Goal: Communication & Community: Participate in discussion

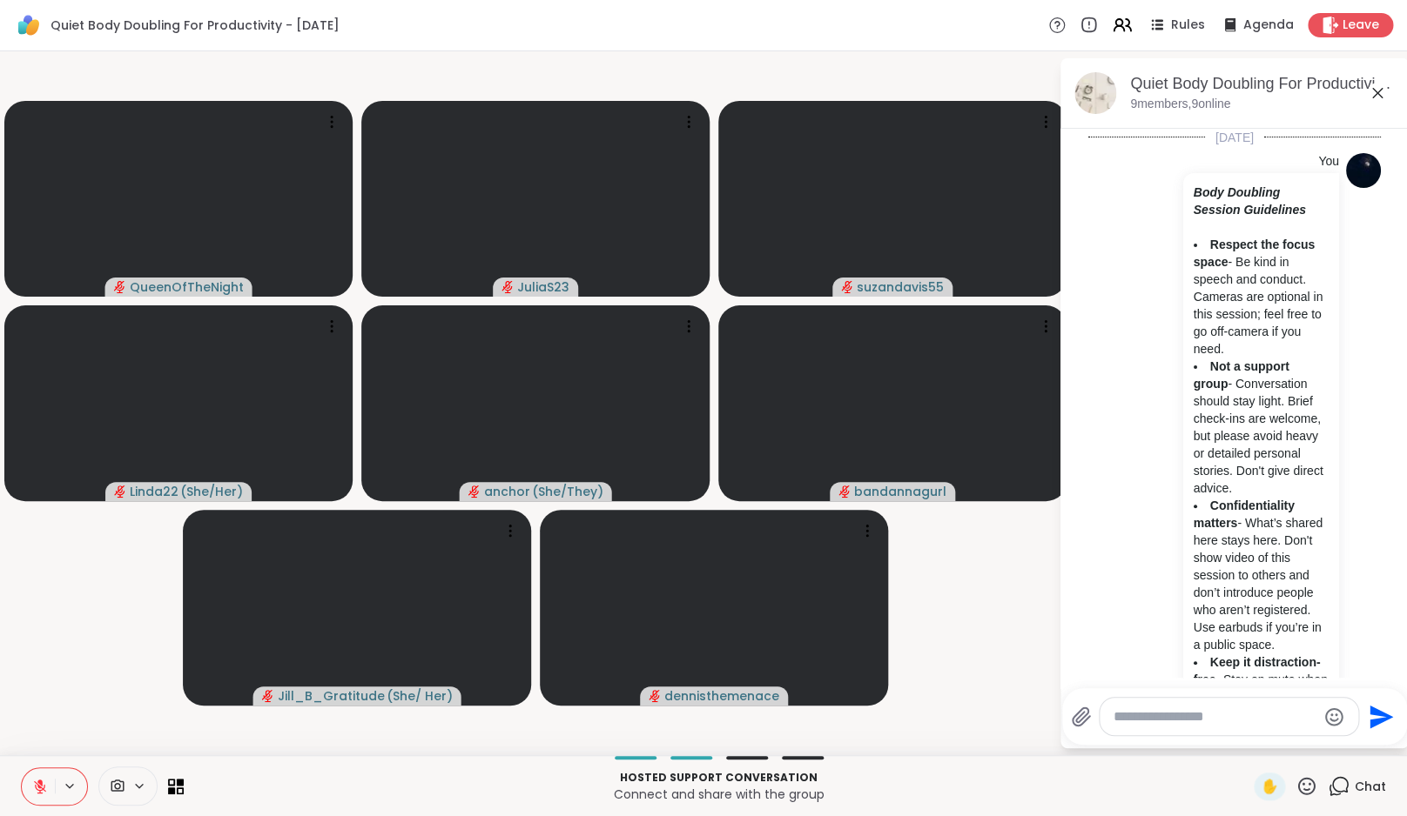
scroll to position [2267, 0]
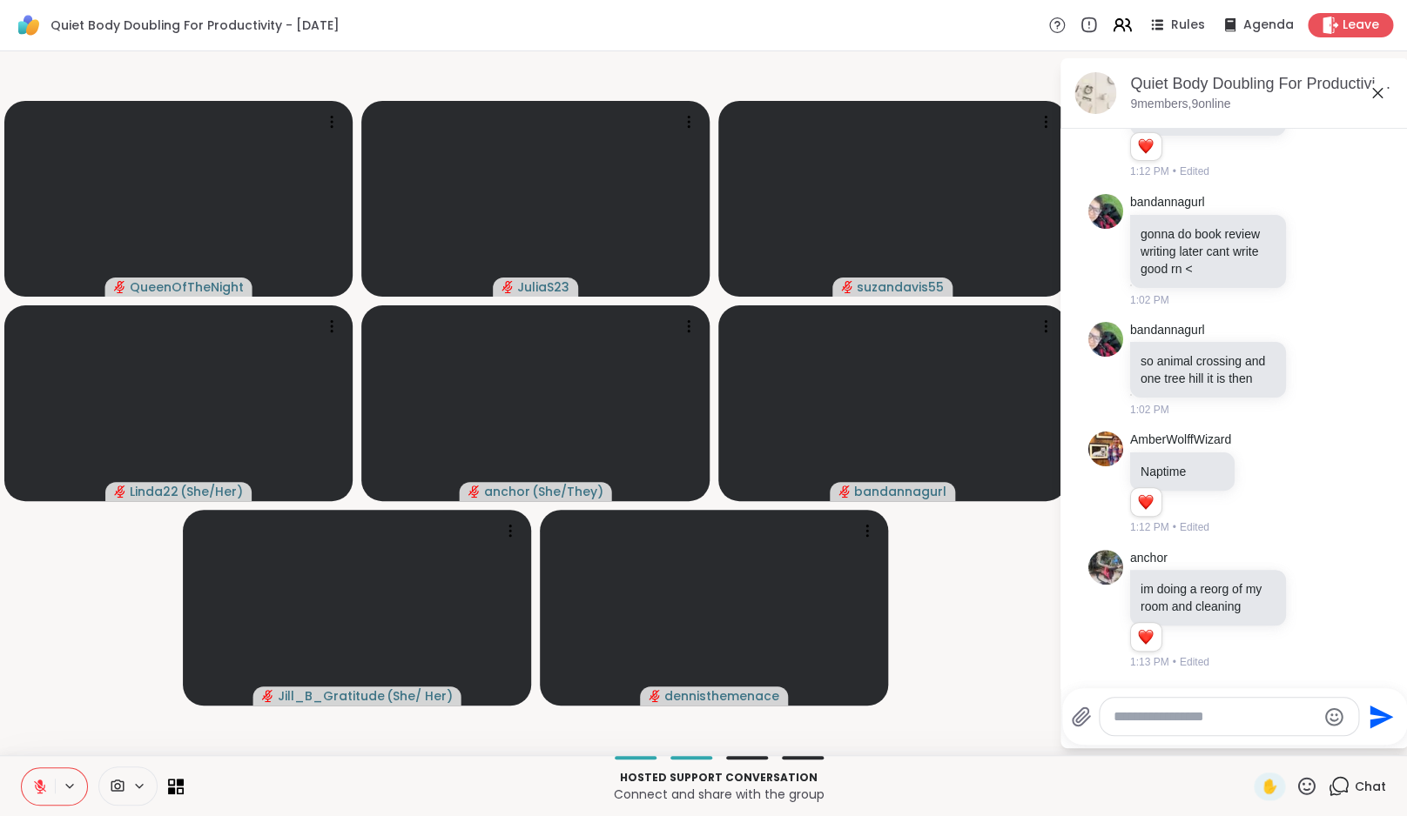
click at [1161, 716] on textarea "Type your message" at bounding box center [1214, 717] width 203 height 17
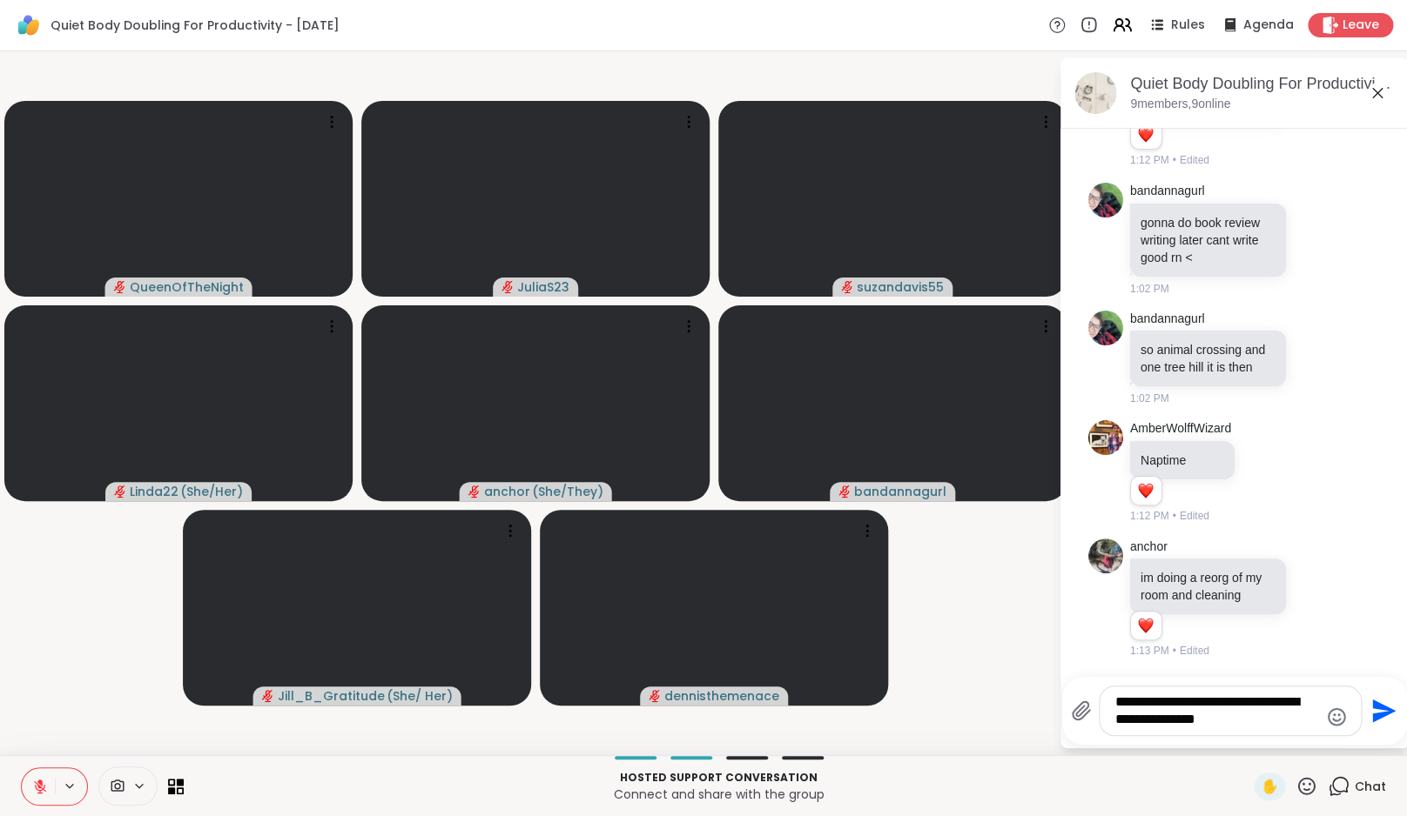
type textarea "**********"
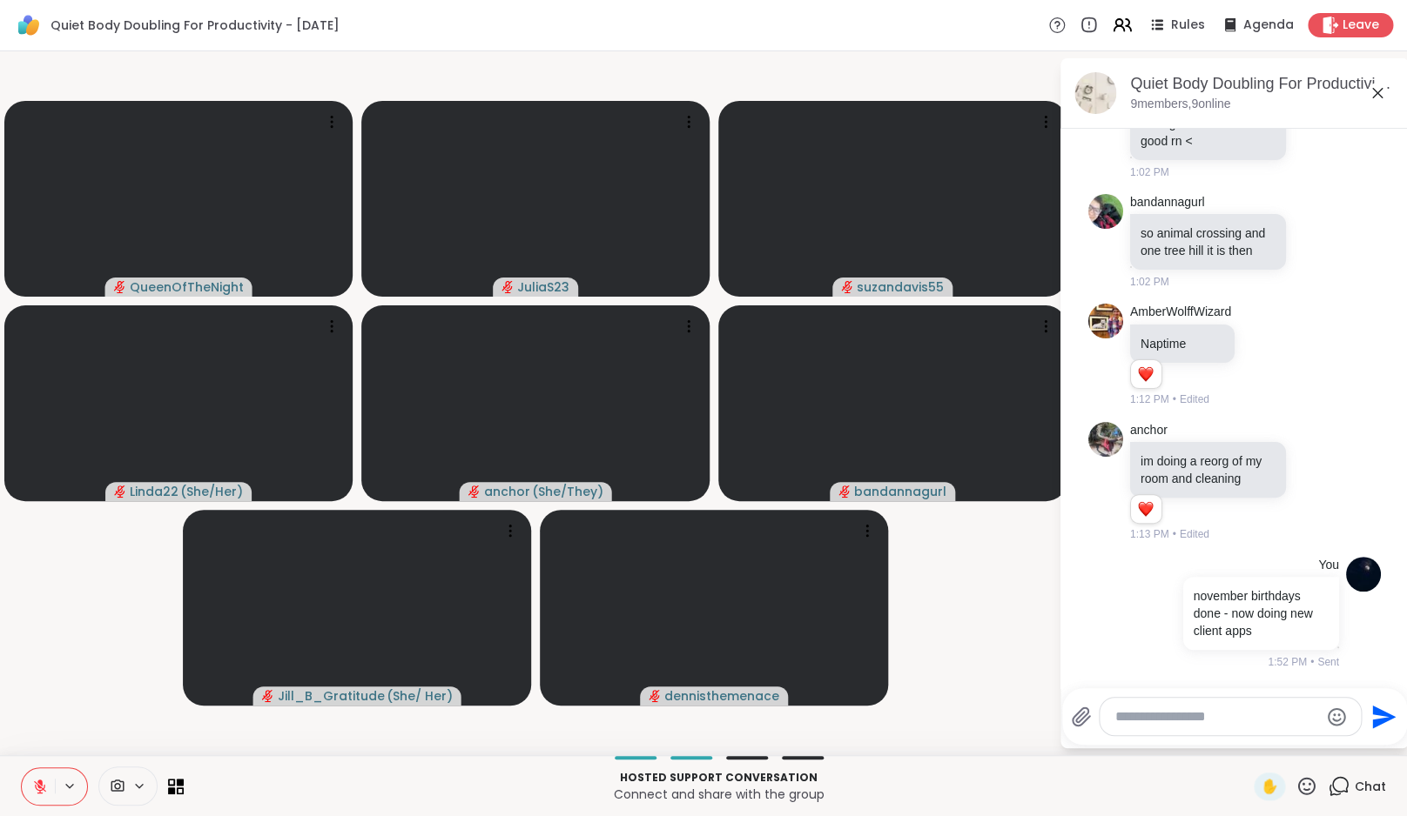
scroll to position [2394, 0]
click at [1161, 716] on textarea "Type your message" at bounding box center [1216, 717] width 203 height 17
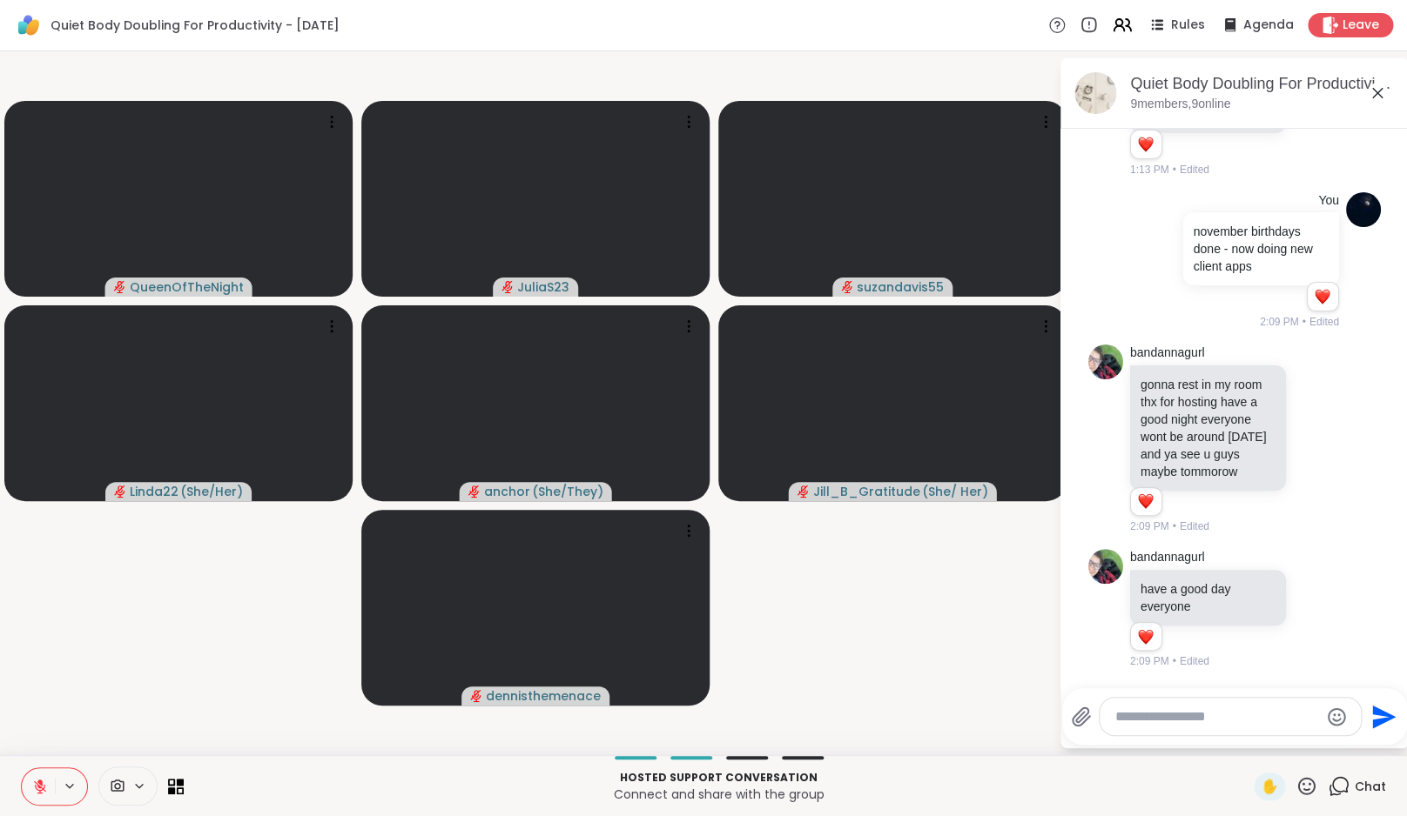
scroll to position [2776, 0]
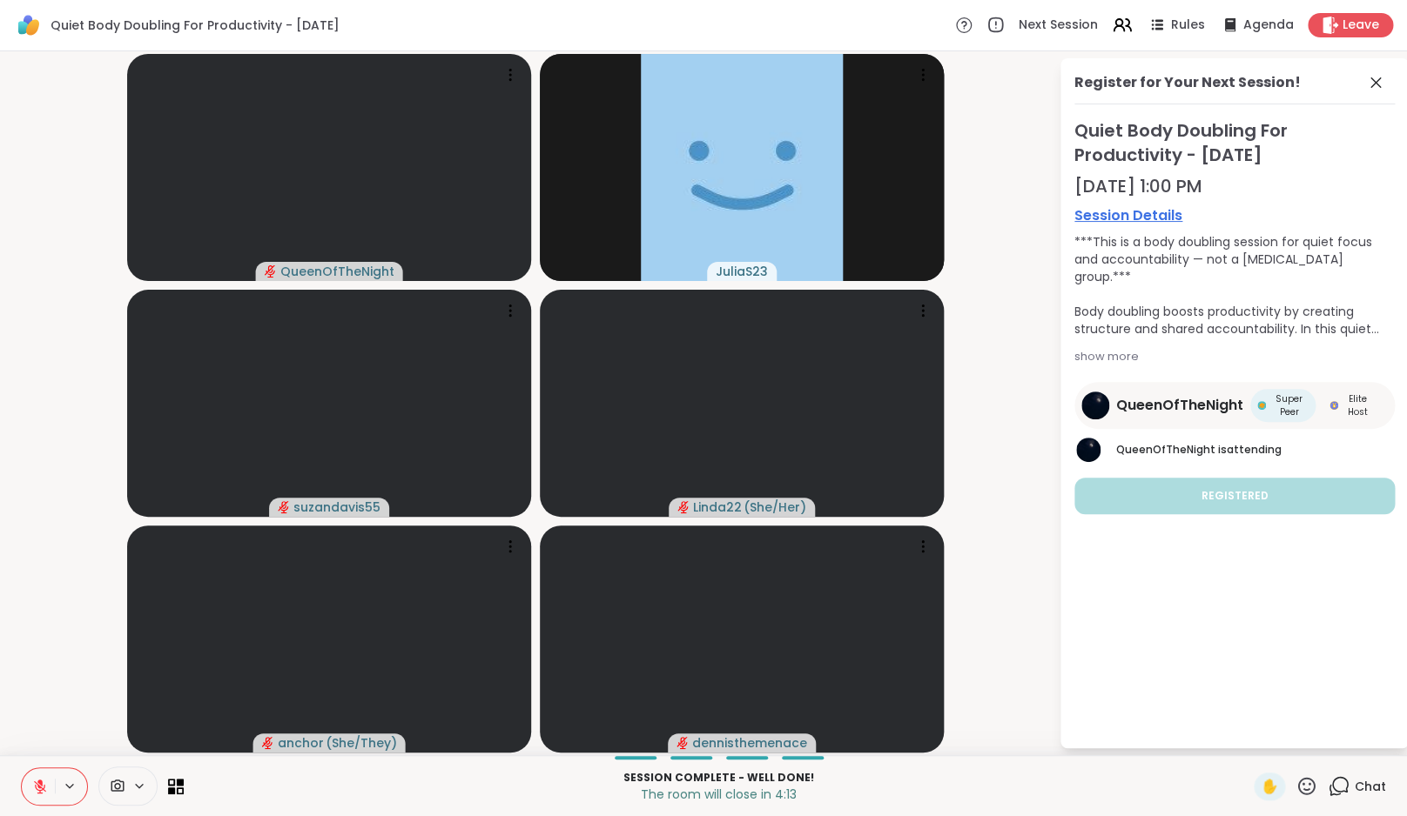
click at [33, 786] on icon at bounding box center [40, 787] width 16 height 16
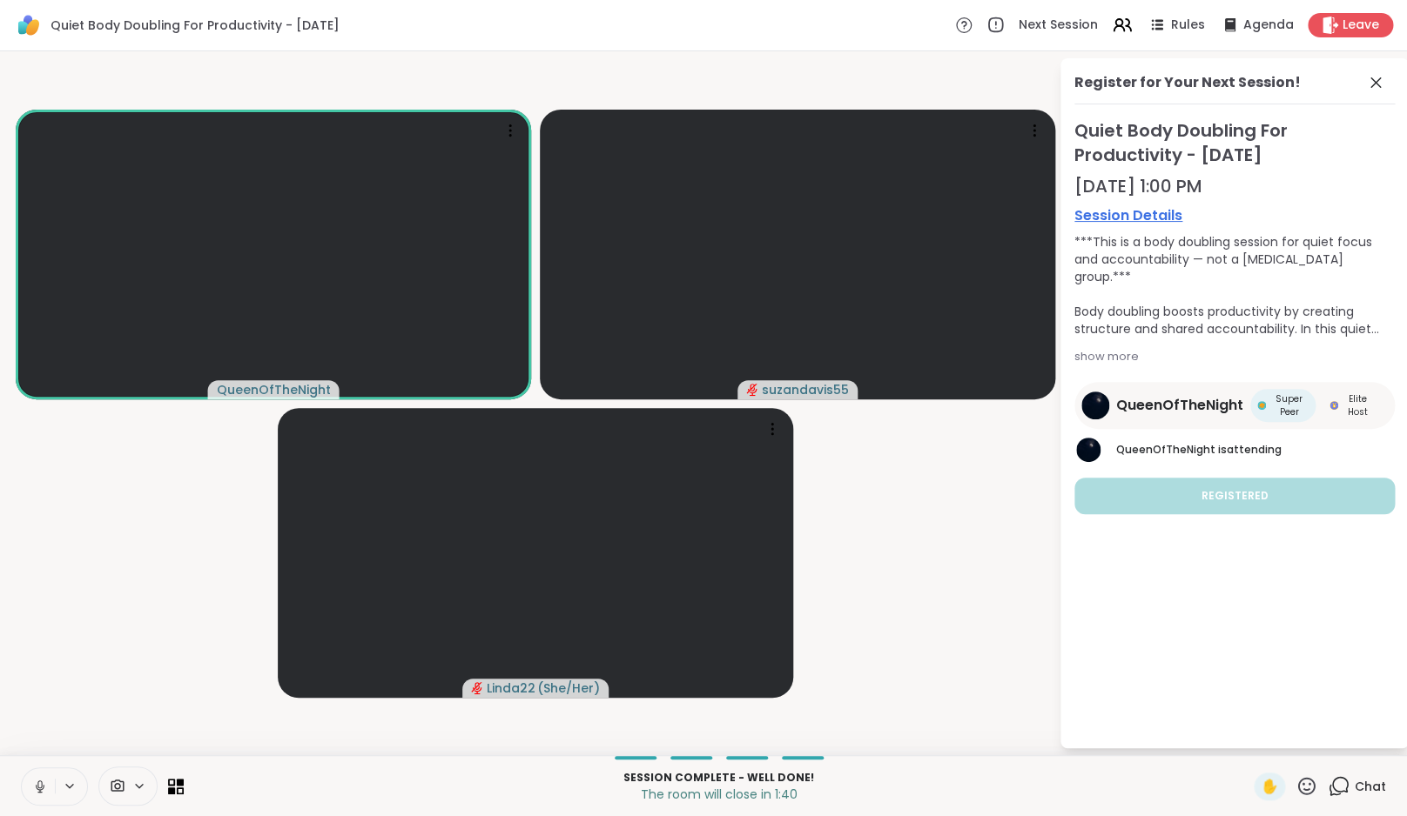
click at [33, 787] on icon at bounding box center [40, 787] width 16 height 16
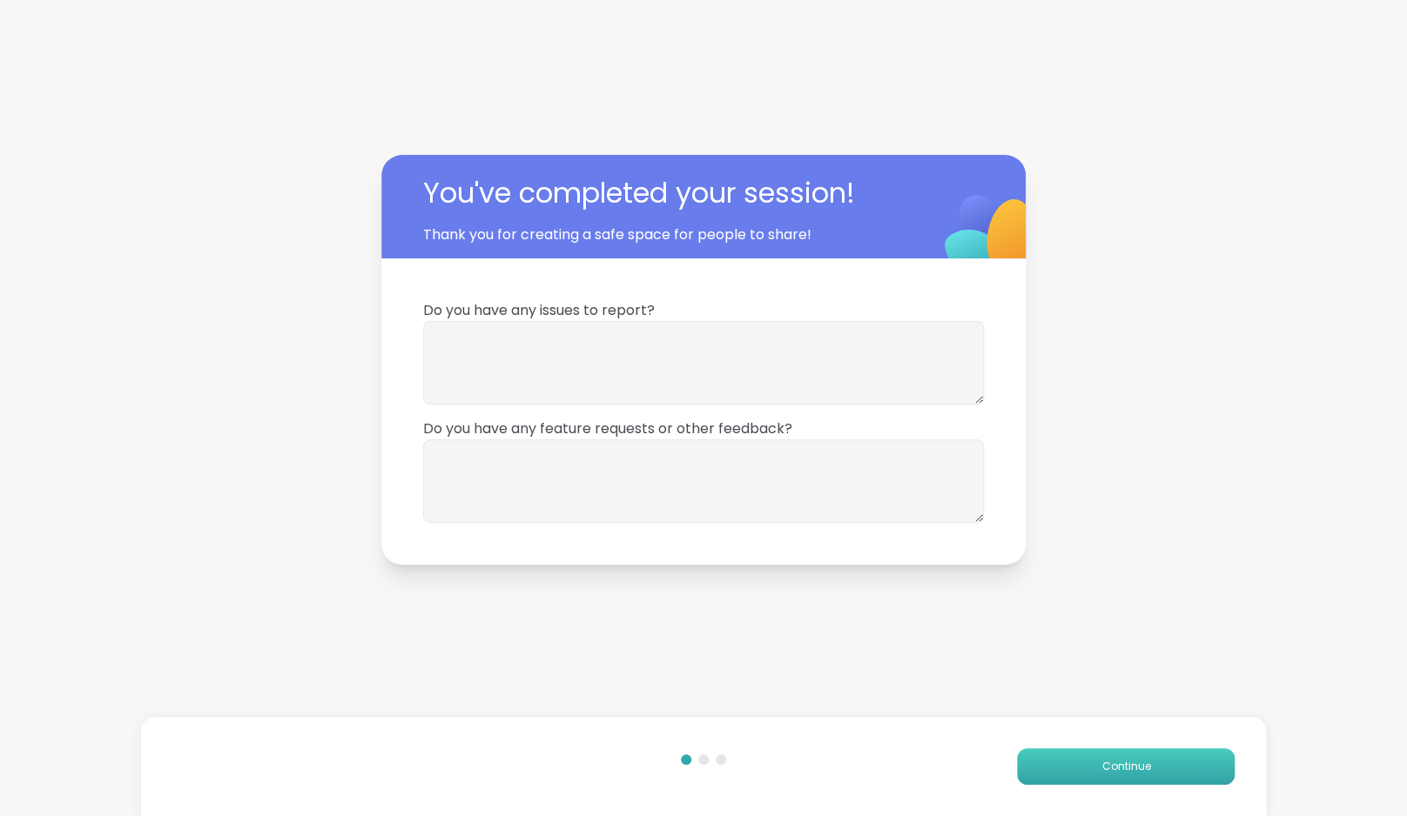
click at [1125, 763] on span "Continue" at bounding box center [1125, 767] width 49 height 16
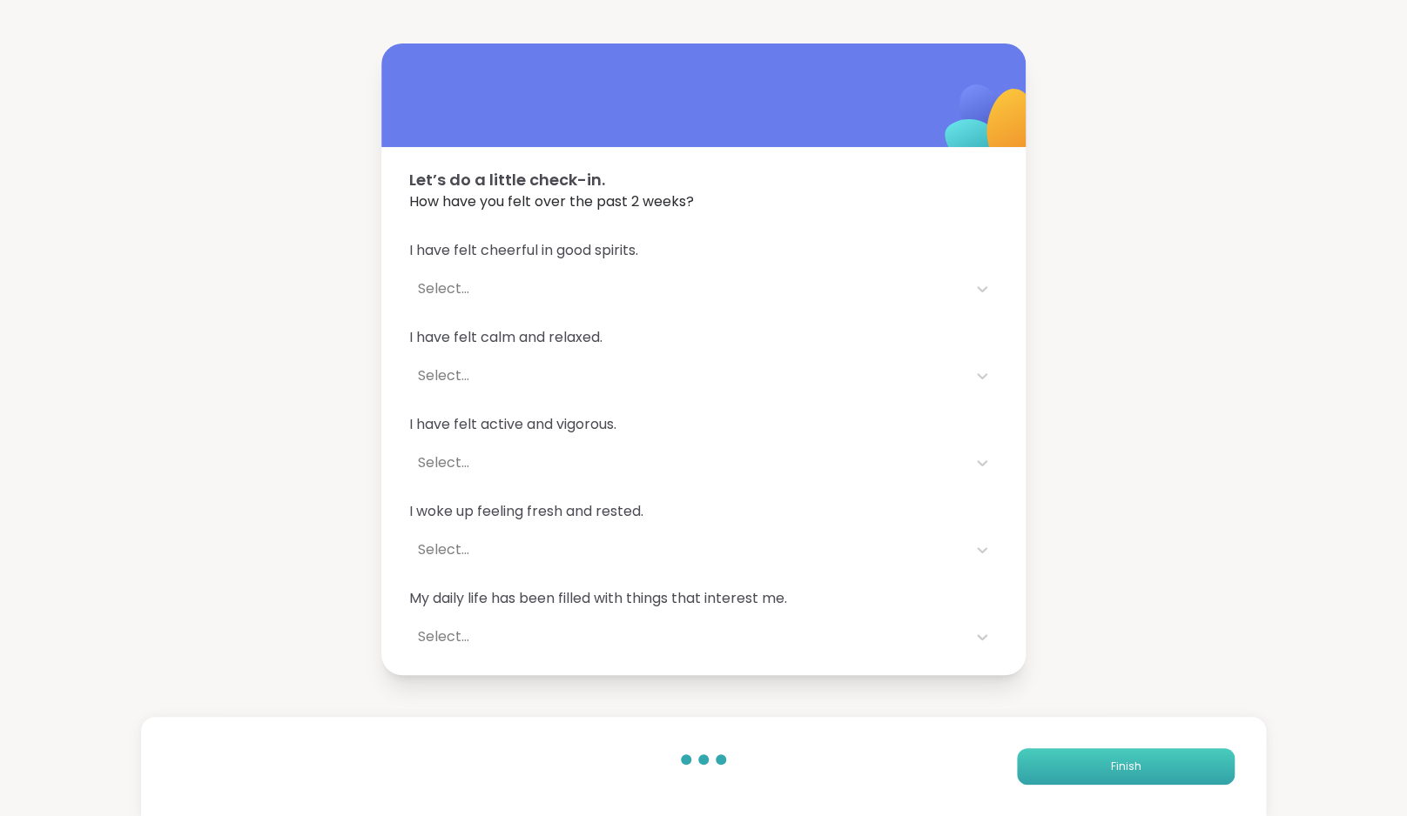
click at [1125, 763] on span "Finish" at bounding box center [1126, 767] width 30 height 16
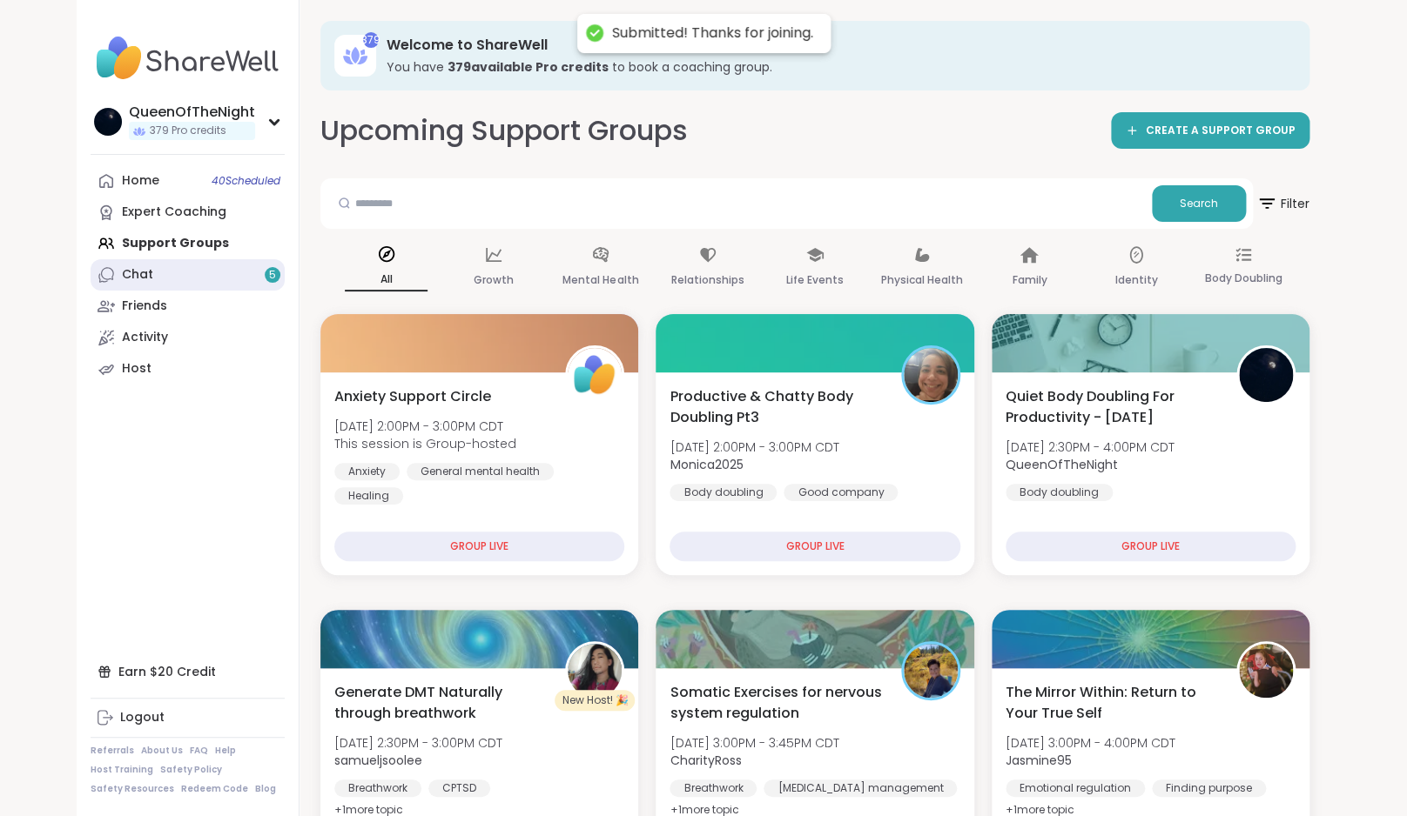
click at [159, 276] on link "Chat 5" at bounding box center [188, 274] width 194 height 31
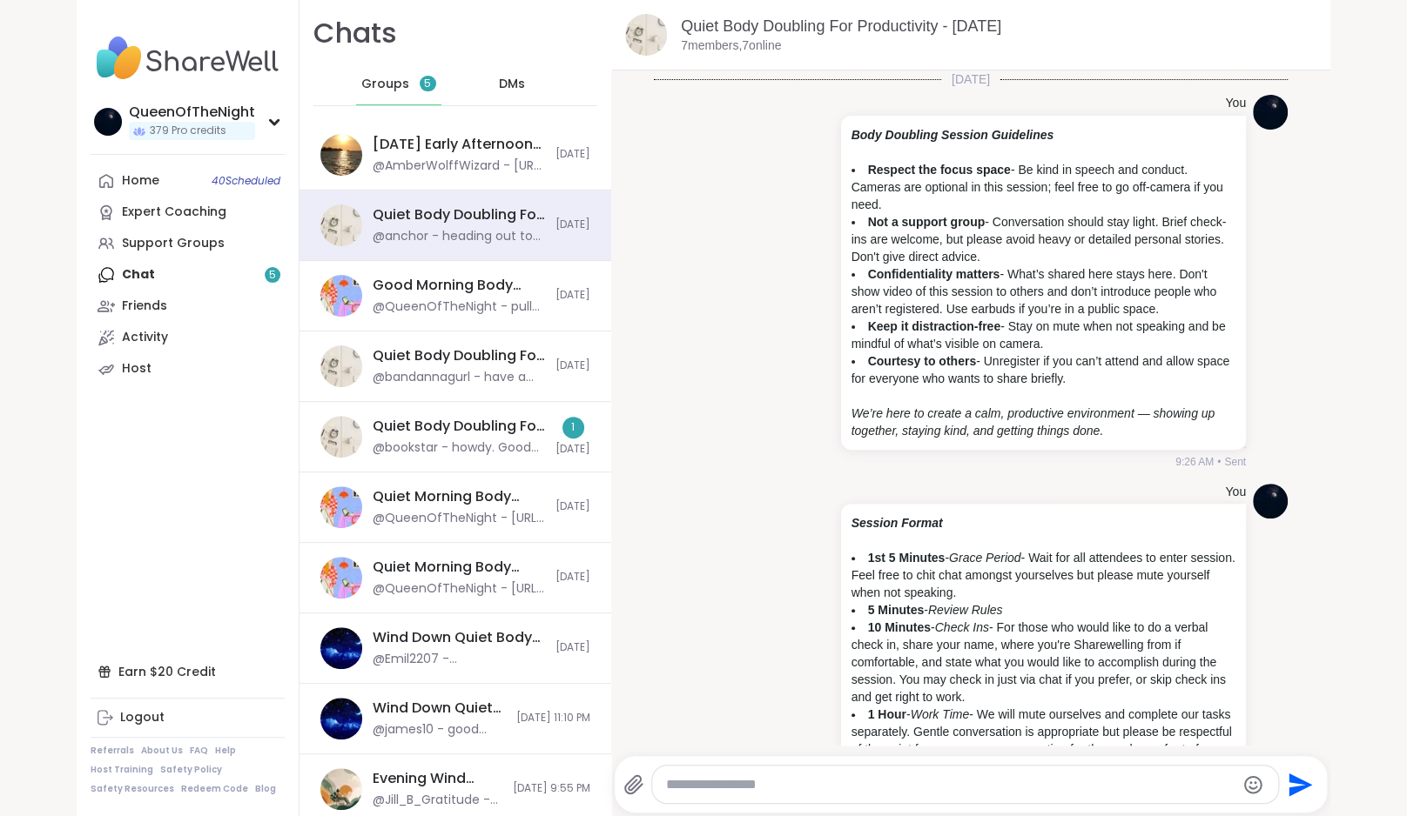
scroll to position [974, 0]
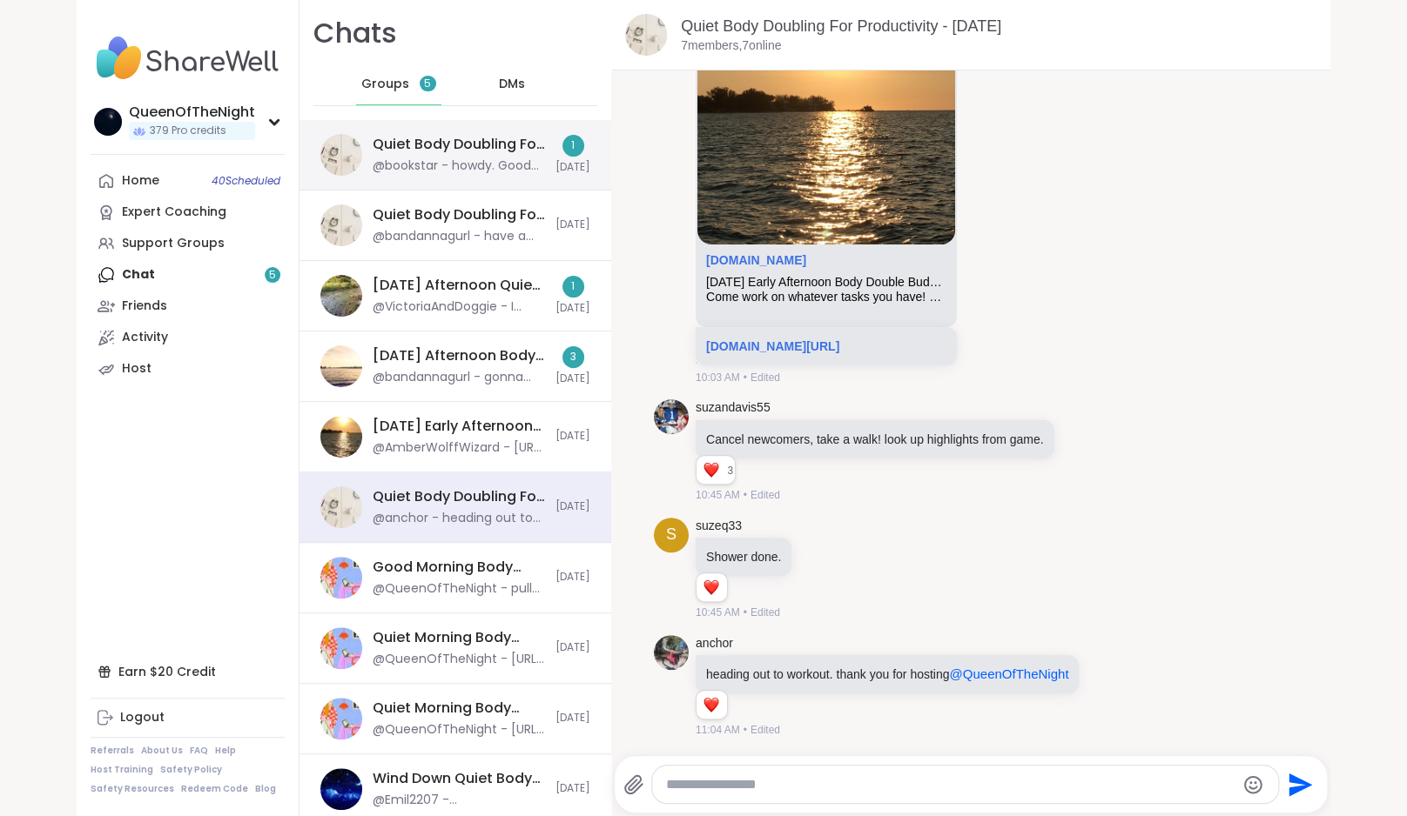
click at [438, 429] on div "[DATE] Early Afternoon Body Double Buddies, [DATE]" at bounding box center [459, 426] width 172 height 19
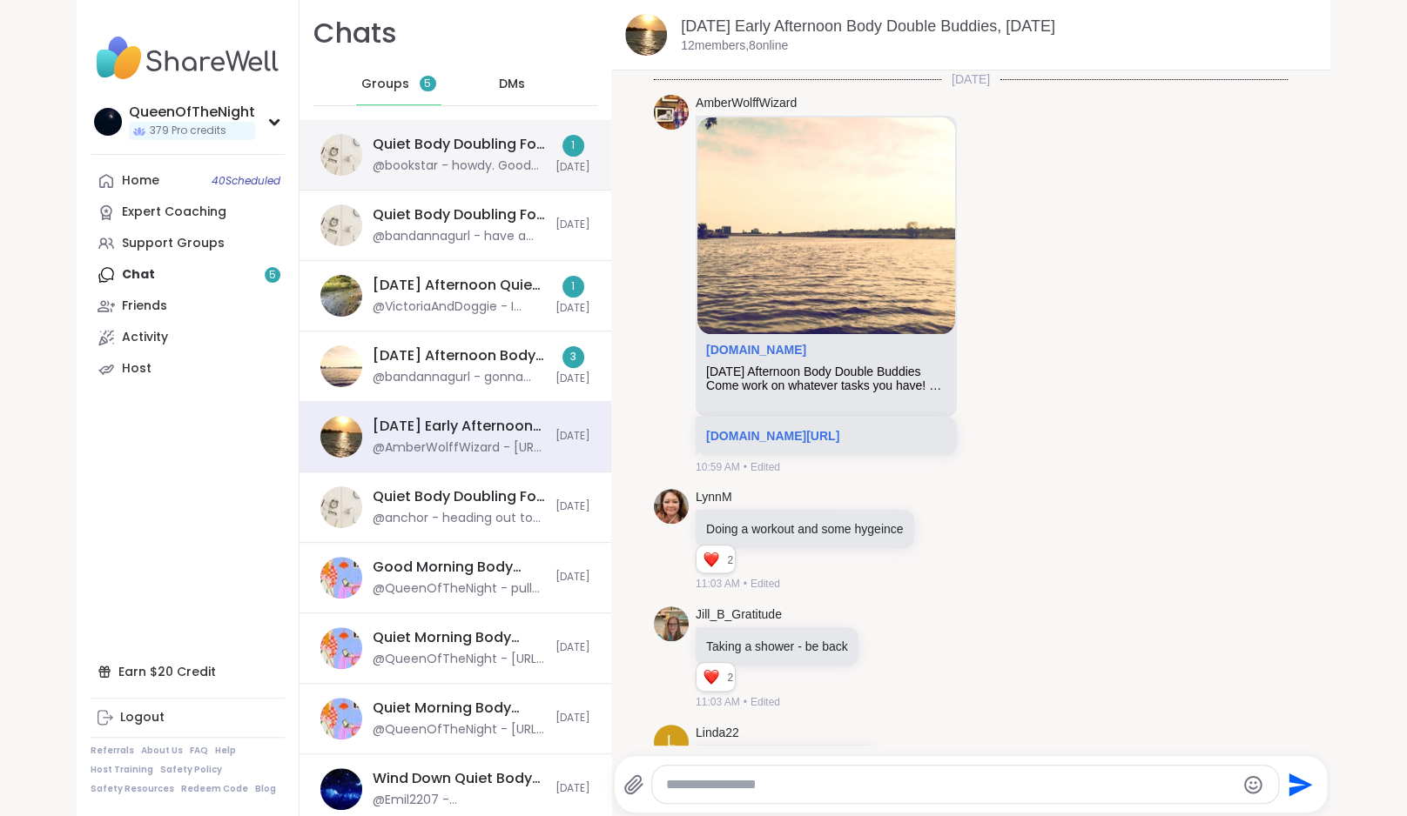
scroll to position [2738, 0]
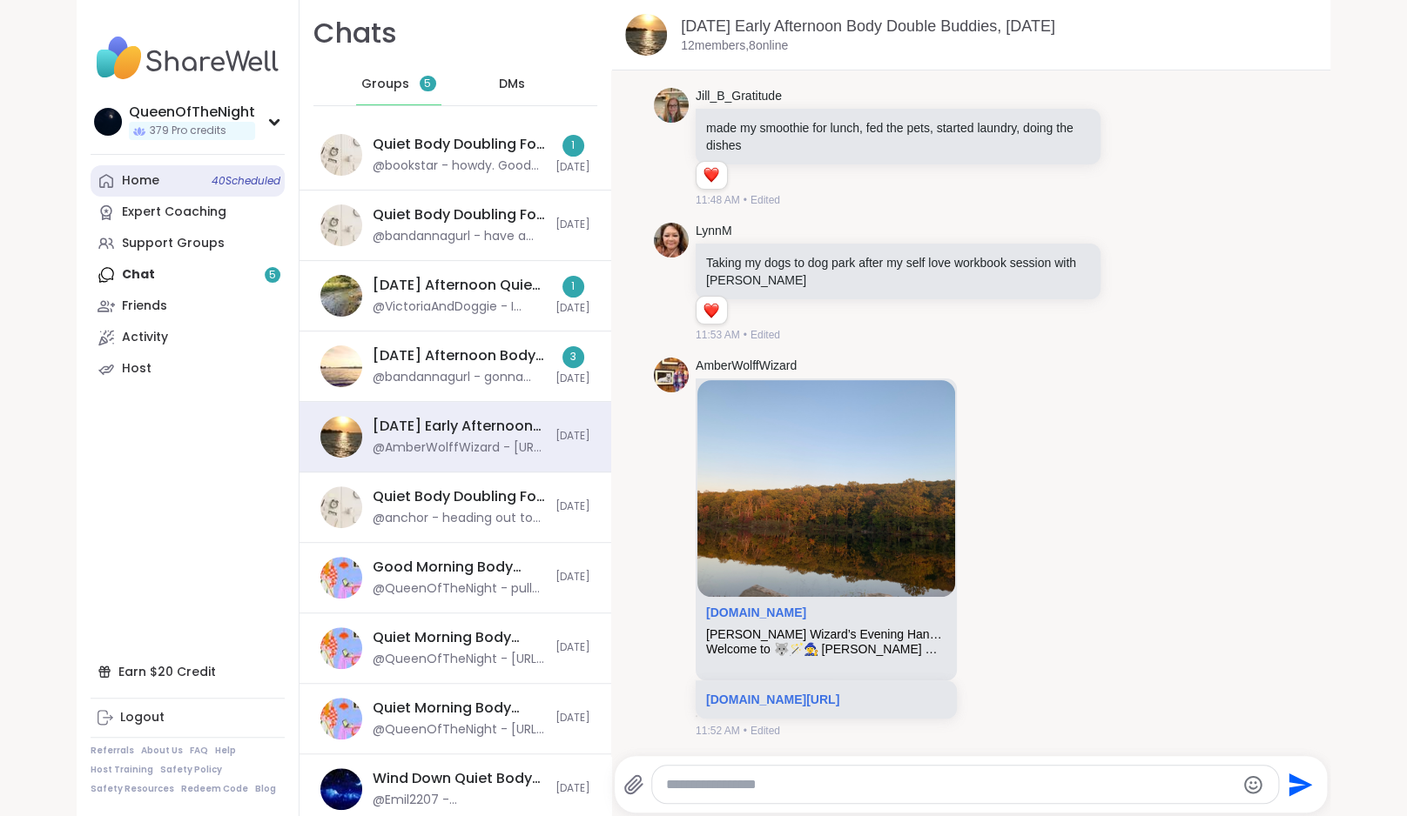
click at [165, 174] on link "Home 40 Scheduled" at bounding box center [188, 180] width 194 height 31
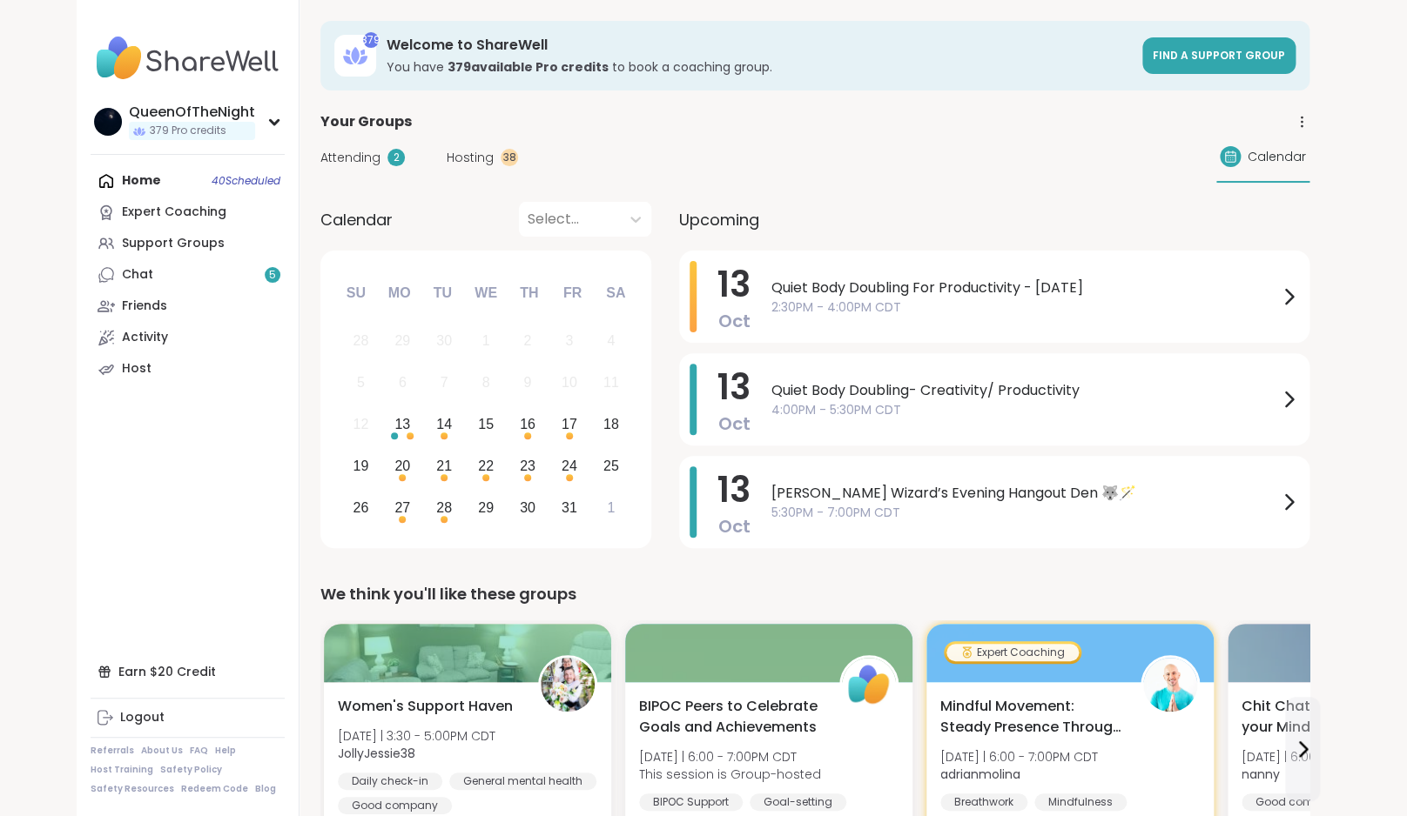
click at [465, 163] on span "Hosting" at bounding box center [470, 158] width 47 height 18
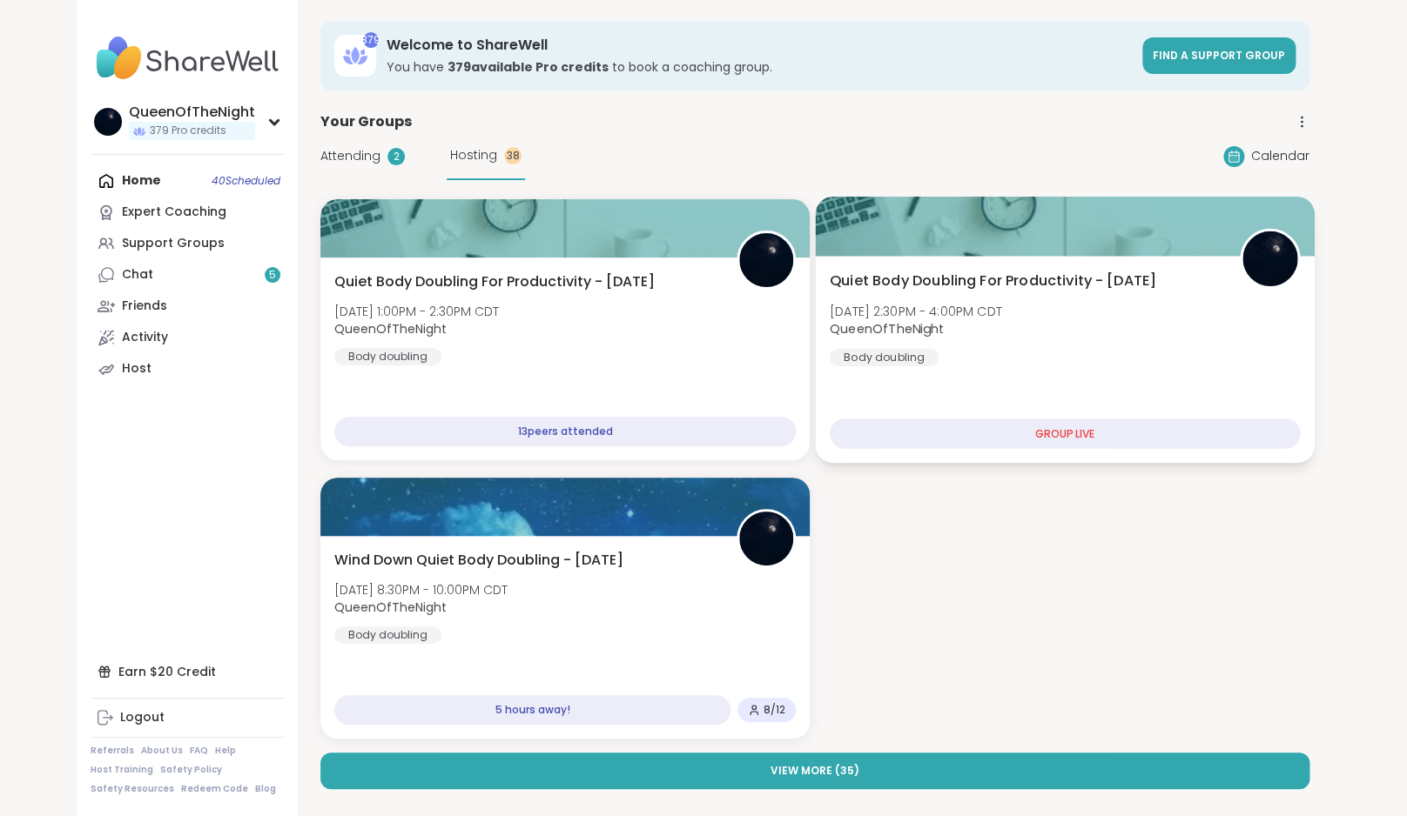
click at [1239, 313] on div "Quiet Body Doubling For Productivity - [DATE] [DATE] 2:30PM - 4:00PM CDT QueenO…" at bounding box center [1065, 319] width 471 height 96
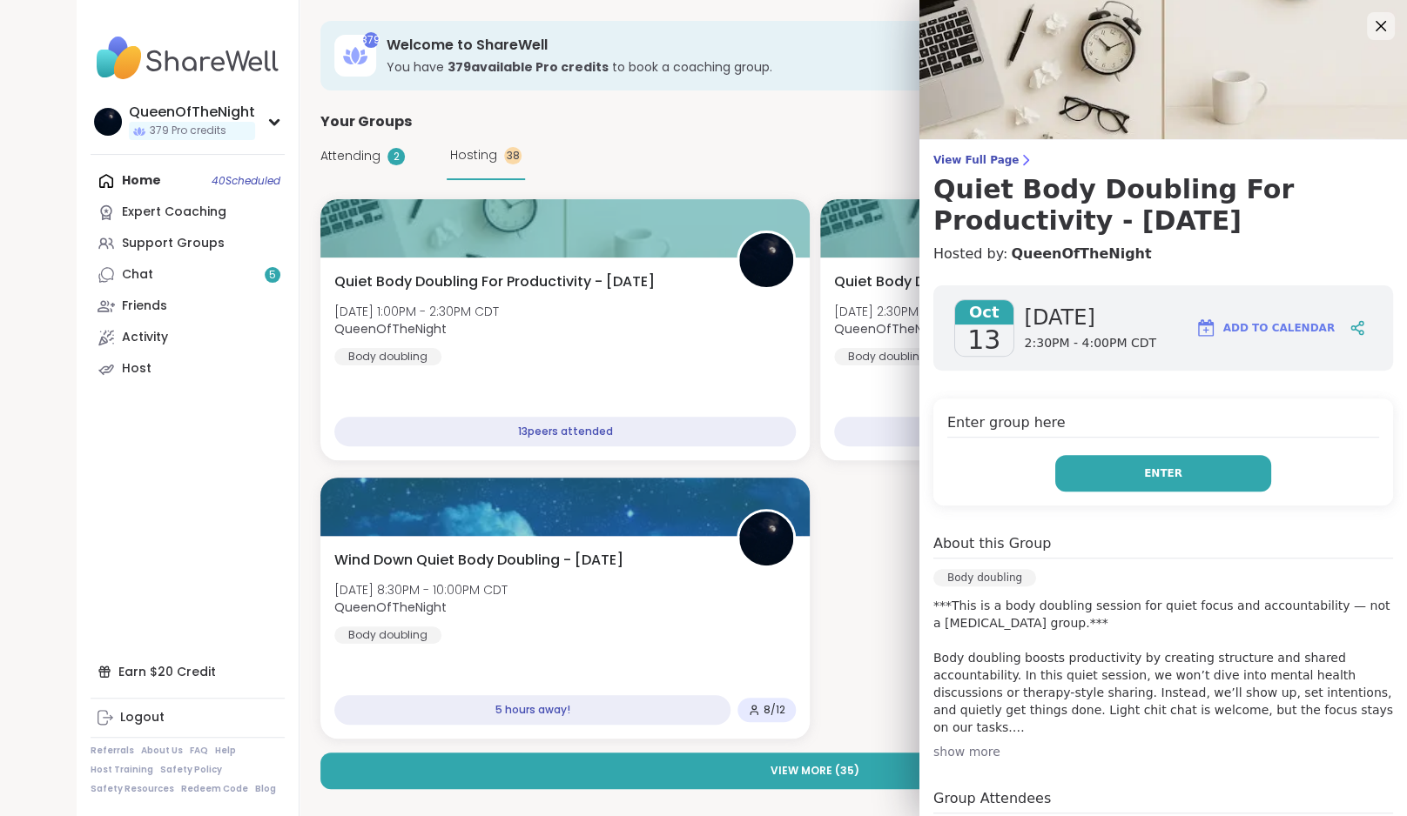
click at [1167, 468] on span "Enter" at bounding box center [1163, 474] width 38 height 16
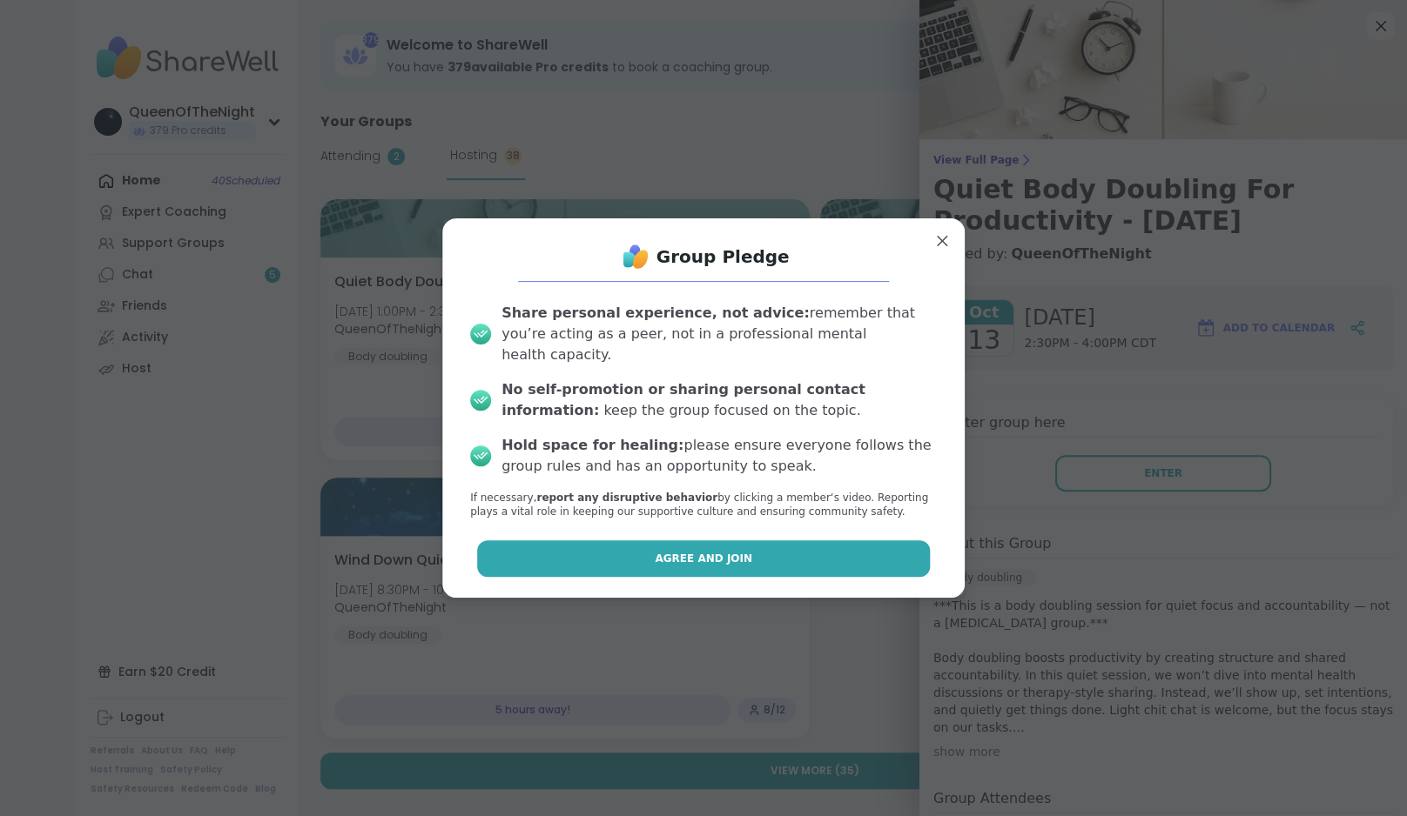
click at [749, 566] on button "Agree and Join" at bounding box center [704, 559] width 454 height 37
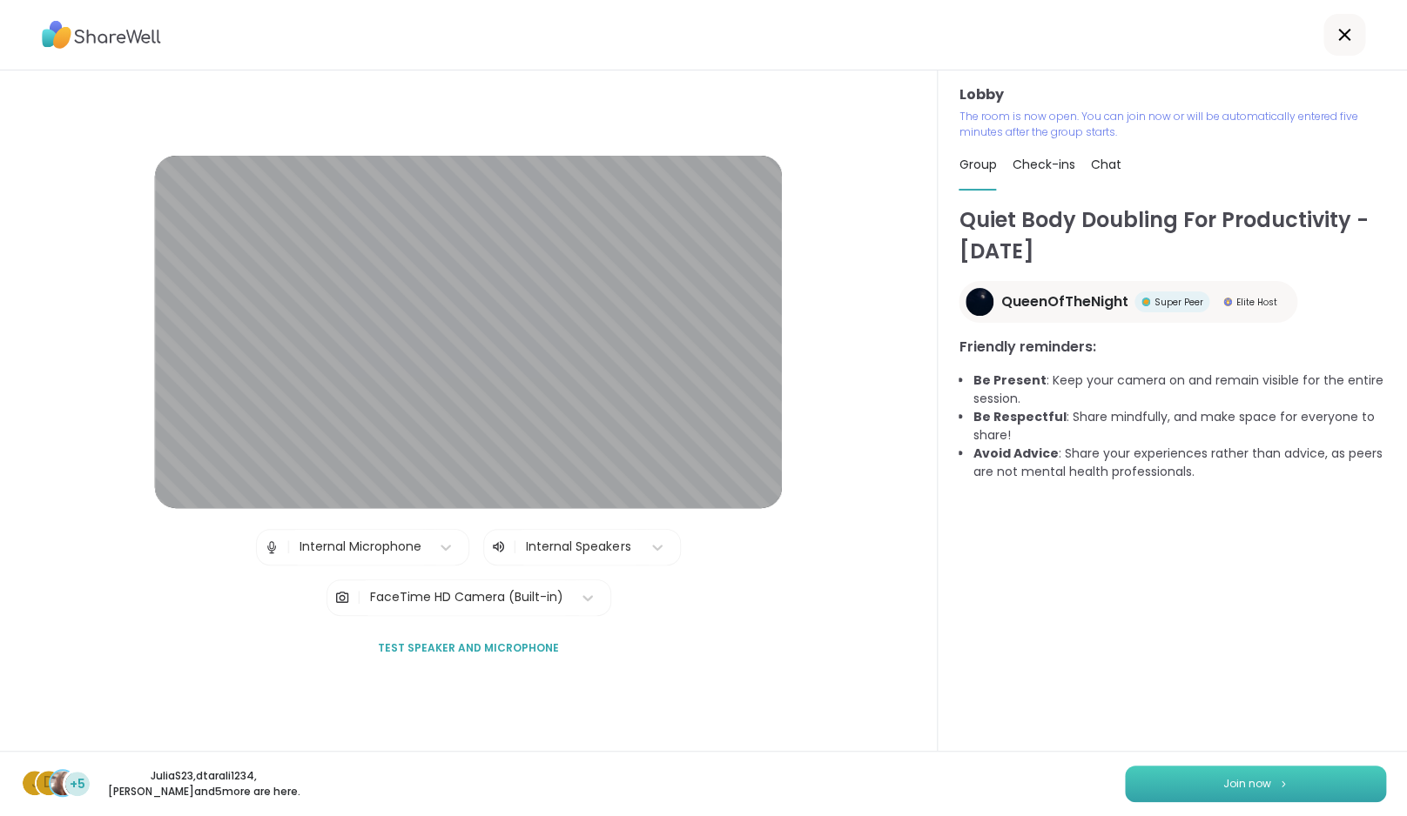
click at [1242, 785] on span "Join now" at bounding box center [1247, 784] width 48 height 16
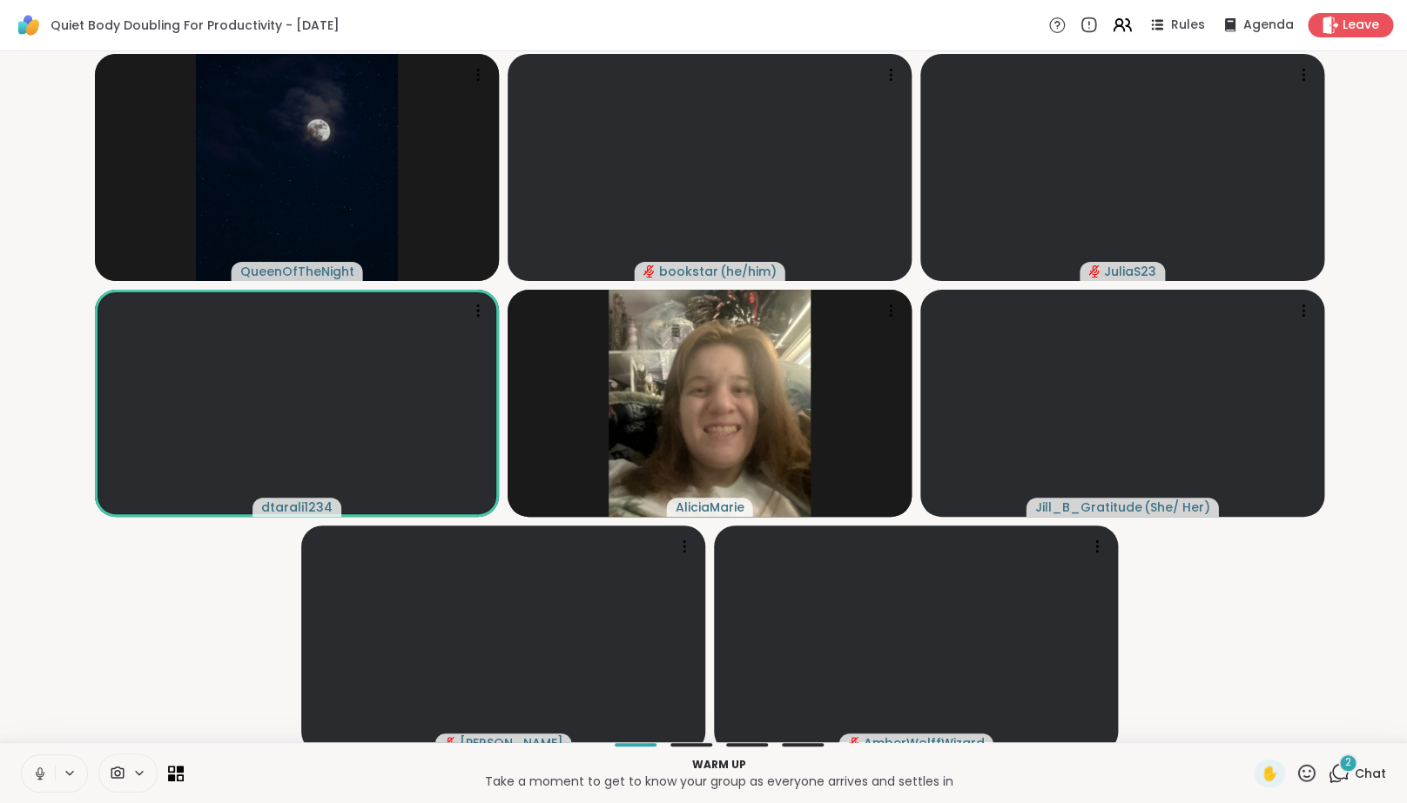
click at [1347, 770] on span "2" at bounding box center [1348, 763] width 6 height 15
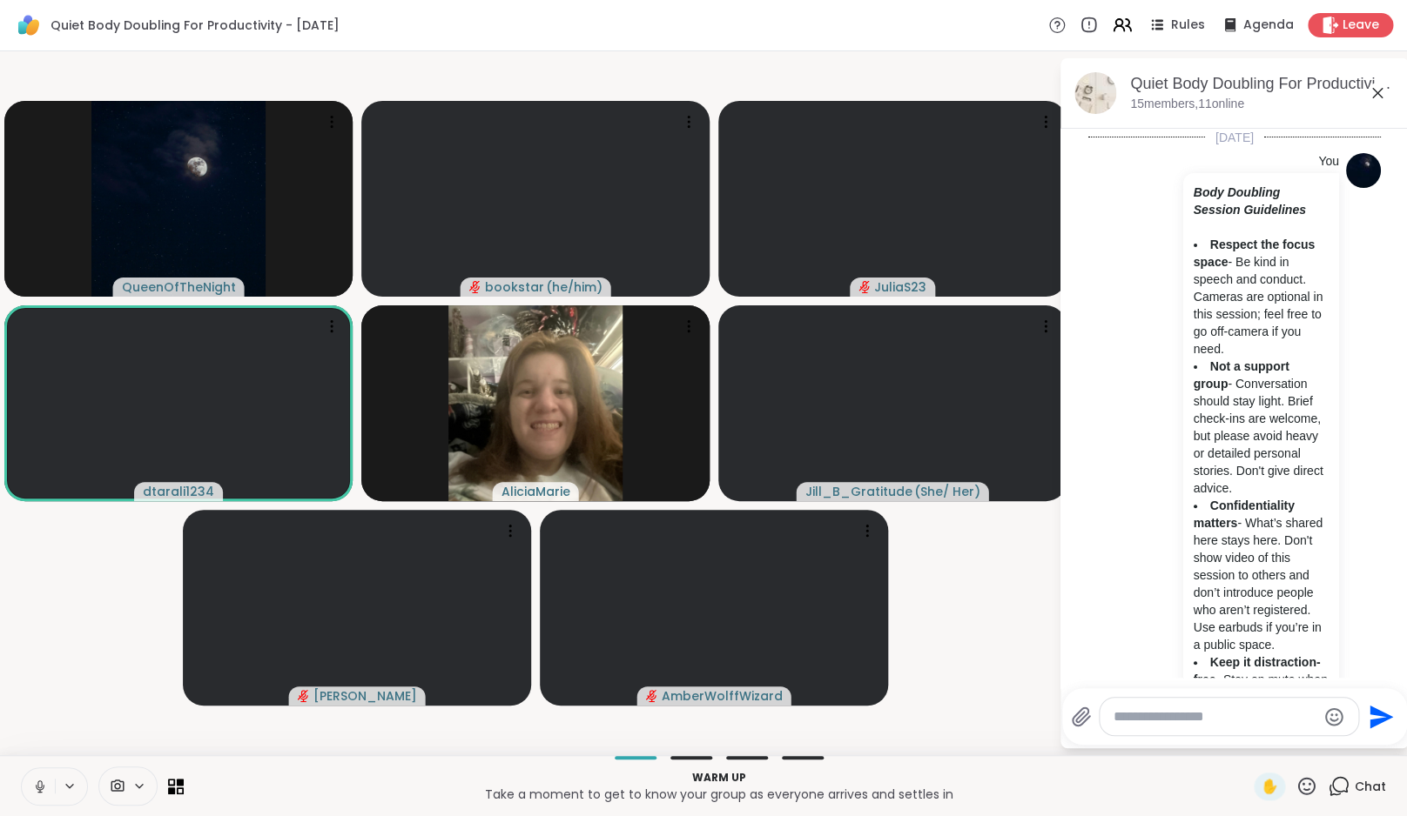
scroll to position [1875, 0]
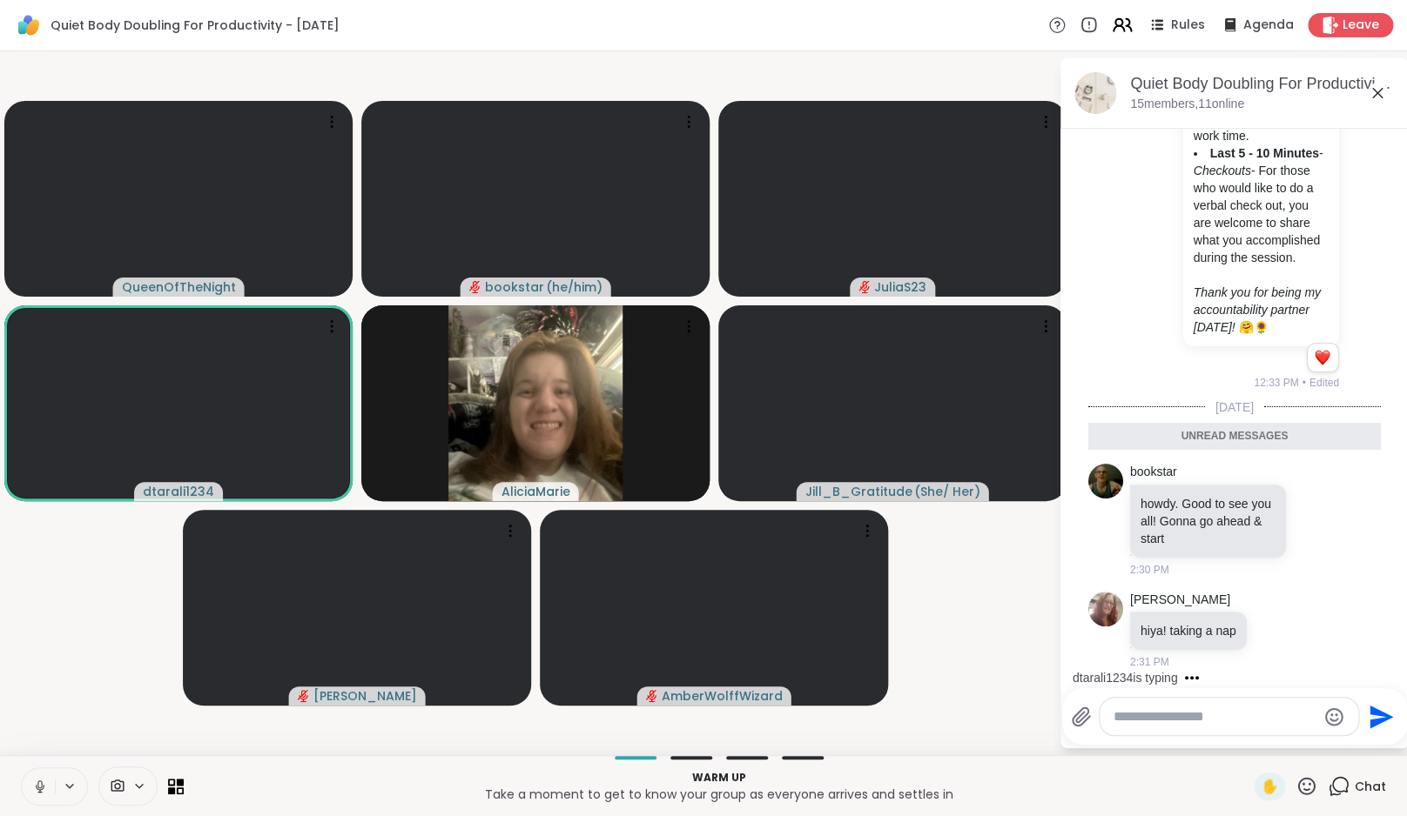
click at [1130, 26] on icon at bounding box center [1127, 25] width 5 height 12
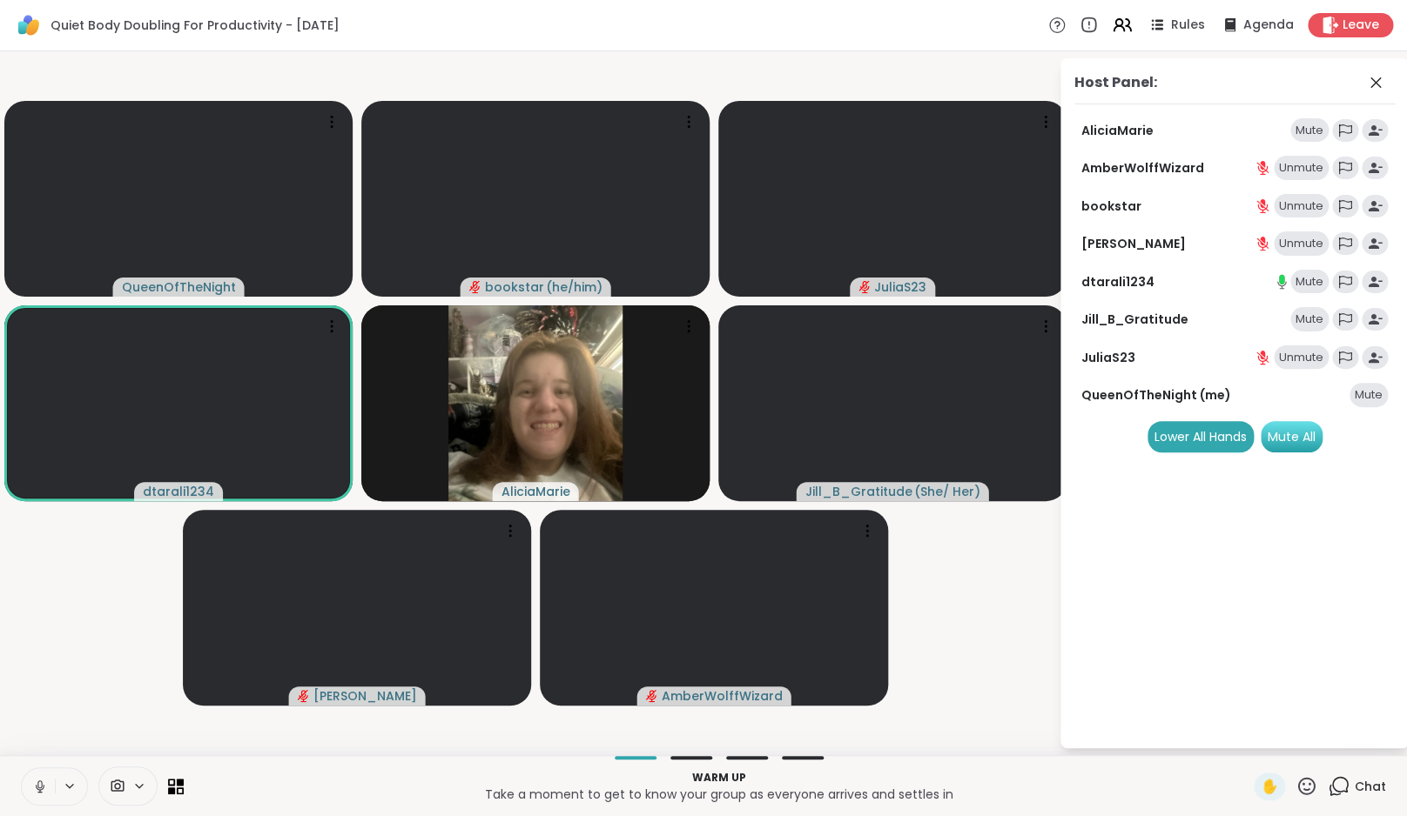
click at [1308, 440] on div "Mute All" at bounding box center [1291, 436] width 62 height 31
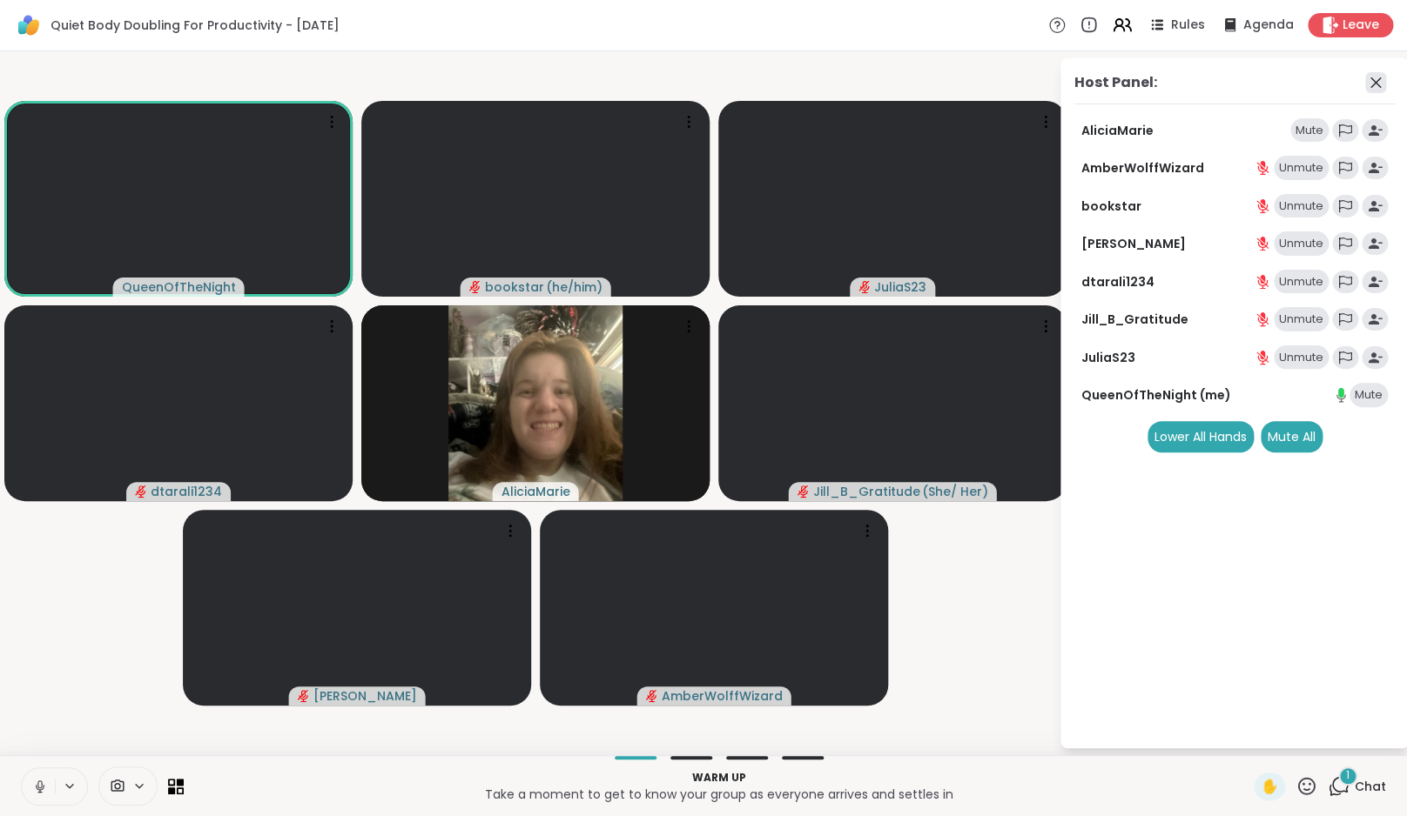
click at [1386, 91] on icon at bounding box center [1375, 82] width 21 height 21
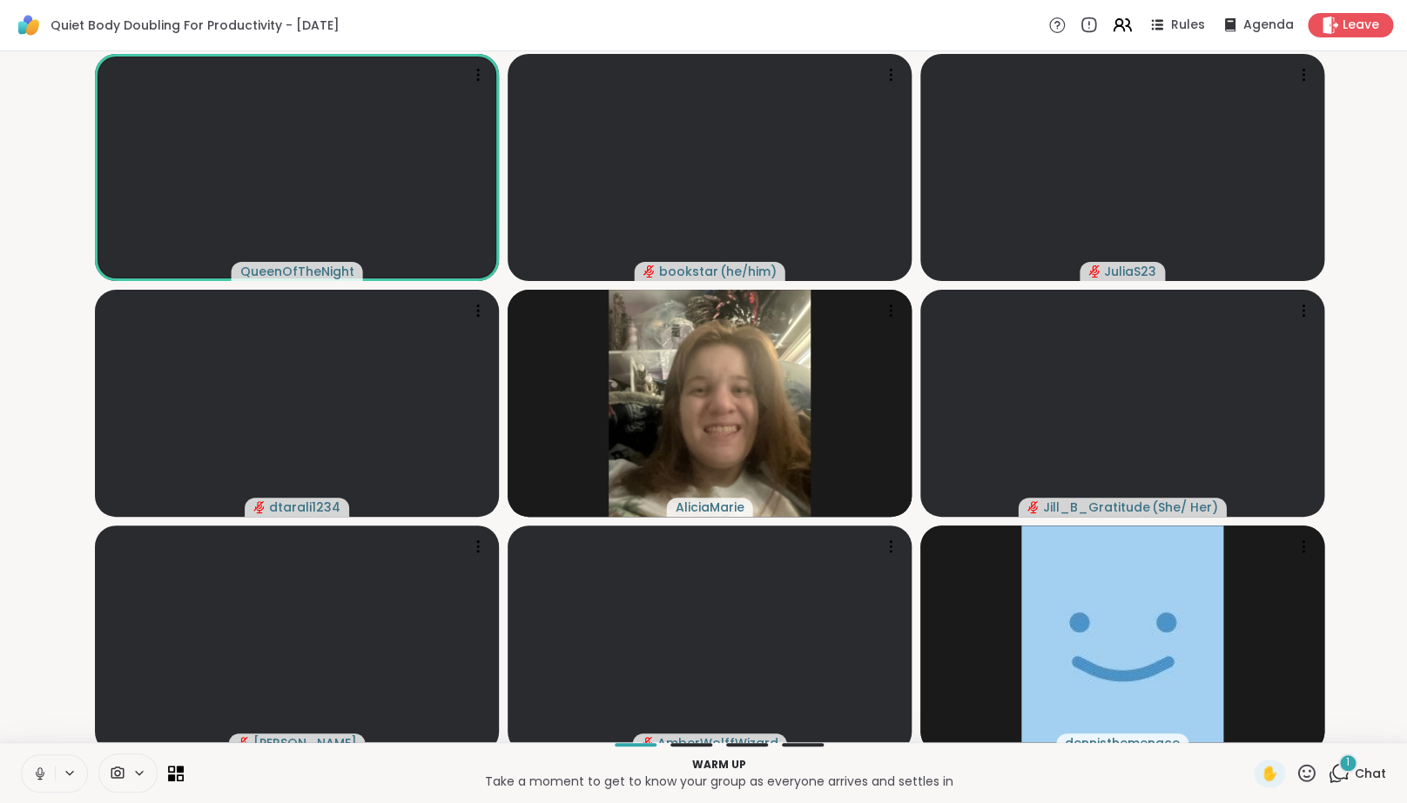
click at [1341, 784] on icon at bounding box center [1338, 774] width 22 height 22
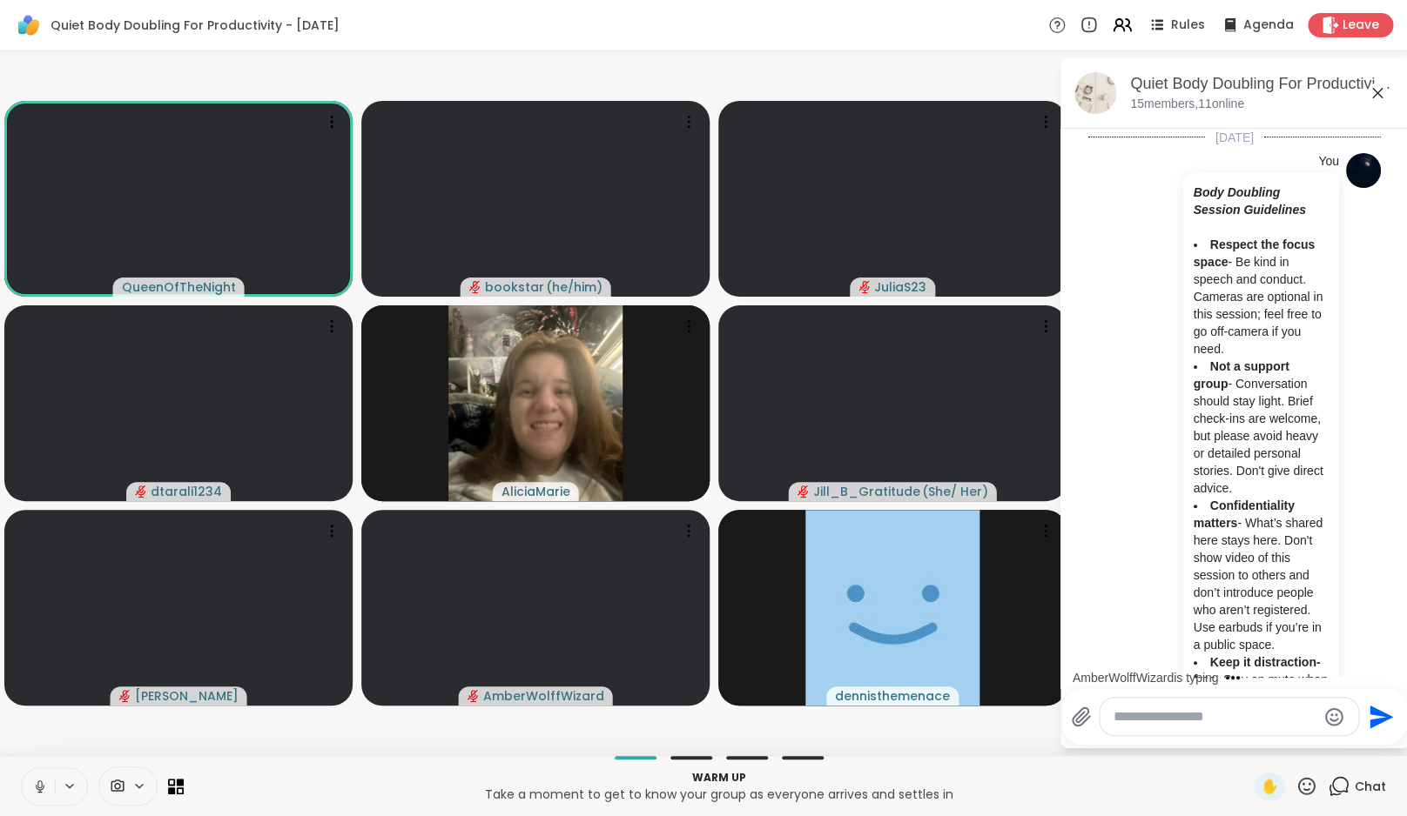
scroll to position [2055, 0]
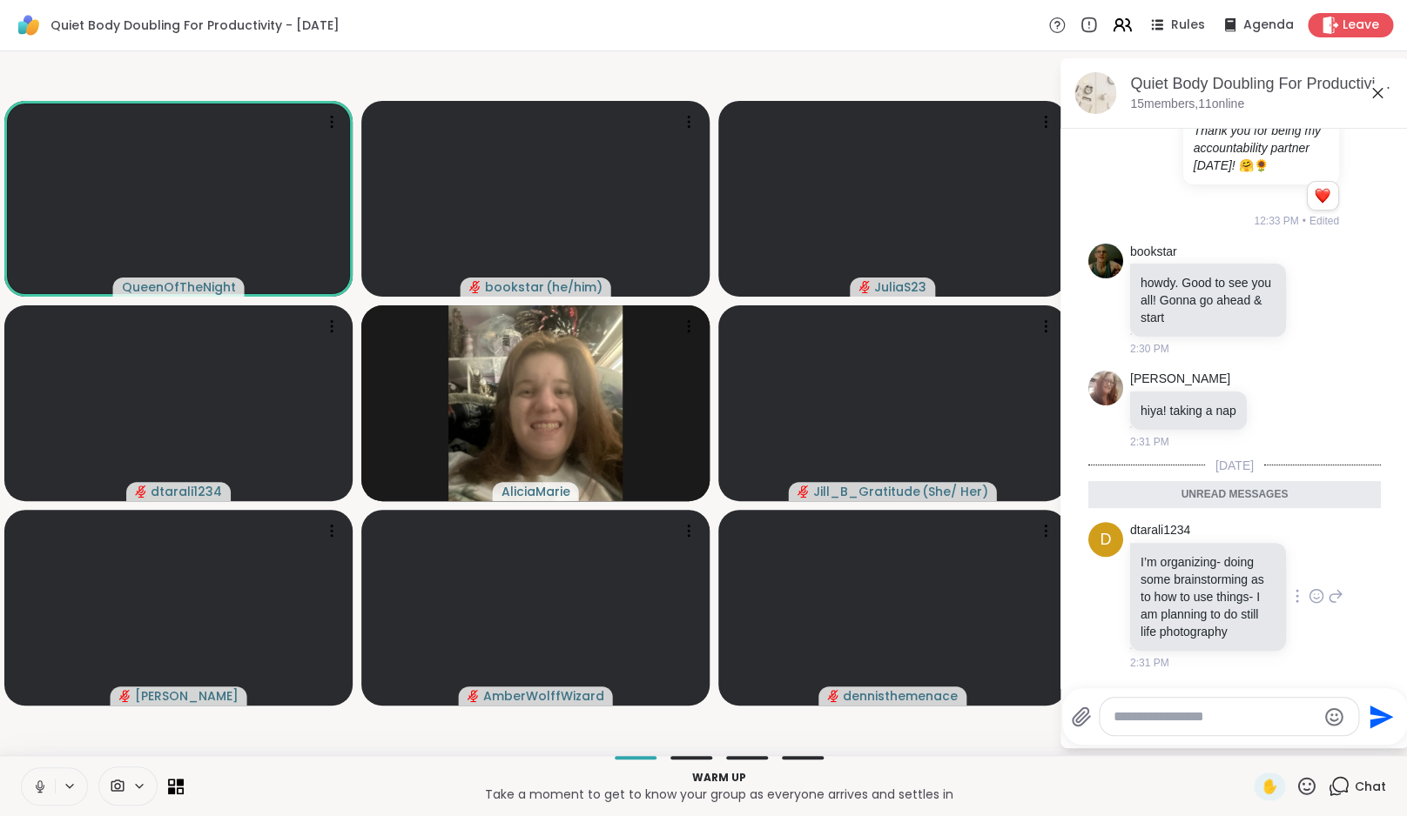
click at [1311, 588] on icon at bounding box center [1316, 596] width 16 height 17
click at [1308, 565] on div "Select Reaction: Heart" at bounding box center [1316, 569] width 16 height 16
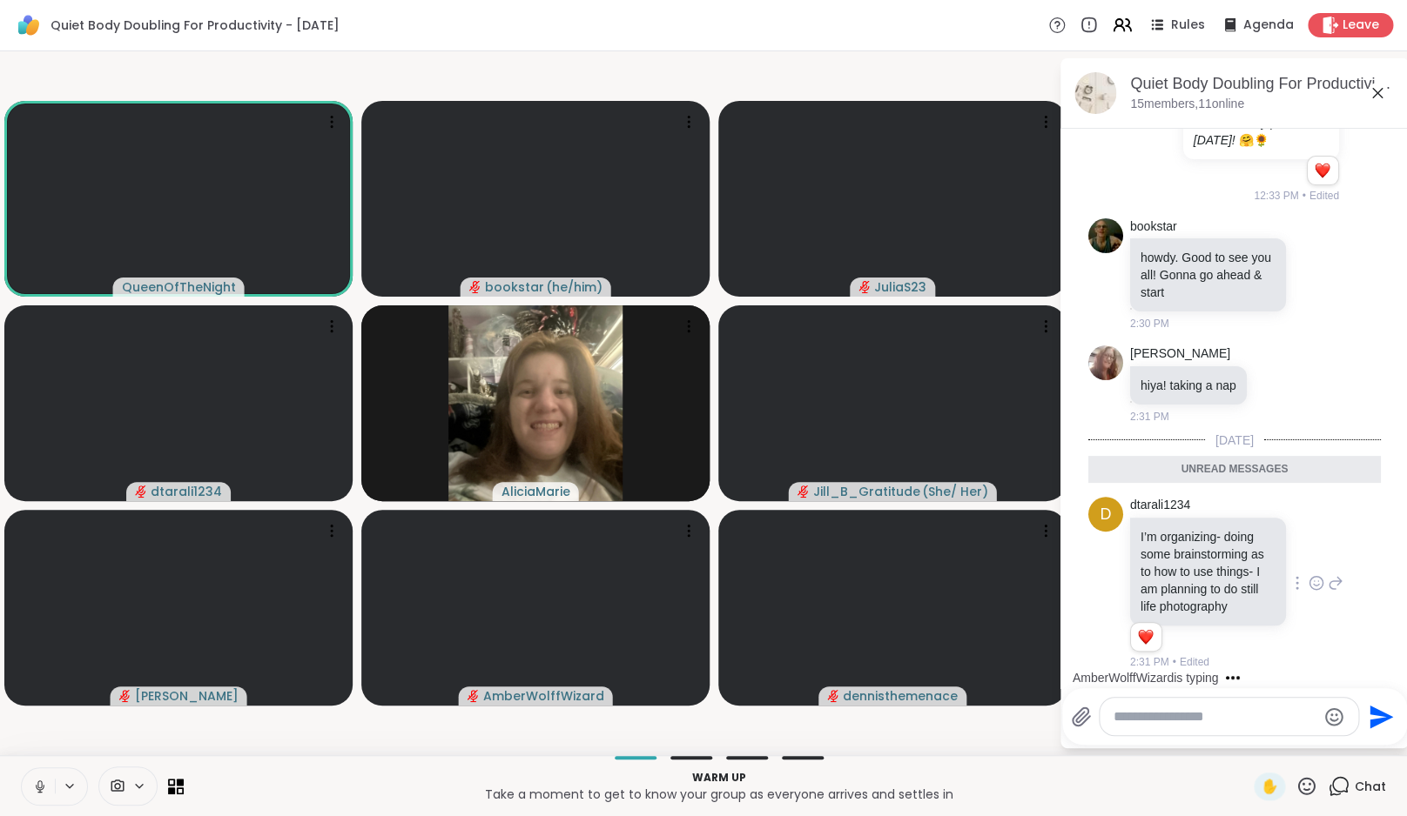
scroll to position [2080, 0]
click at [1285, 376] on icon at bounding box center [1277, 384] width 16 height 17
click at [1285, 349] on div "Select Reaction: Heart" at bounding box center [1277, 357] width 16 height 16
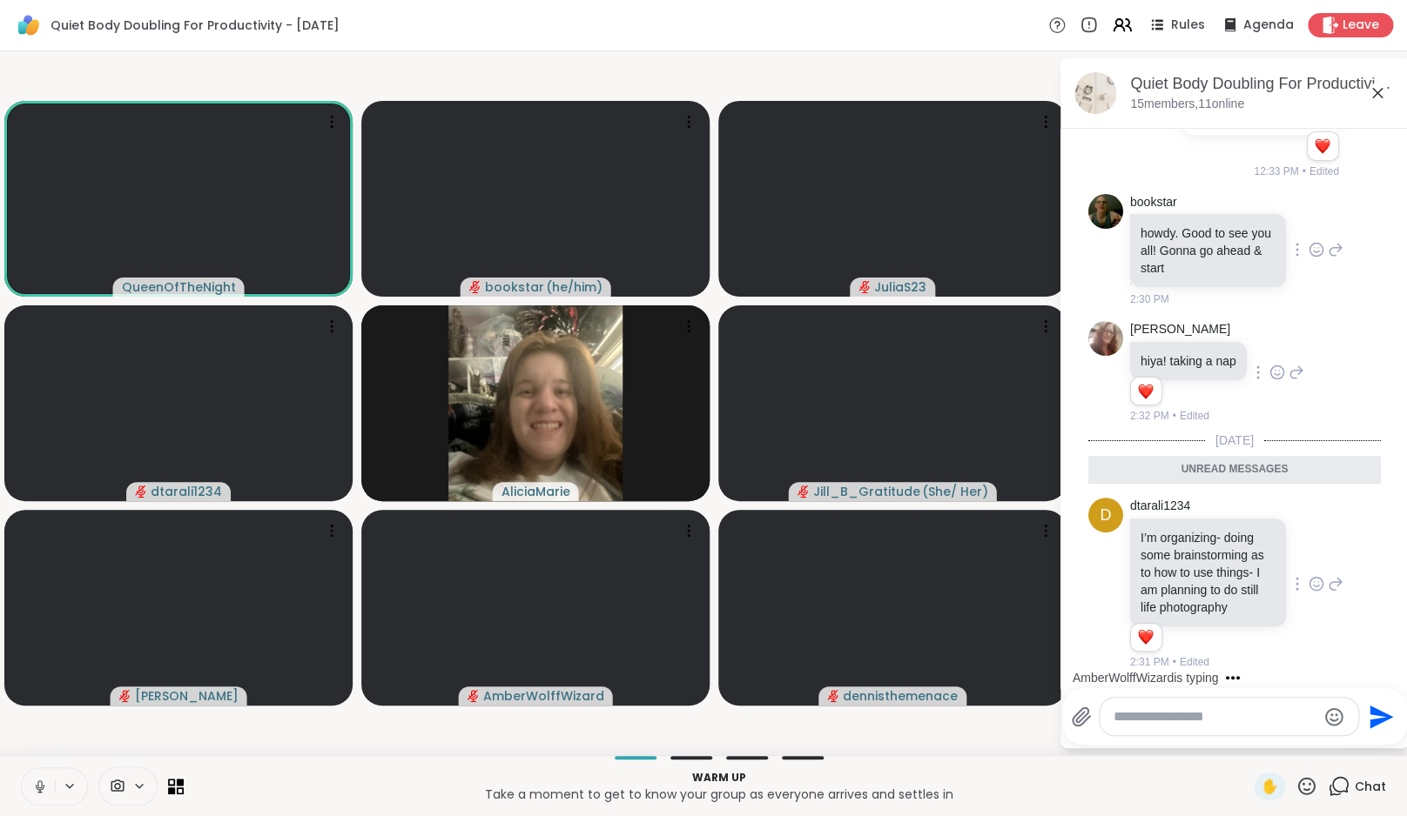
click at [1308, 257] on icon at bounding box center [1316, 249] width 16 height 17
click at [1309, 230] on div "Select Reaction: Heart" at bounding box center [1316, 222] width 16 height 16
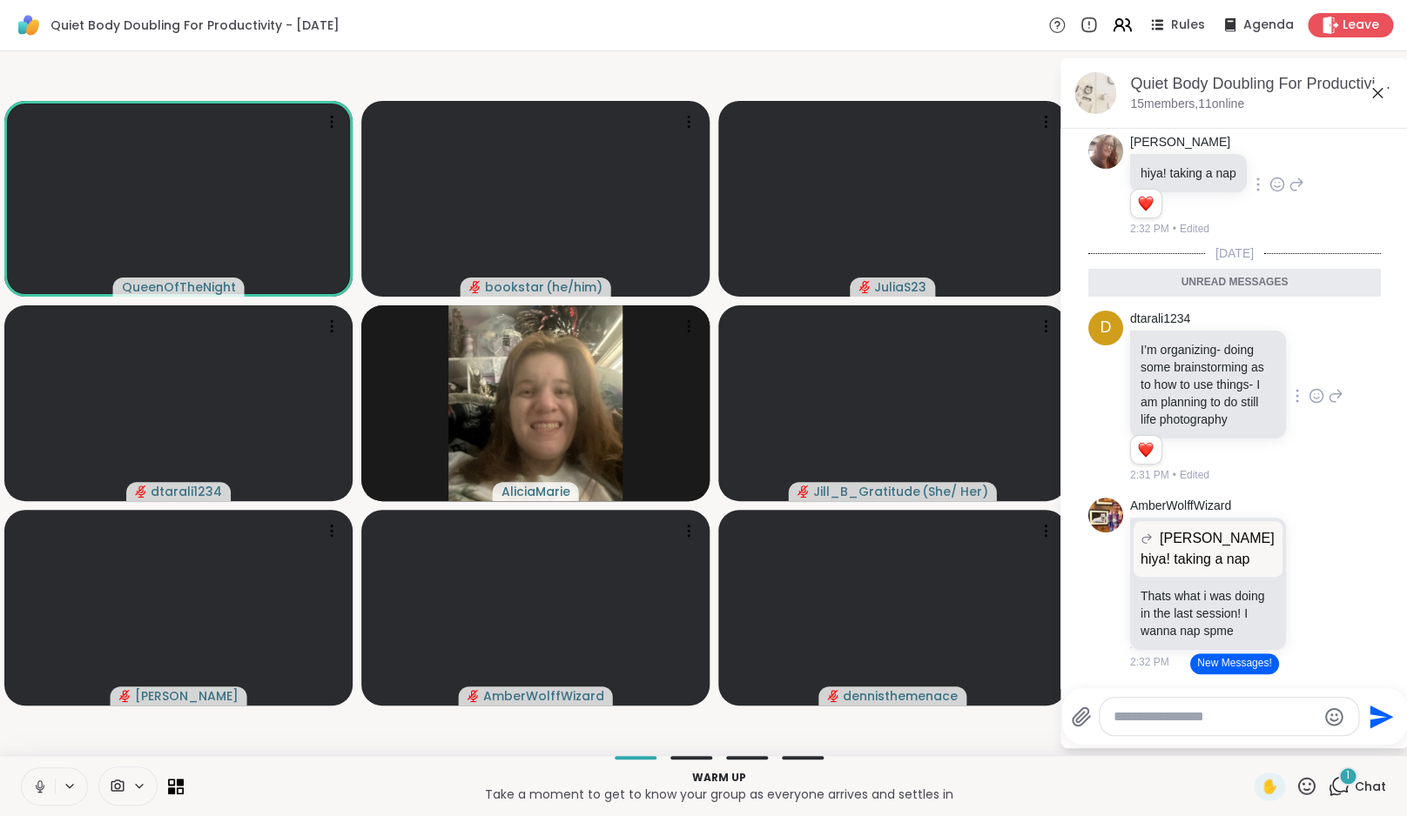
scroll to position [2293, 0]
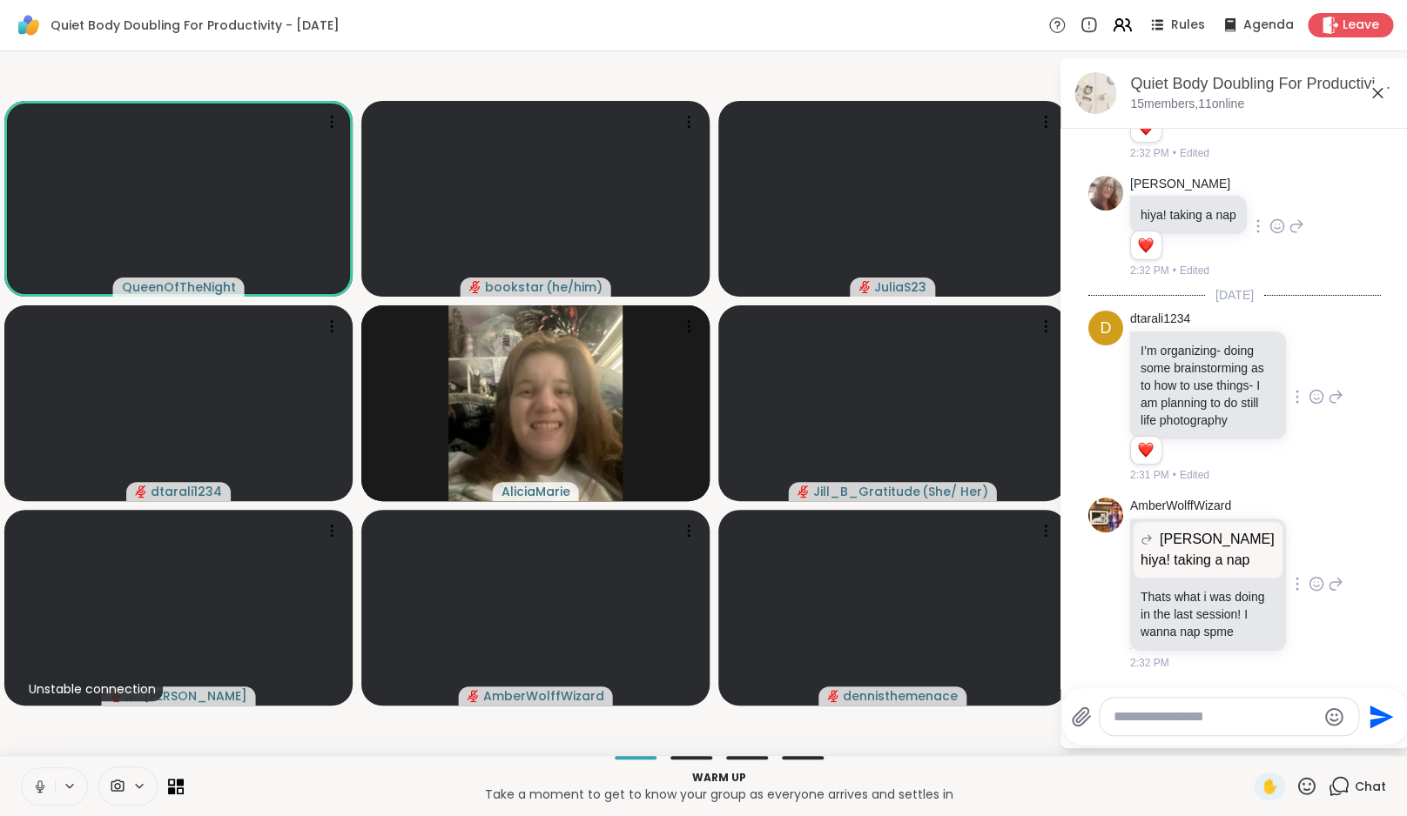
click at [1314, 577] on icon at bounding box center [1316, 583] width 16 height 17
click at [1312, 548] on div "Select Reaction: Heart" at bounding box center [1316, 556] width 16 height 16
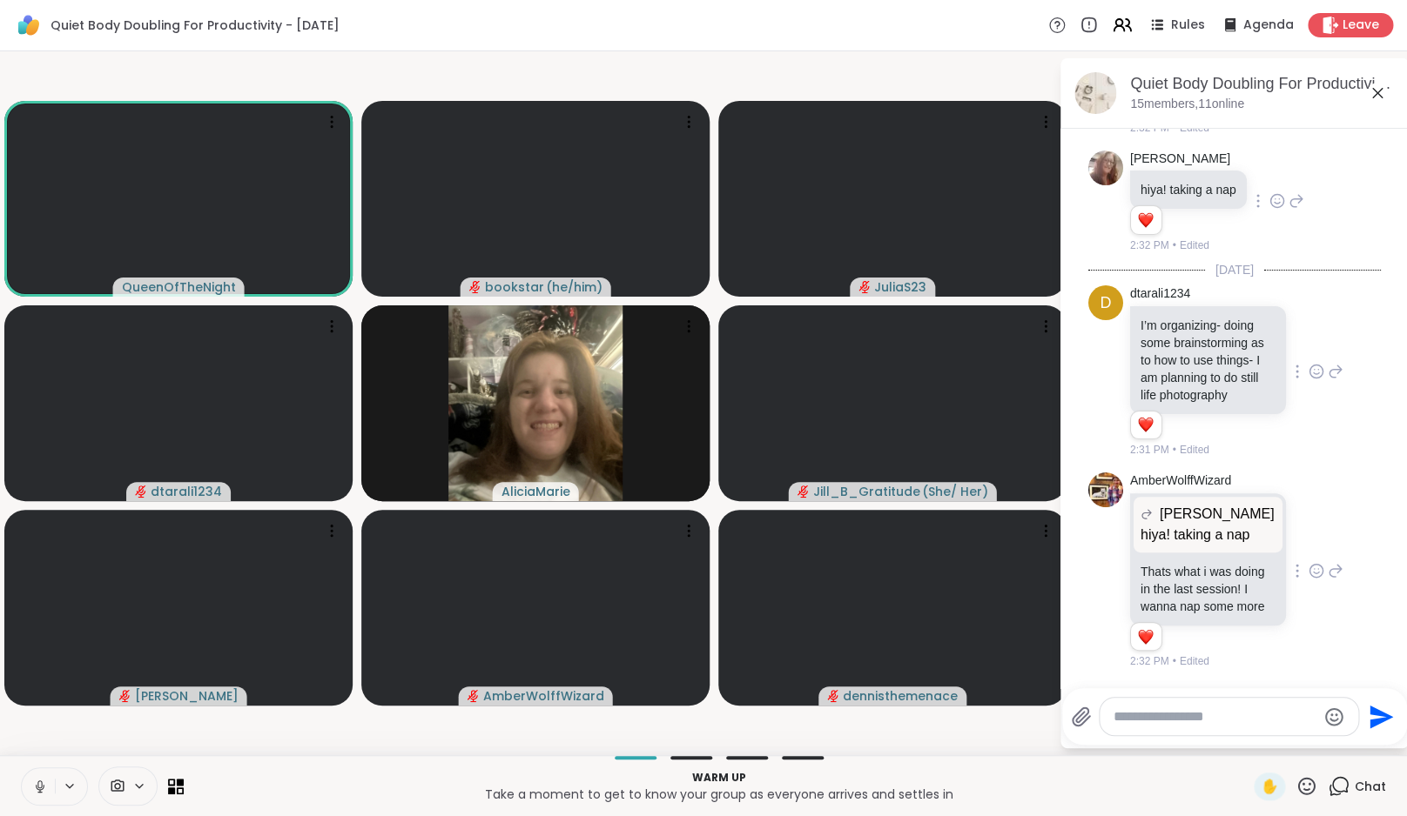
click at [49, 793] on button at bounding box center [38, 787] width 33 height 37
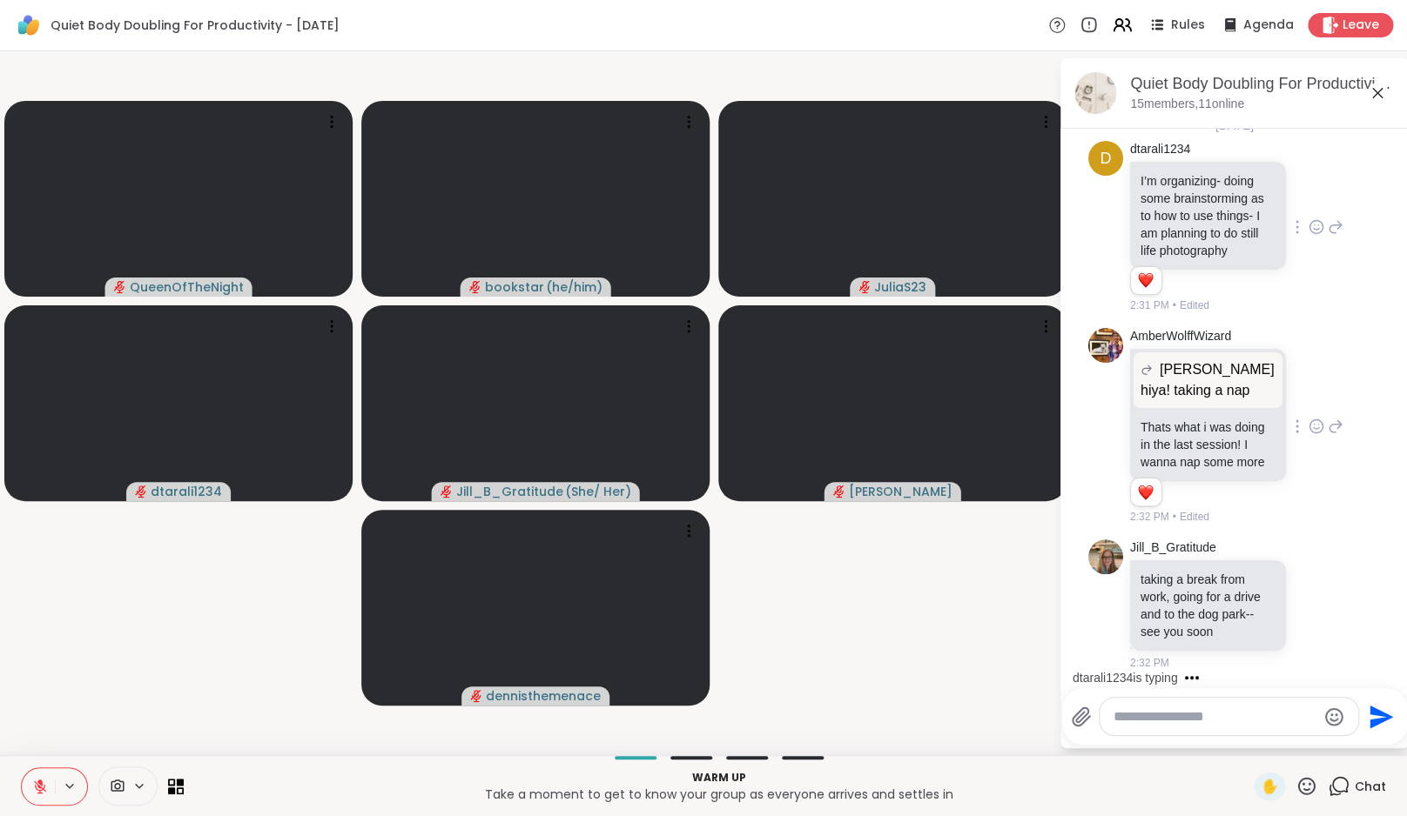
scroll to position [2590, 0]
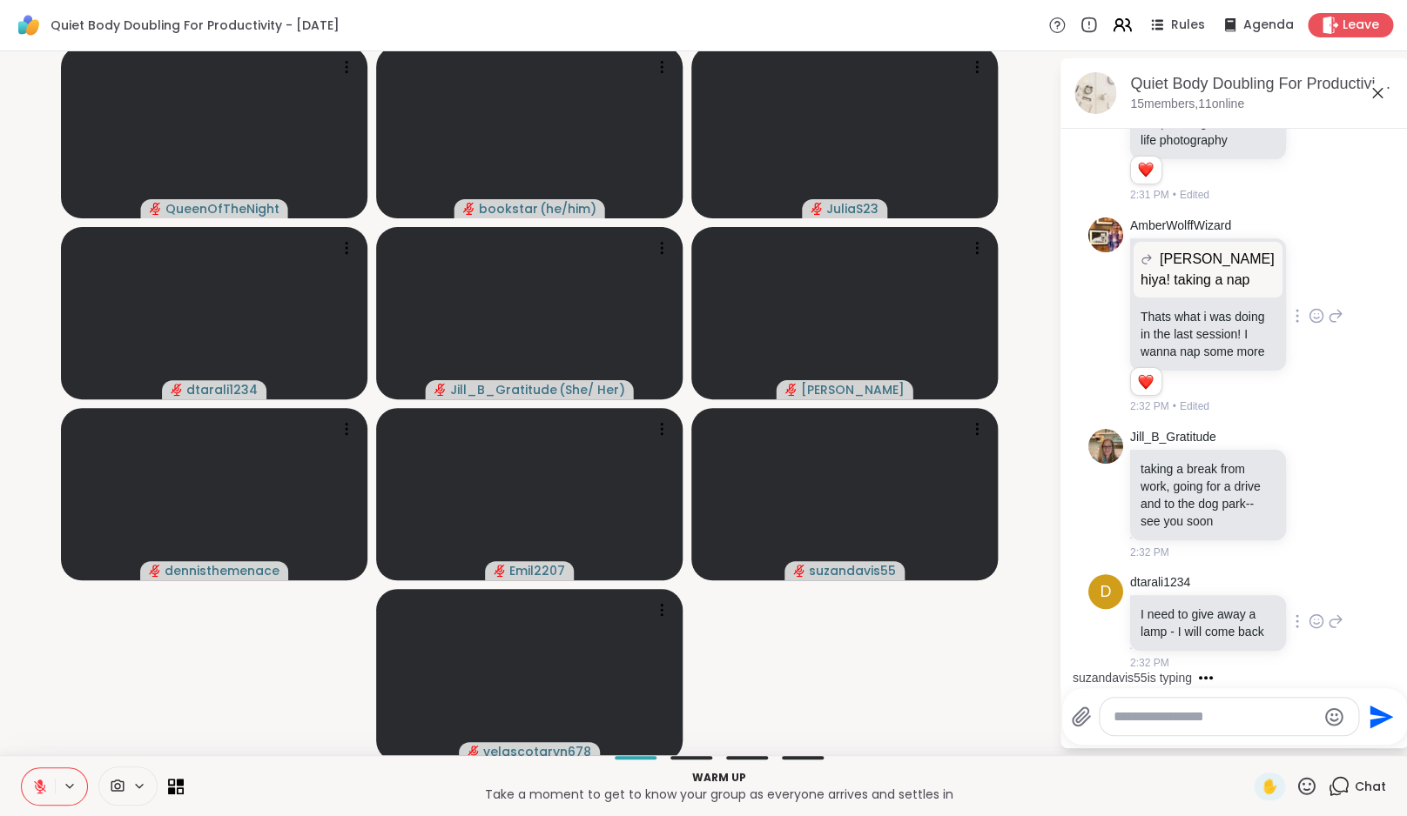
click at [1308, 614] on icon at bounding box center [1316, 621] width 16 height 17
click at [1308, 586] on div "Select Reaction: Heart" at bounding box center [1316, 594] width 16 height 16
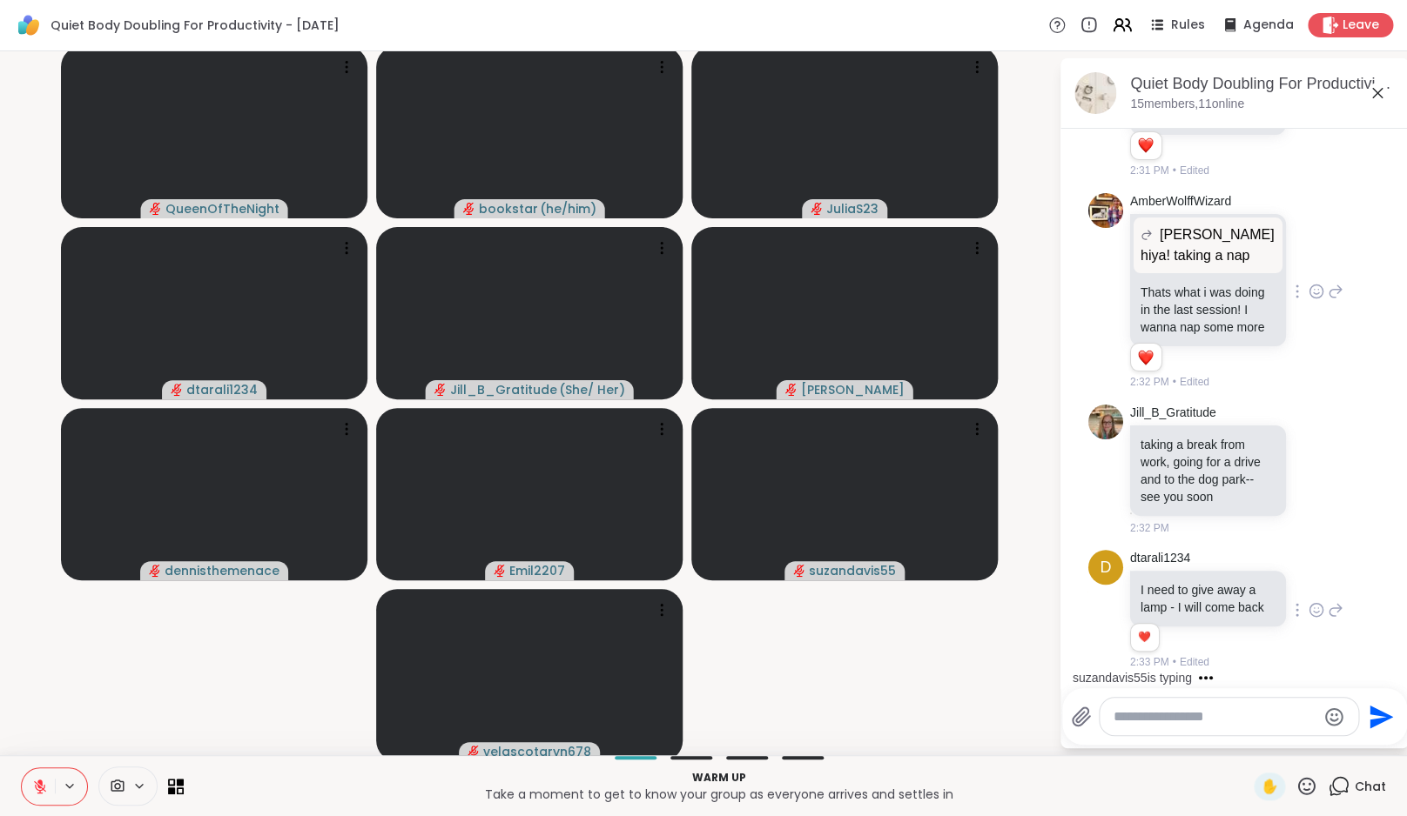
scroll to position [2615, 0]
click at [1308, 461] on icon at bounding box center [1316, 469] width 16 height 17
click at [1308, 434] on div "Select Reaction: Heart" at bounding box center [1316, 442] width 16 height 16
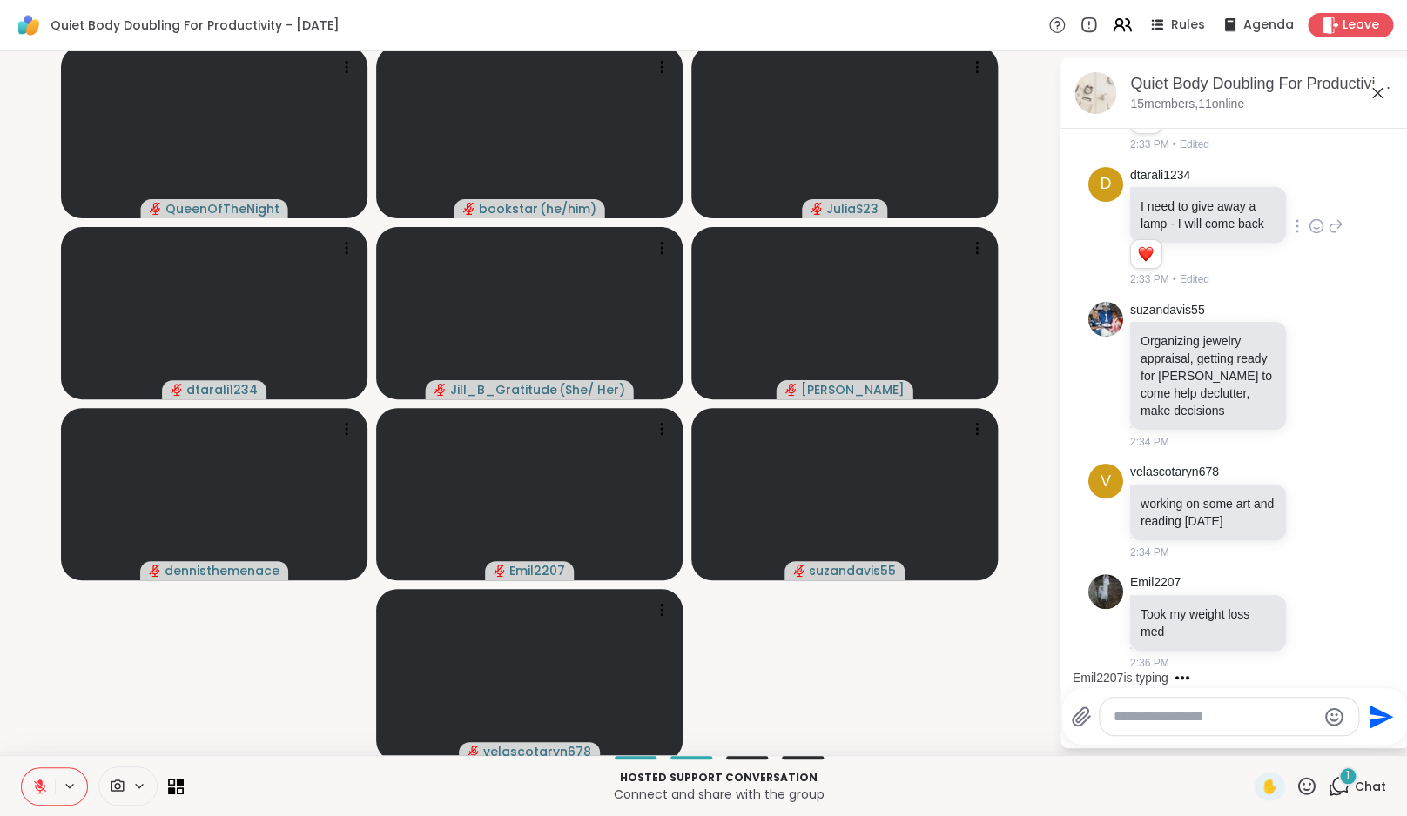
scroll to position [3023, 0]
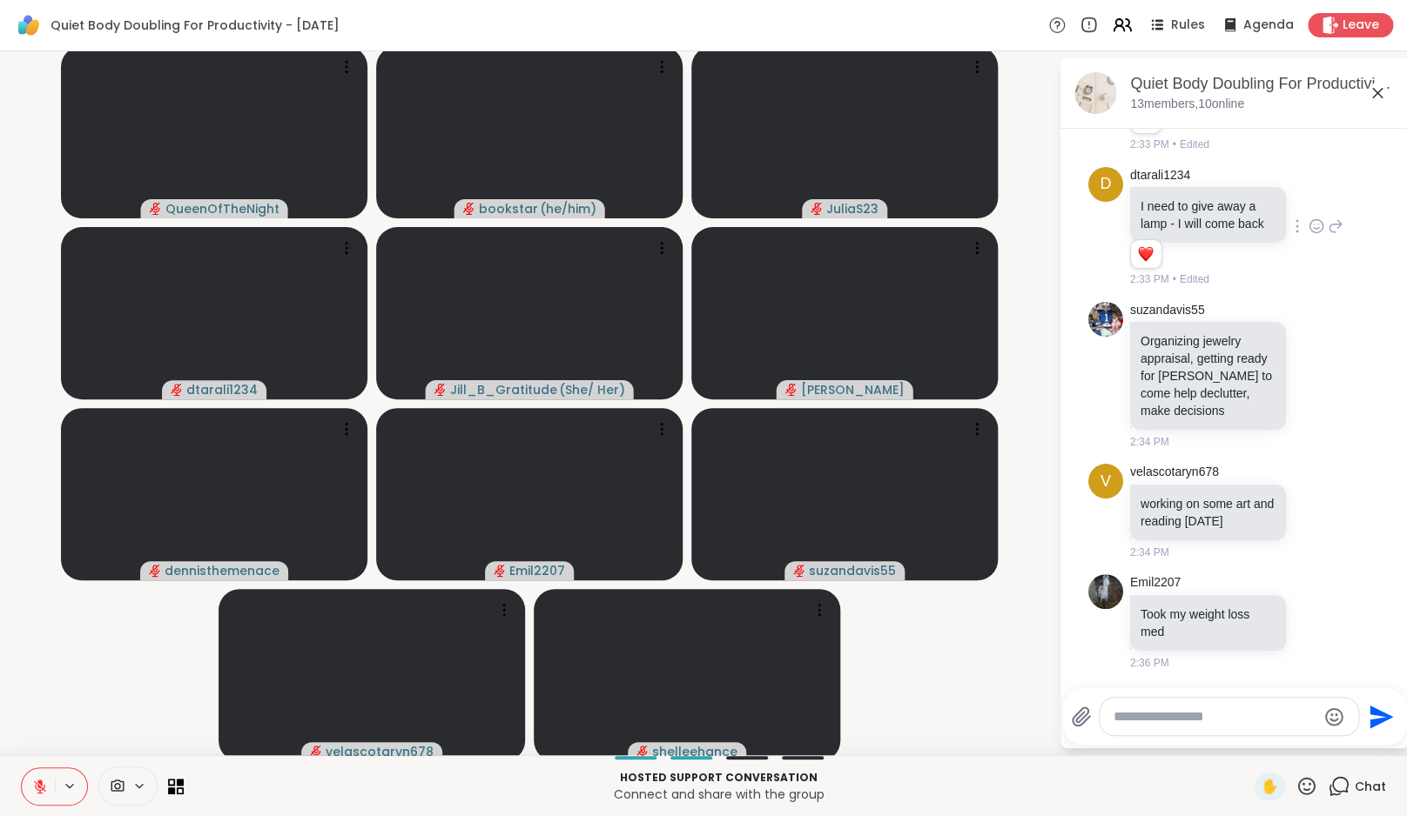
click at [44, 787] on icon at bounding box center [40, 787] width 12 height 12
click at [1308, 627] on icon at bounding box center [1316, 621] width 16 height 17
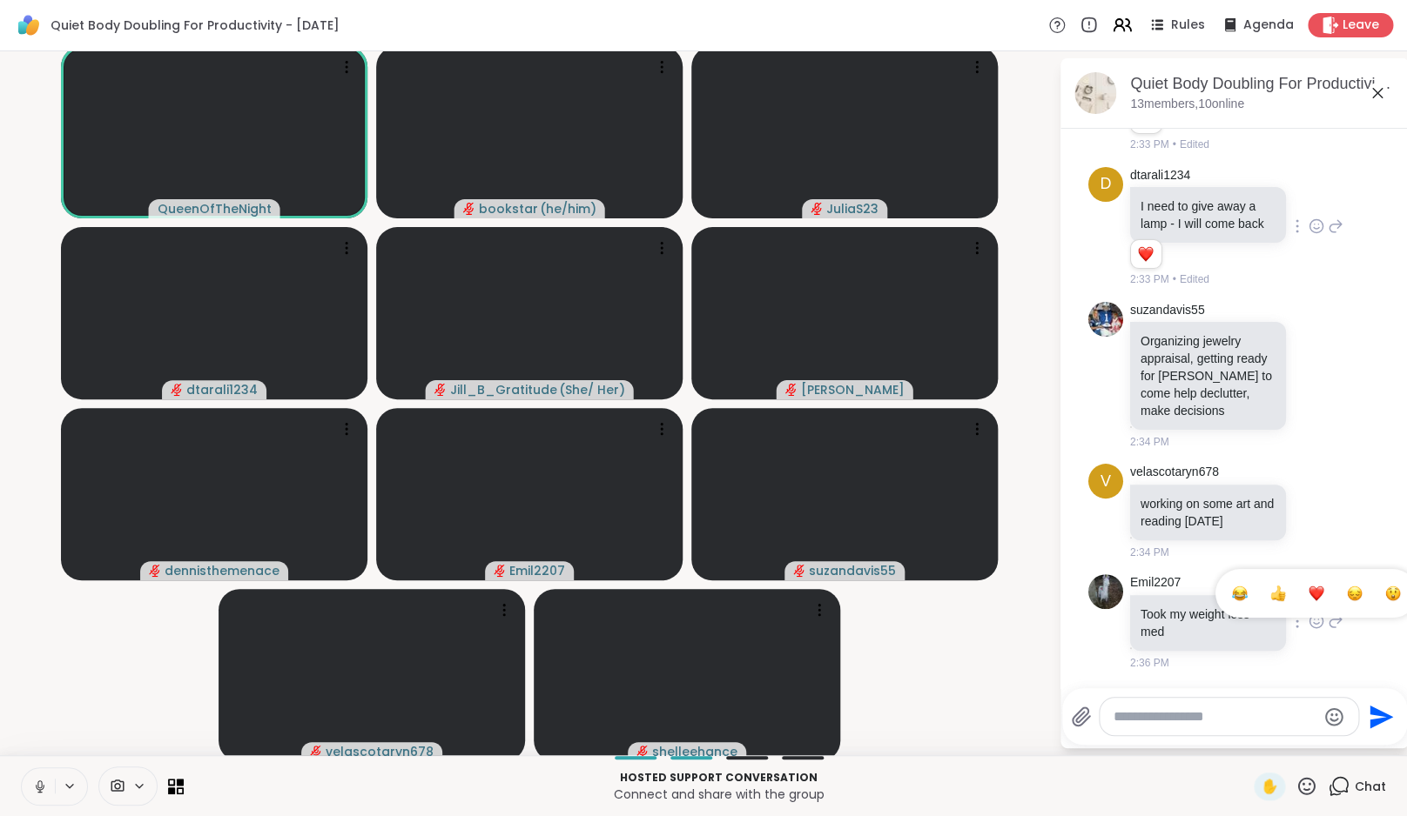
click at [1299, 605] on button "Select Reaction: Heart" at bounding box center [1316, 593] width 35 height 35
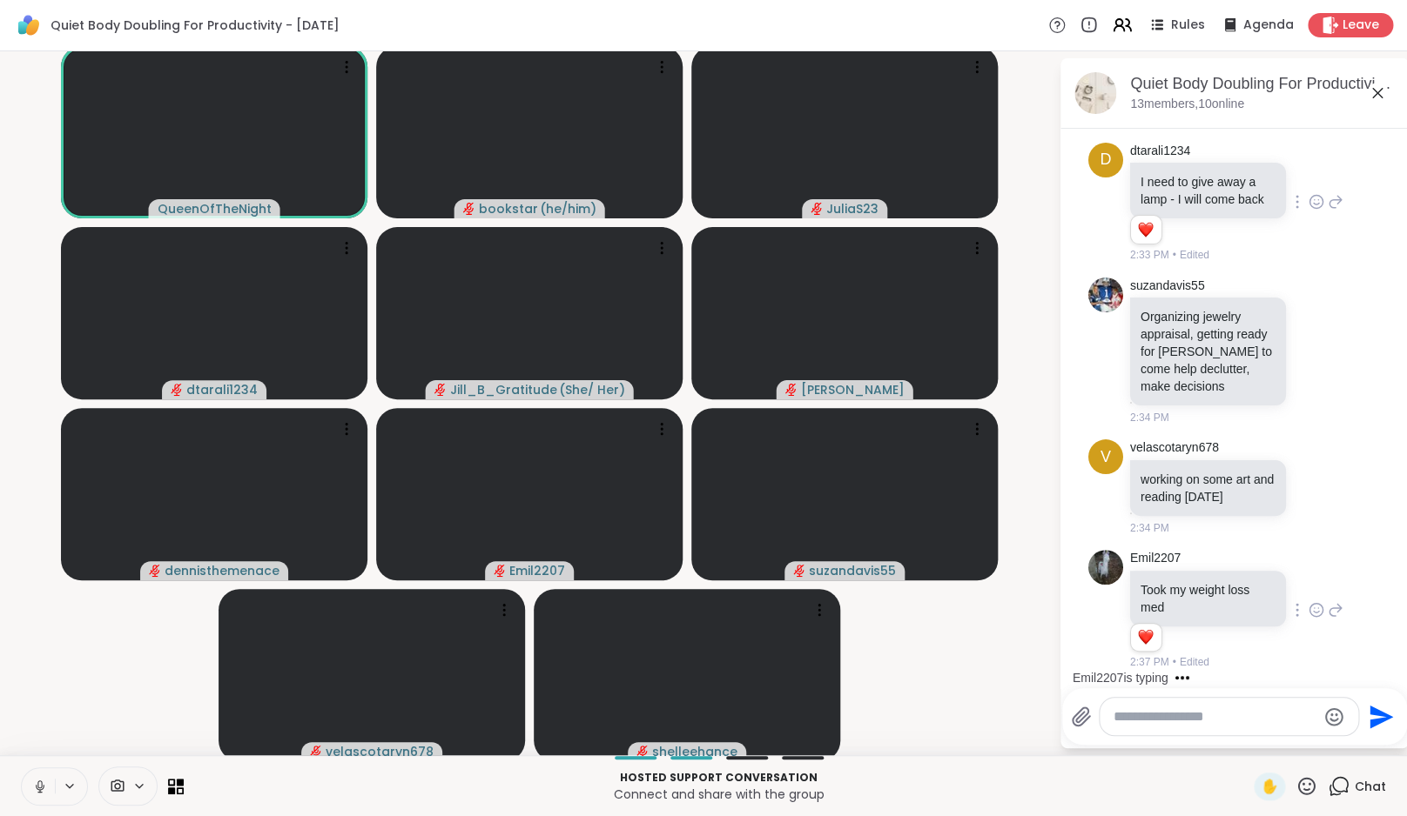
scroll to position [3047, 0]
click at [1308, 488] on icon at bounding box center [1316, 487] width 16 height 17
click at [1308, 455] on div "Select Reaction: Heart" at bounding box center [1316, 460] width 16 height 16
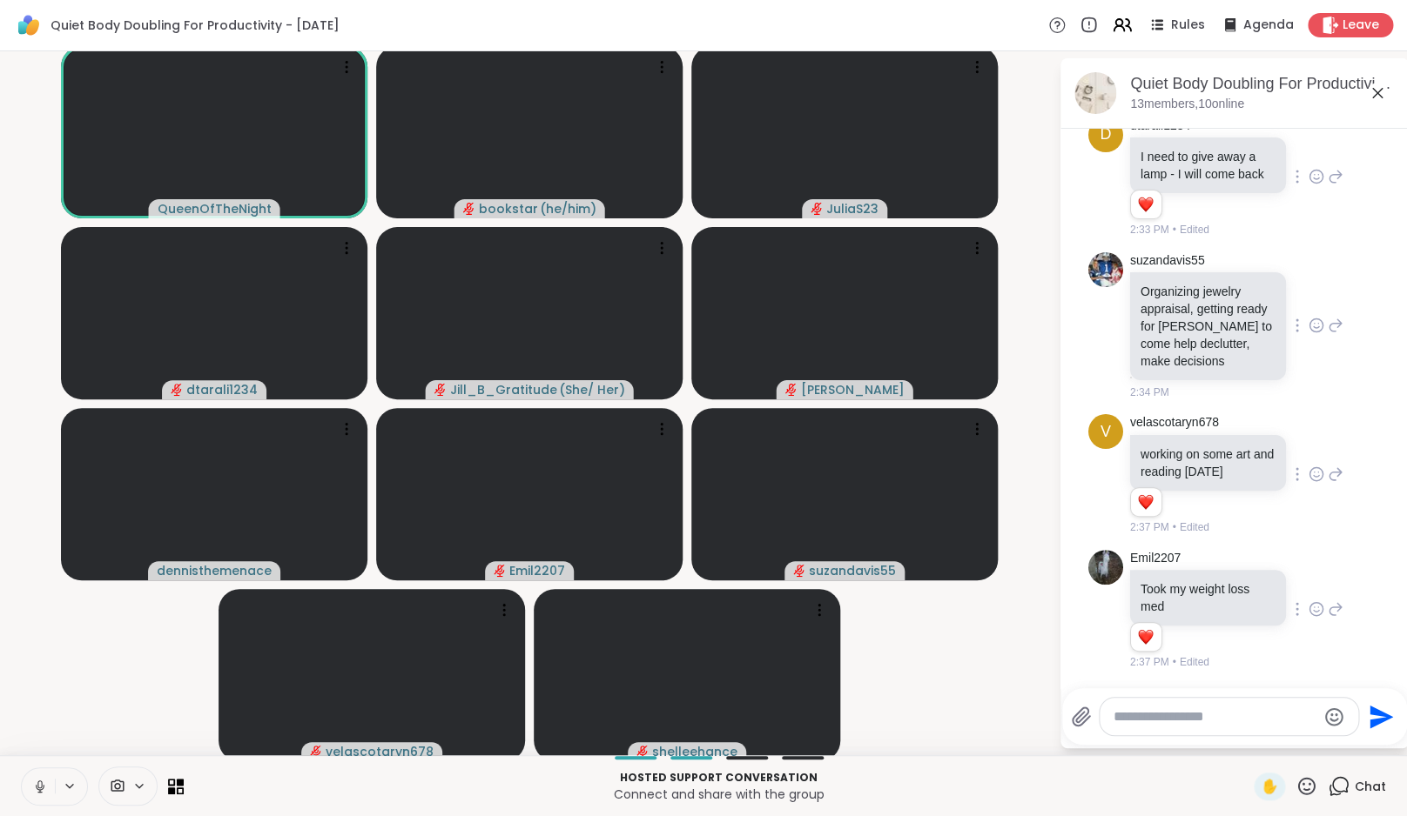
click at [1308, 334] on icon at bounding box center [1316, 325] width 16 height 17
click at [1308, 306] on div "Select Reaction: Heart" at bounding box center [1316, 298] width 16 height 16
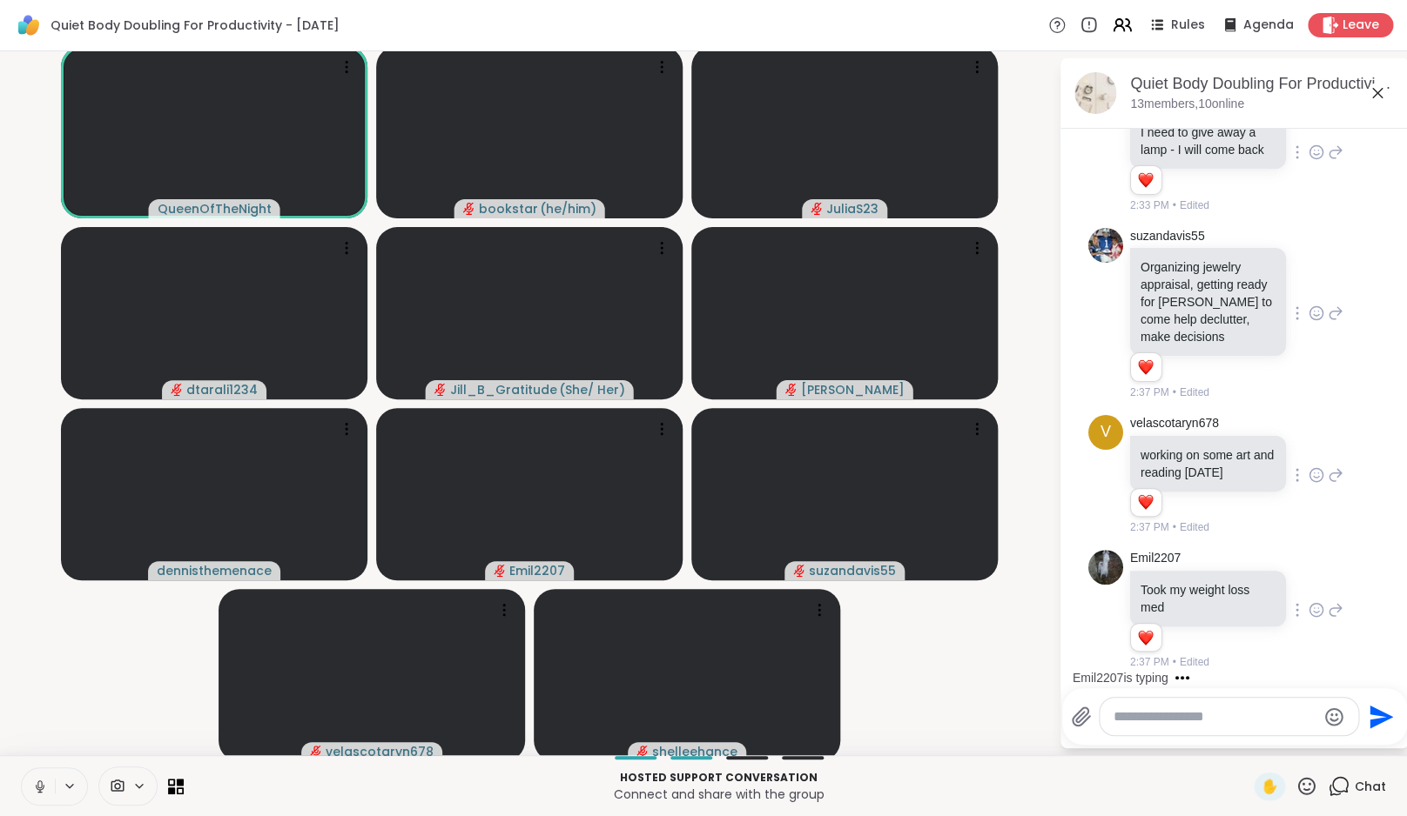
click at [44, 788] on icon at bounding box center [40, 786] width 9 height 5
click at [80, 697] on video-player-container "QueenOfTheNight bookstar ( he/him ) JuliaS23 dtarali1234 Jill_B_Gratitude ( She…" at bounding box center [529, 403] width 1038 height 690
click at [45, 787] on icon at bounding box center [40, 787] width 16 height 16
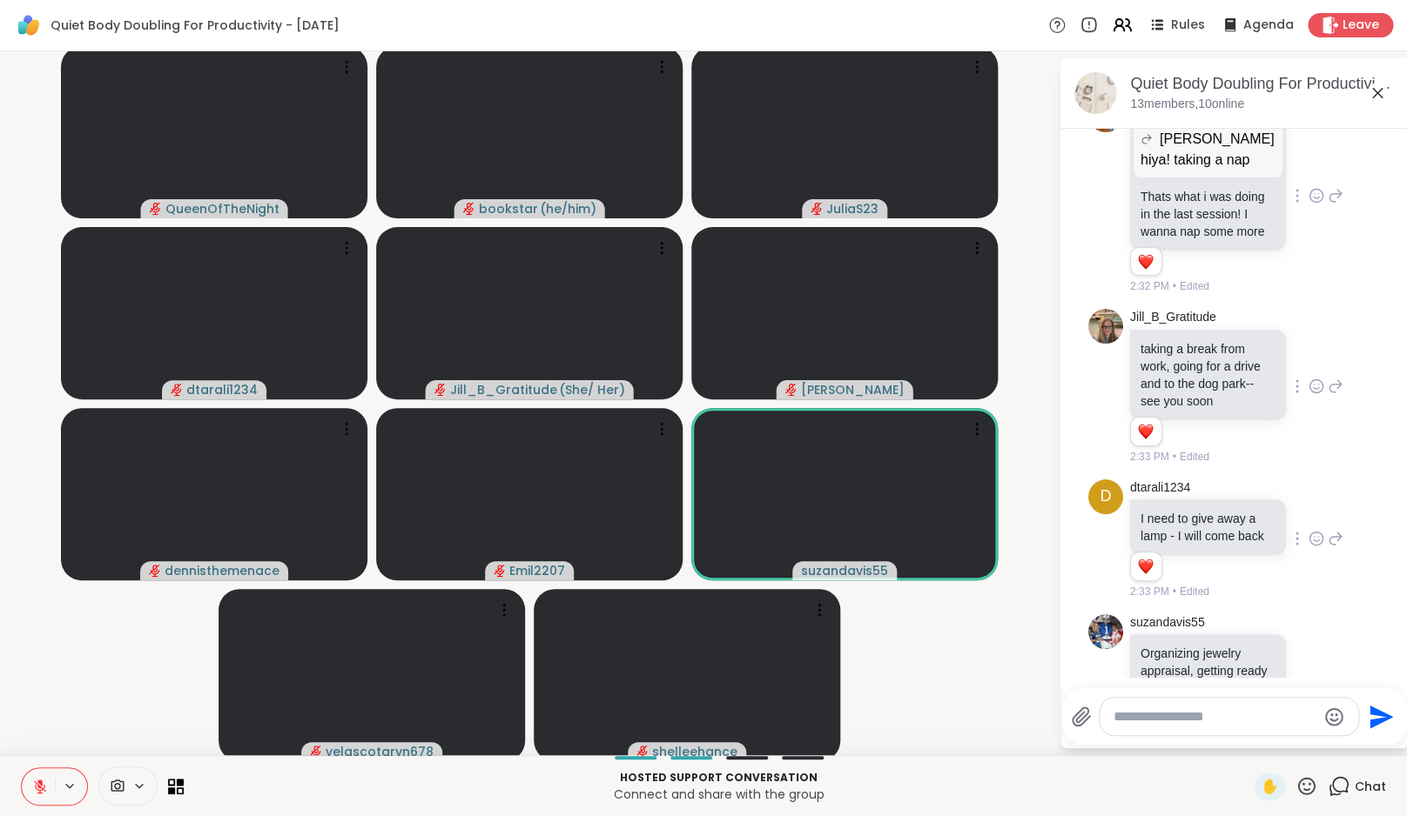
scroll to position [2323, 0]
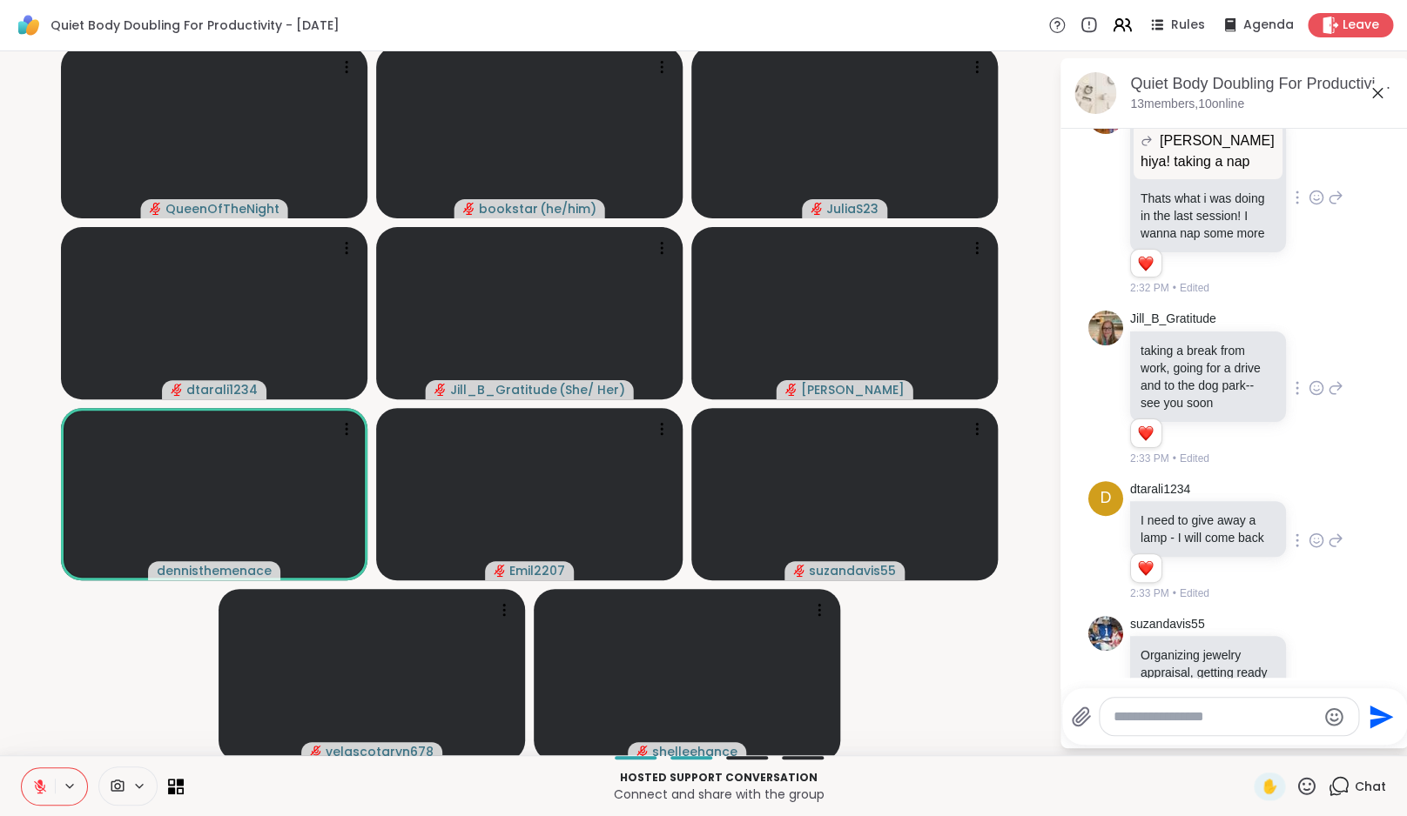
click at [80, 715] on video-player-container "QueenOfTheNight bookstar ( he/him ) JuliaS23 dtarali1234 Jill_B_Gratitude ( She…" at bounding box center [529, 403] width 1038 height 690
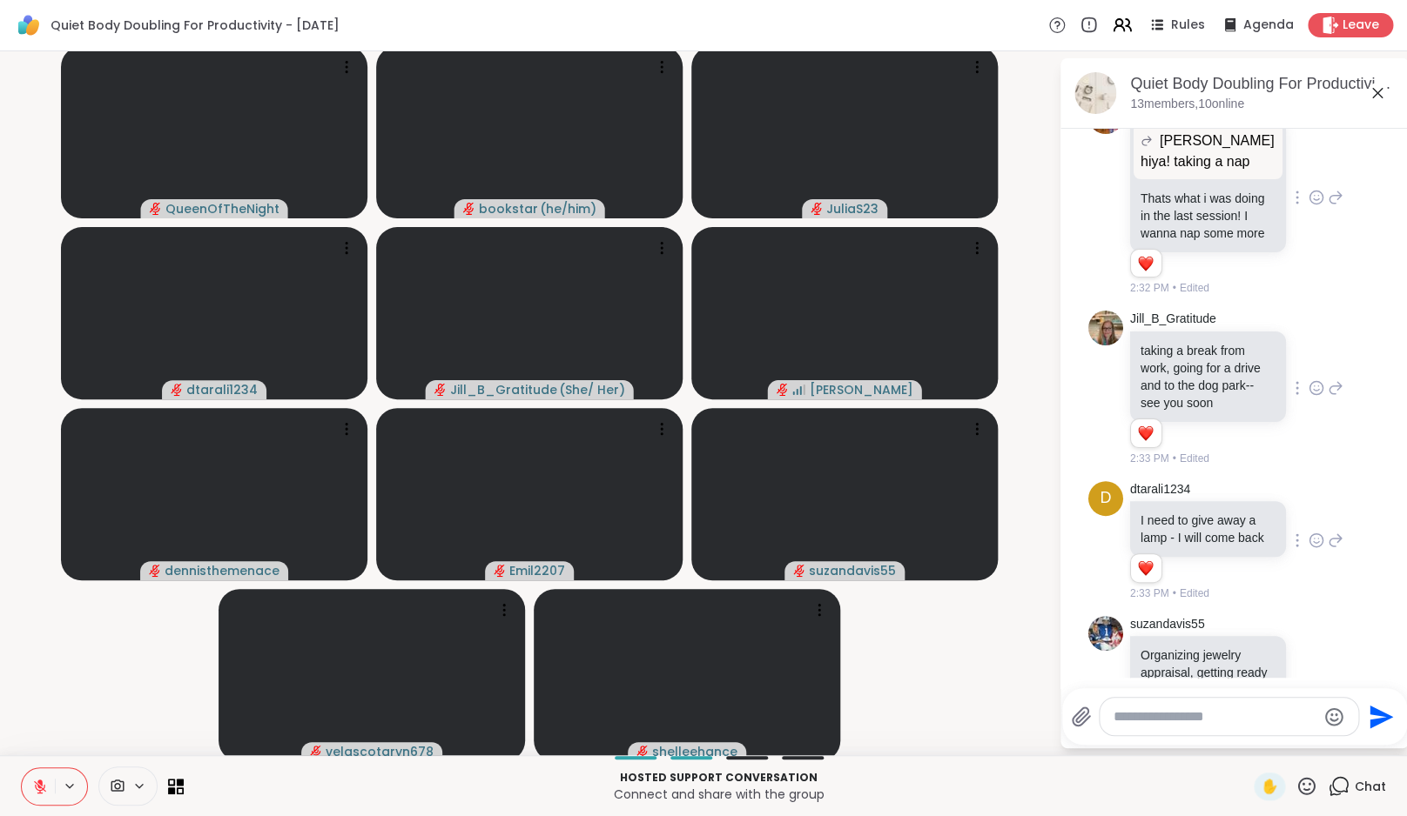
click at [35, 785] on icon at bounding box center [40, 787] width 16 height 16
click at [44, 783] on icon at bounding box center [40, 787] width 16 height 16
click at [94, 671] on video-player-container "QueenOfTheNight bookstar ( he/him ) JuliaS23 dtarali1234 Jill_B_Gratitude ( She…" at bounding box center [529, 403] width 1038 height 690
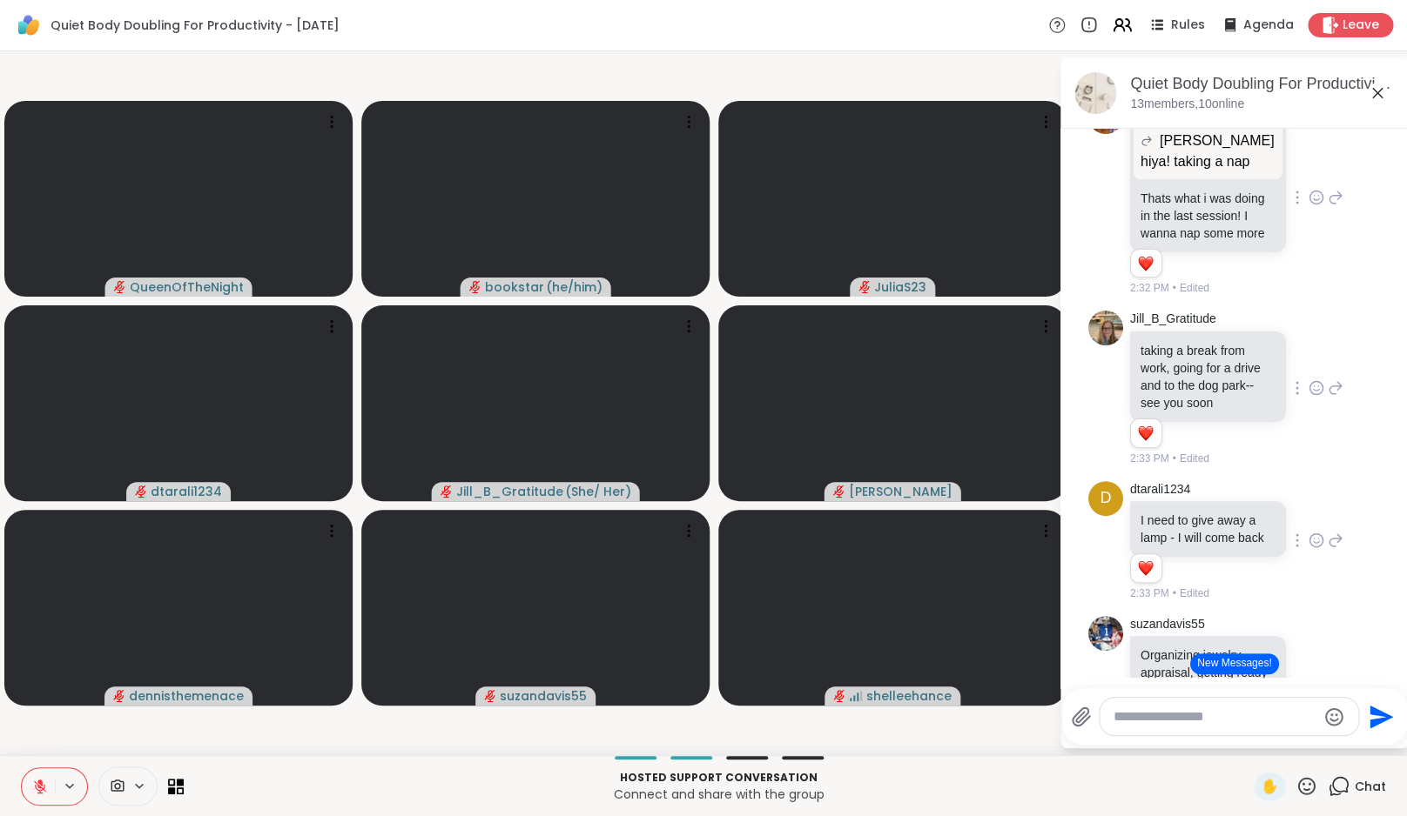
click at [1249, 659] on button "New Messages!" at bounding box center [1234, 664] width 88 height 21
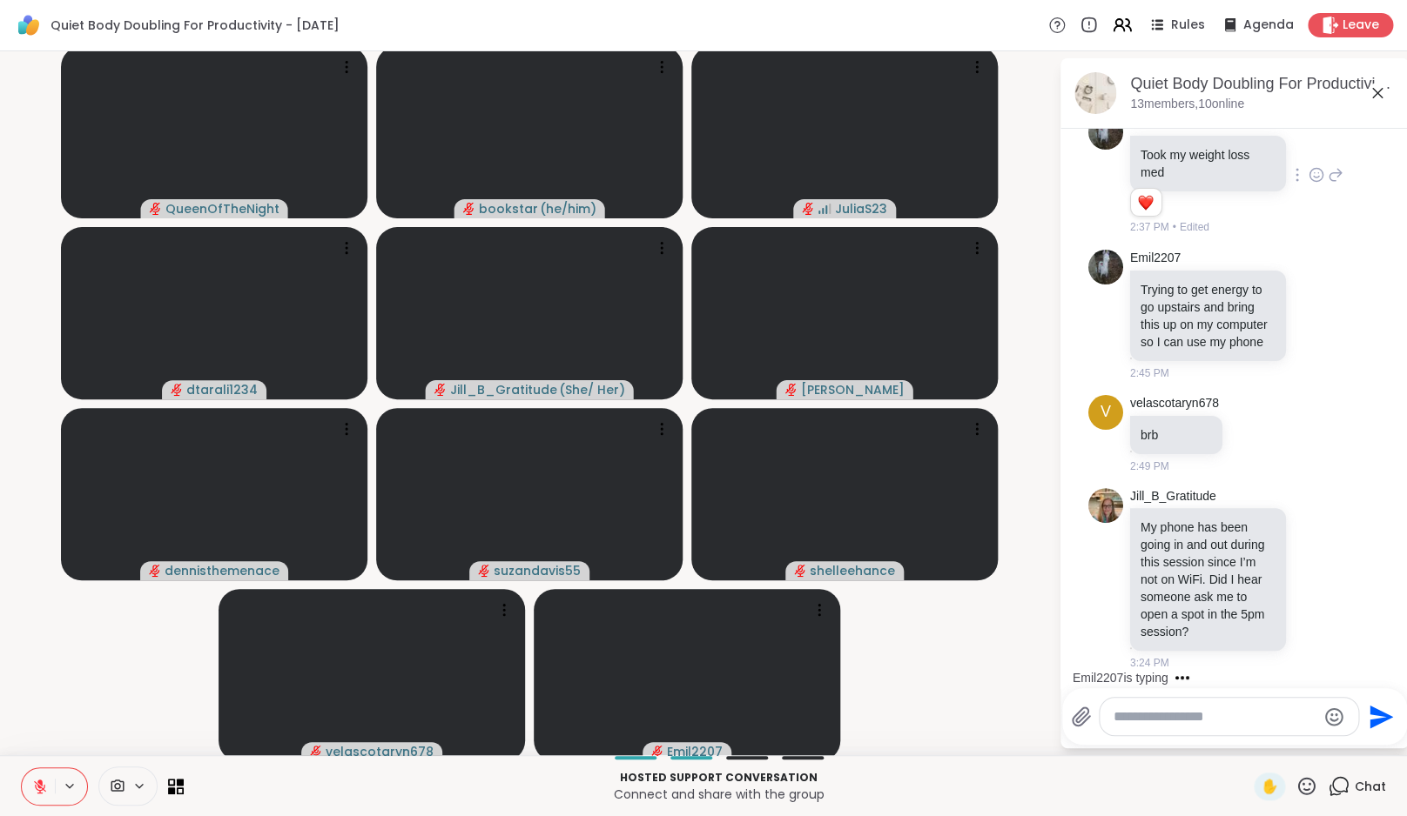
scroll to position [3567, 0]
click at [1330, 573] on icon at bounding box center [1336, 579] width 12 height 12
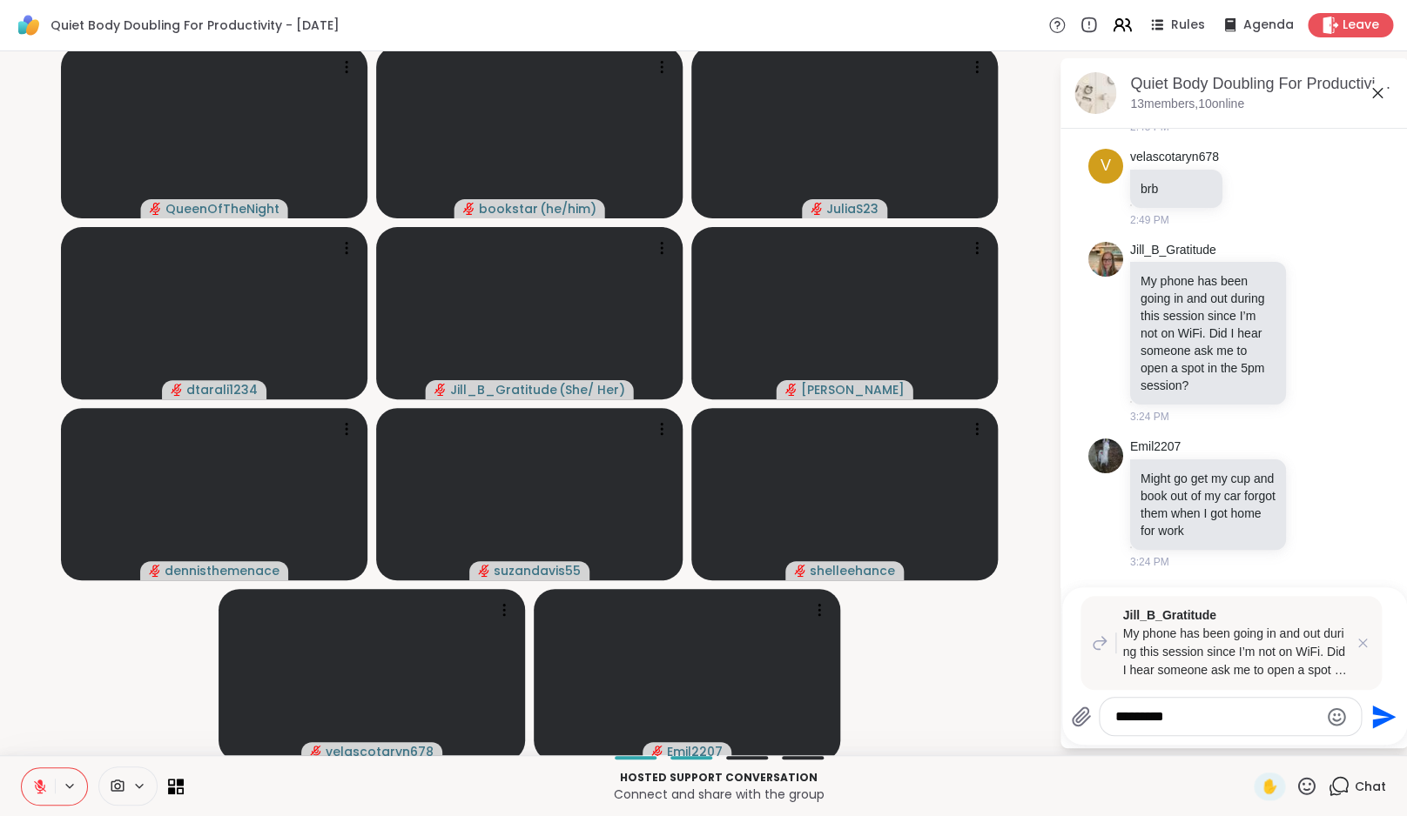
scroll to position [3831, 0]
type textarea "**********"
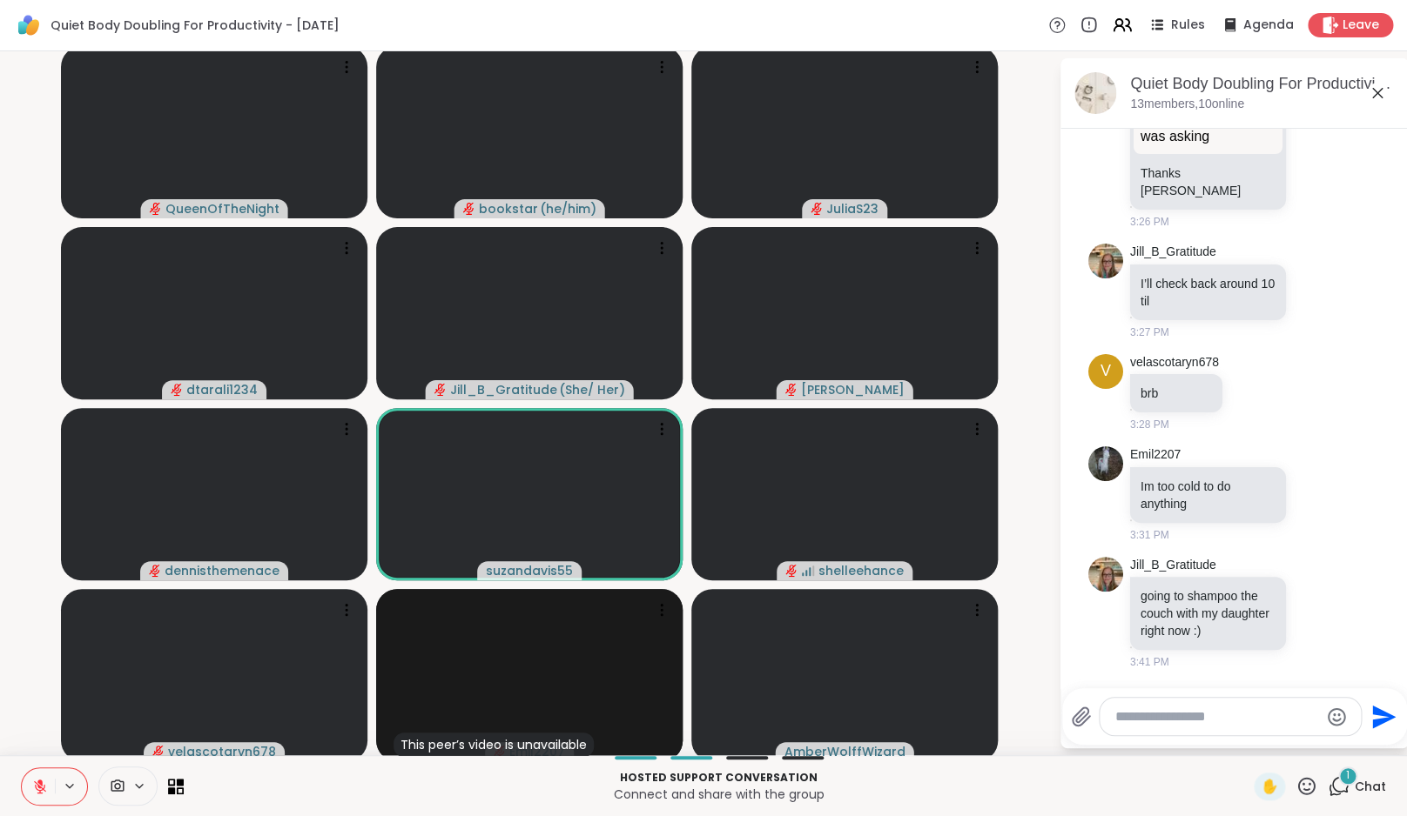
scroll to position [4774, 0]
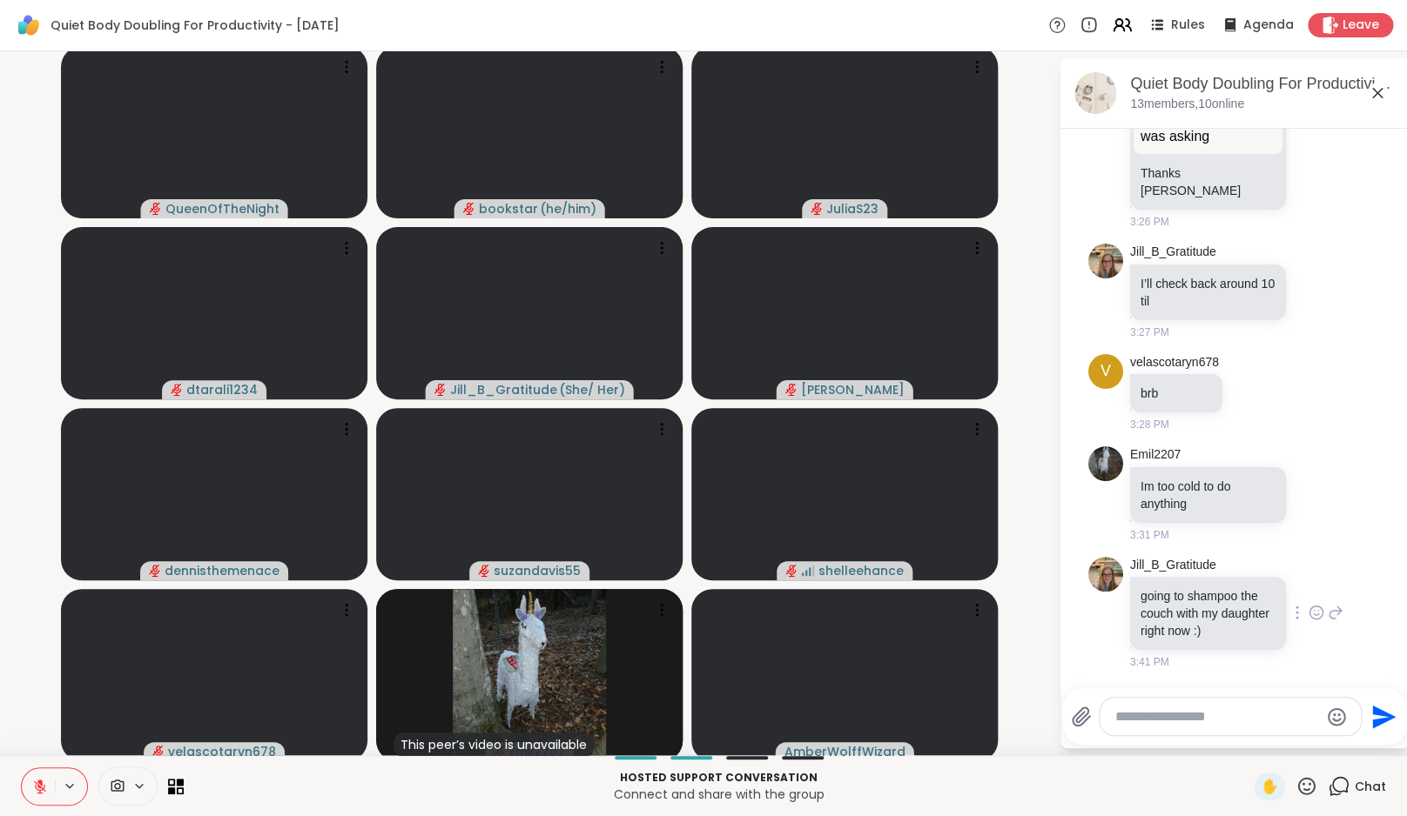
click at [1308, 604] on icon at bounding box center [1316, 612] width 16 height 17
click at [1308, 582] on div "Select Reaction: Heart" at bounding box center [1316, 585] width 16 height 16
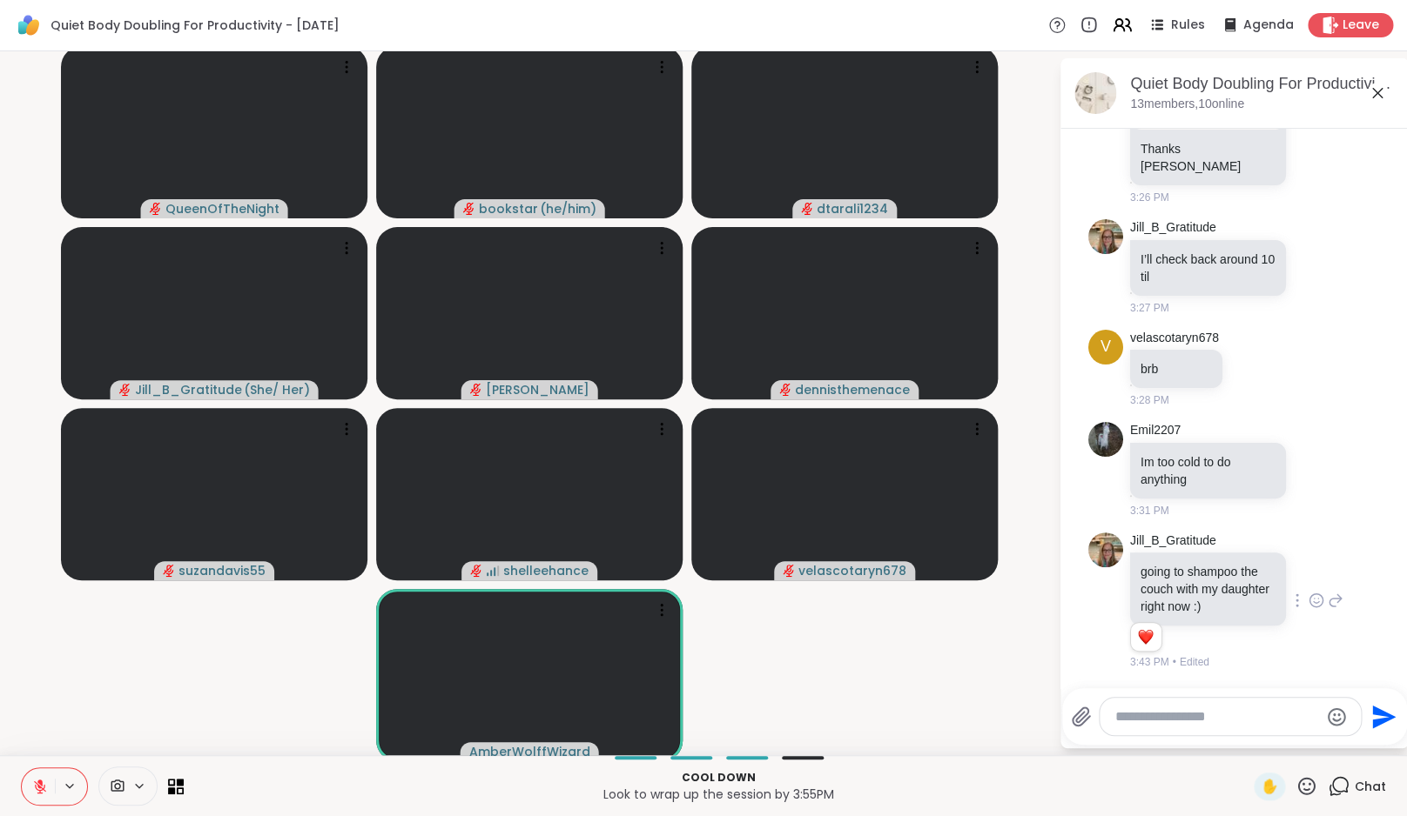
click at [57, 782] on button at bounding box center [71, 786] width 32 height 15
click at [38, 785] on icon at bounding box center [40, 787] width 12 height 12
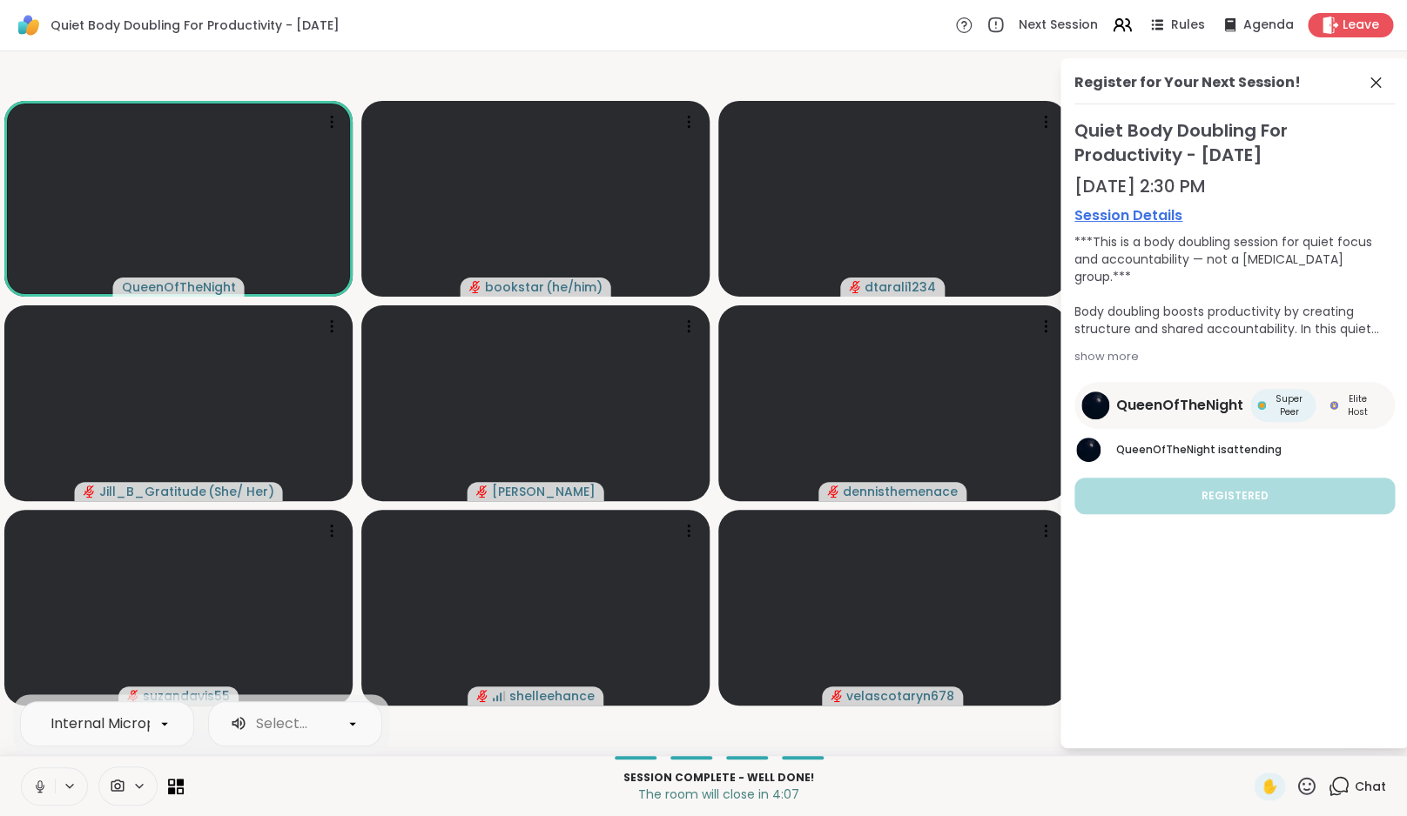
click at [47, 792] on icon at bounding box center [40, 787] width 16 height 16
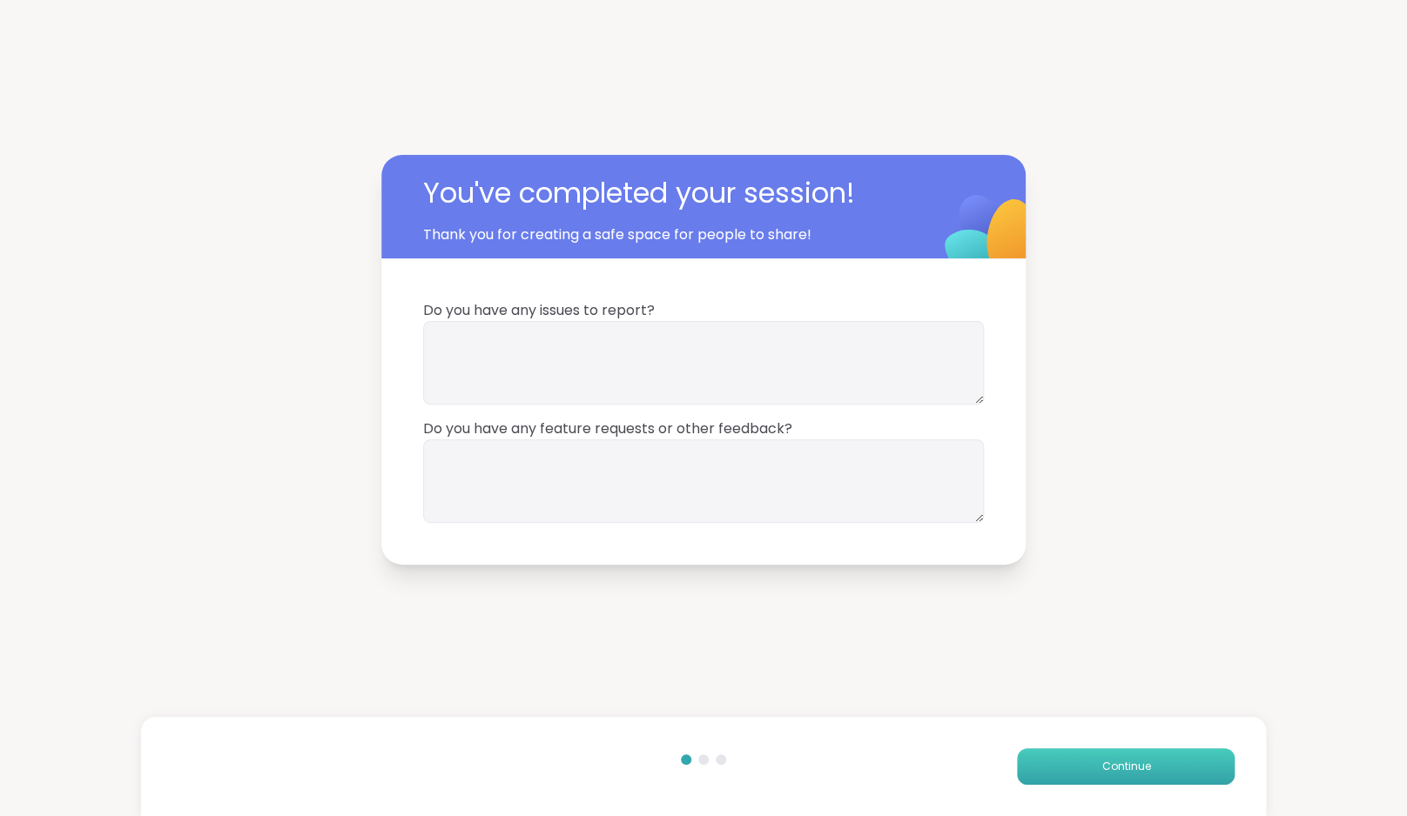
click at [1119, 776] on button "Continue" at bounding box center [1126, 767] width 218 height 37
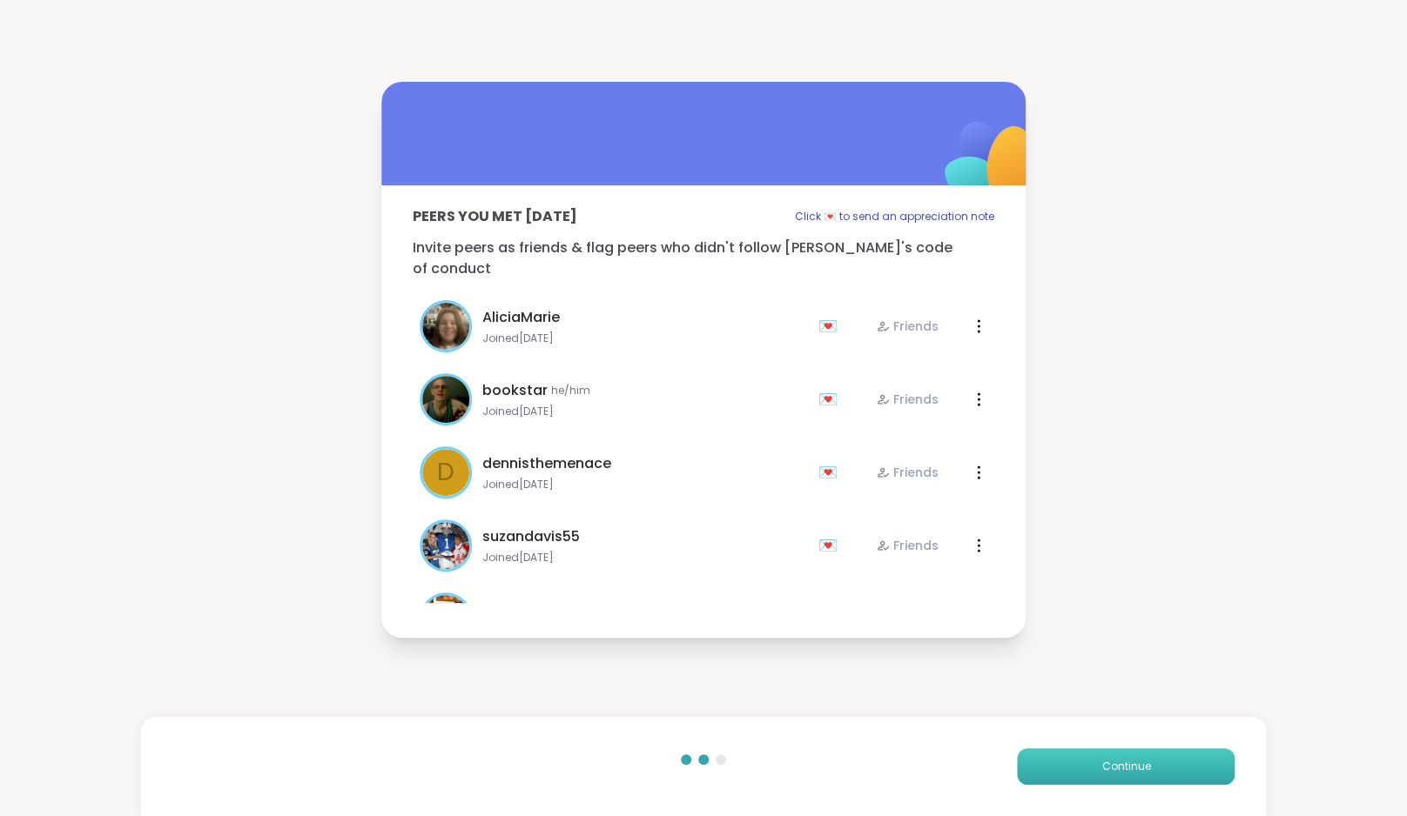
click at [1119, 776] on button "Continue" at bounding box center [1126, 767] width 218 height 37
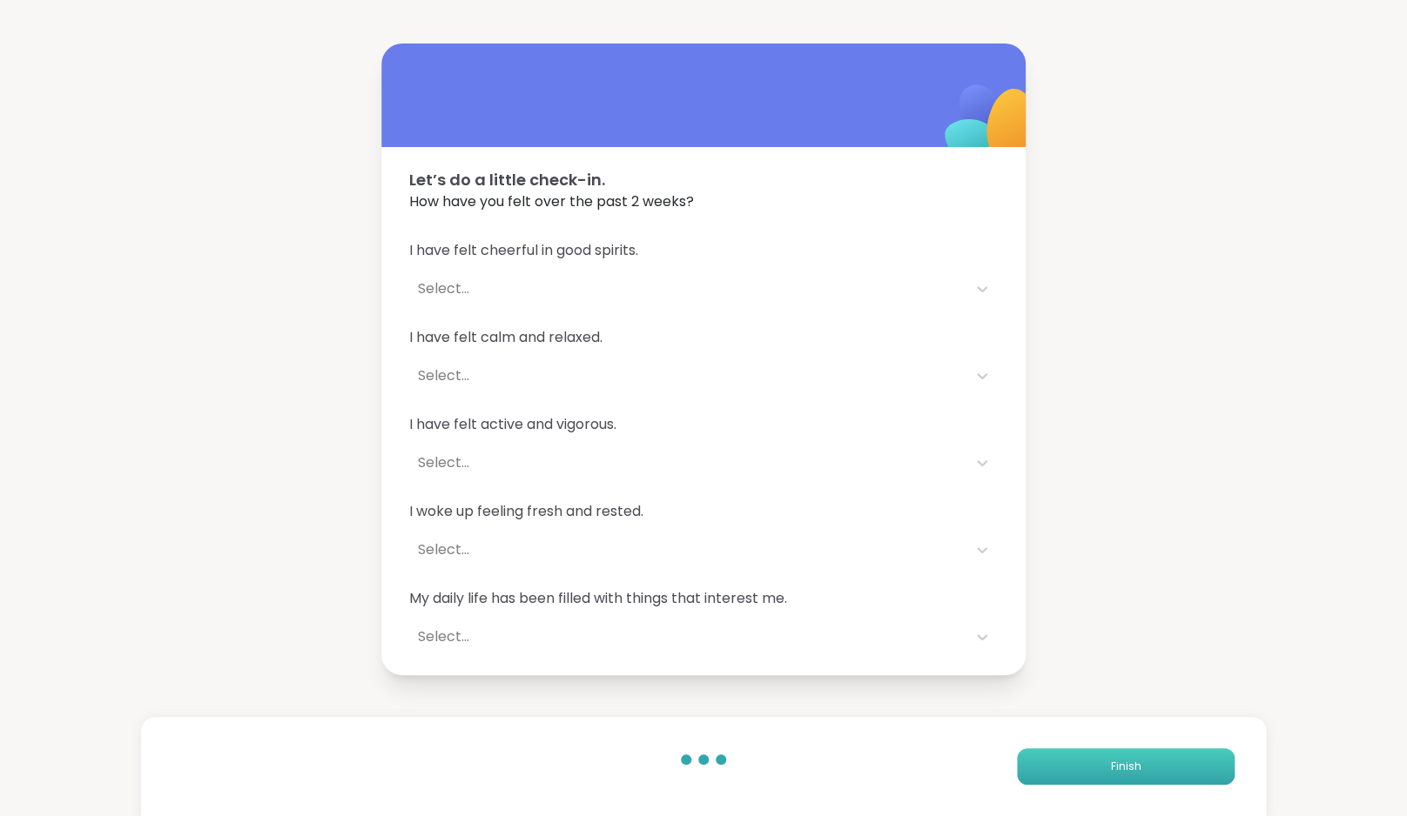
click at [1119, 776] on button "Finish" at bounding box center [1126, 767] width 218 height 37
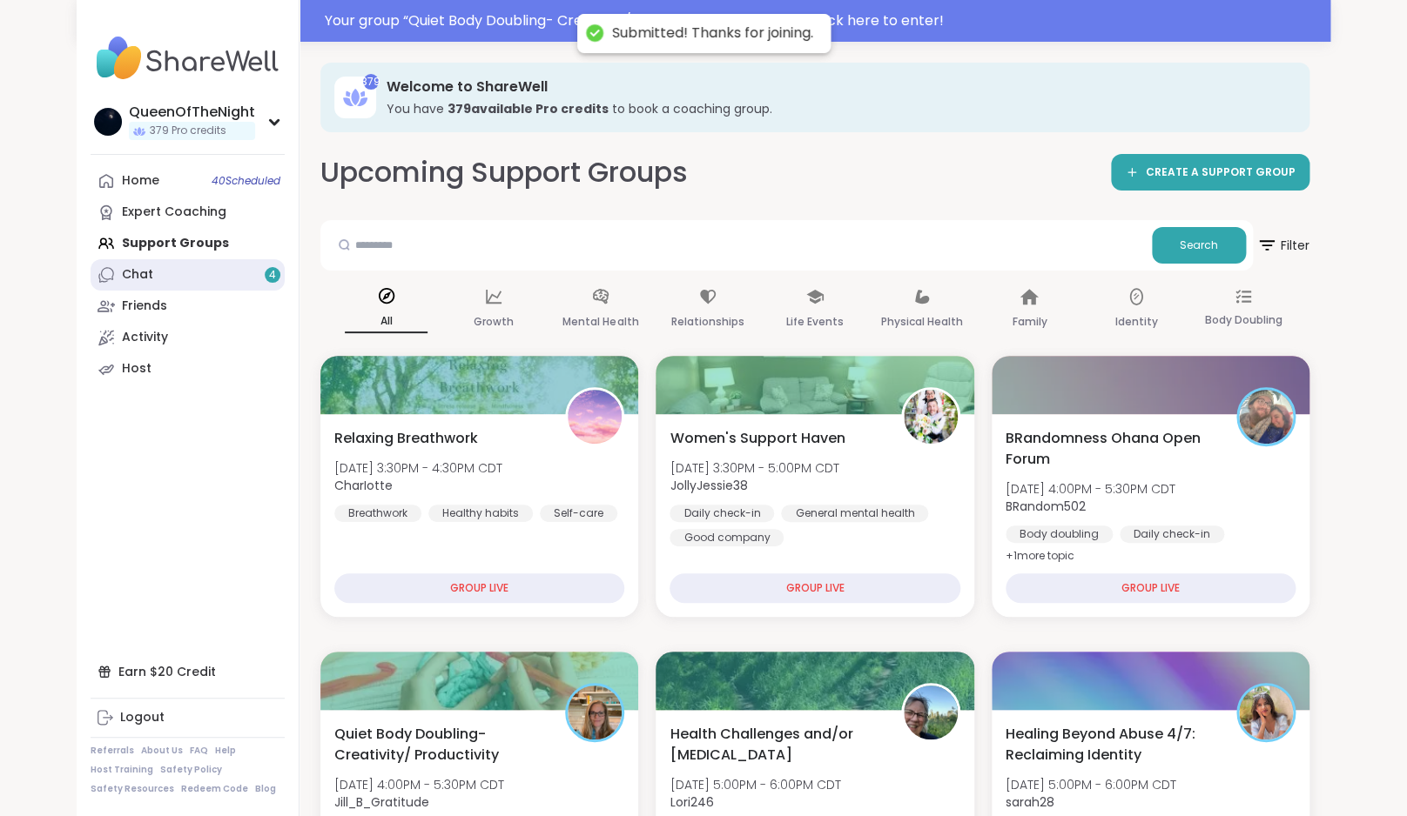
click at [159, 277] on link "Chat 4" at bounding box center [188, 274] width 194 height 31
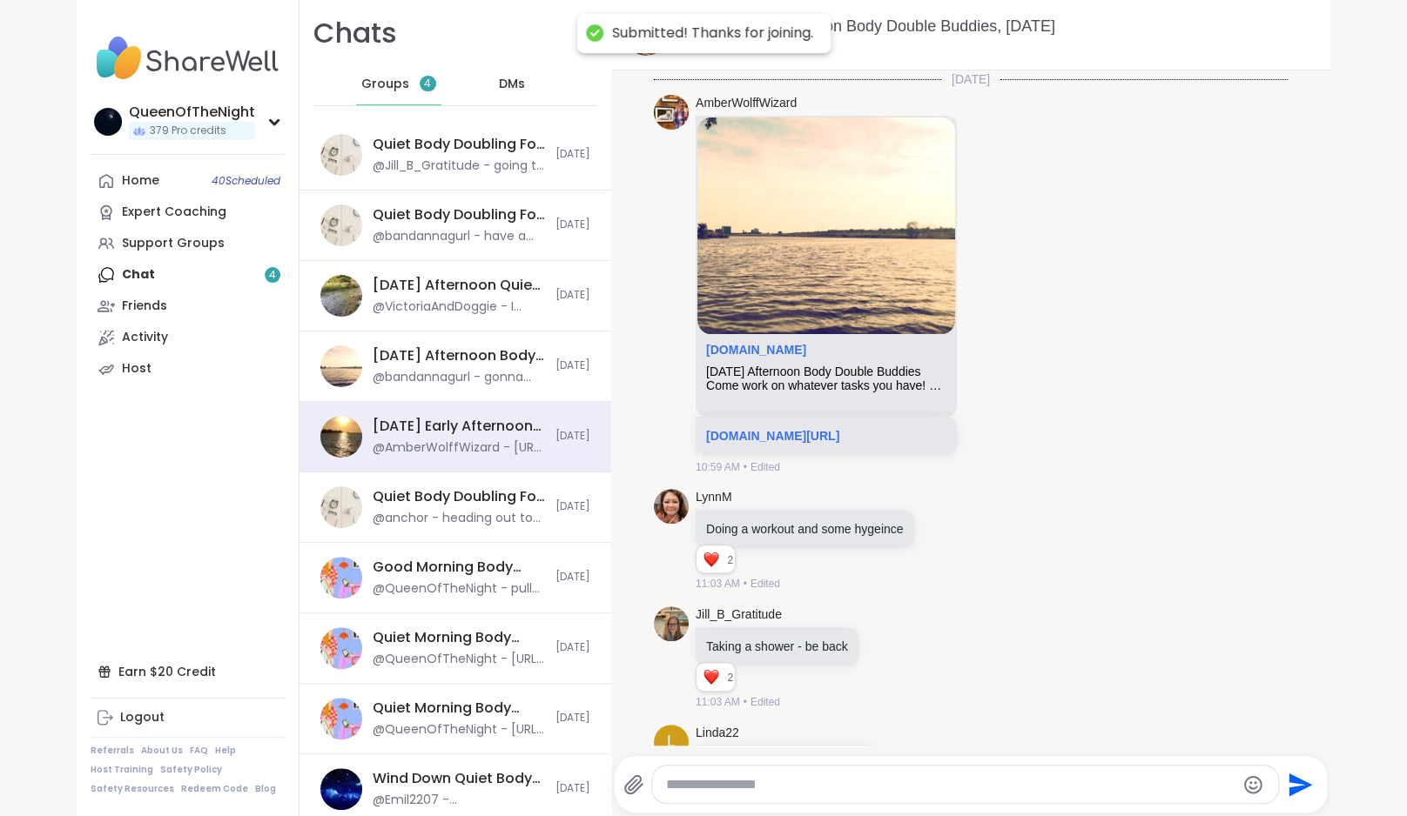
scroll to position [2738, 0]
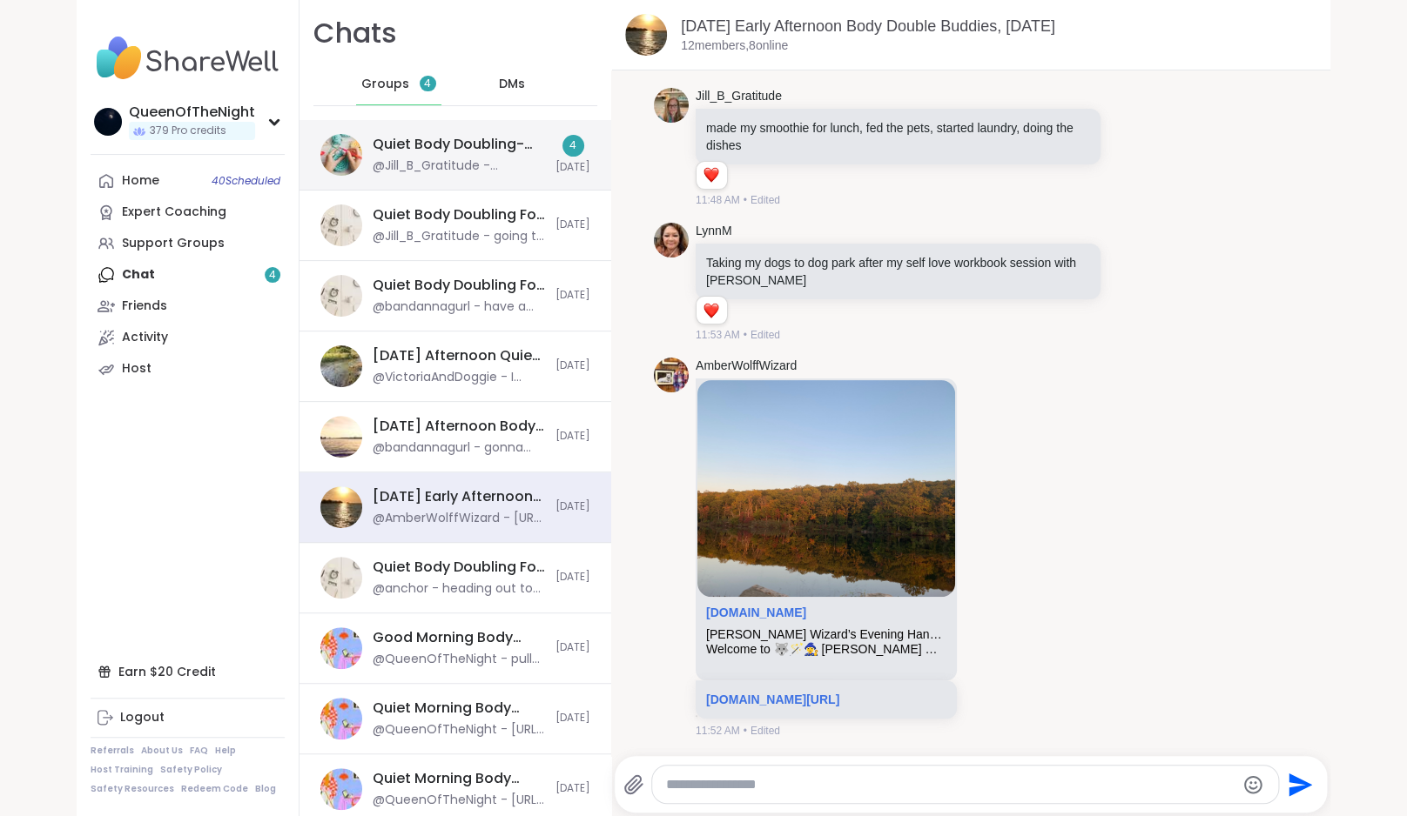
click at [419, 176] on div "Quiet Body Doubling- Creativity/ Productivity , [DATE] @Jill_B_Gratitude - Welc…" at bounding box center [455, 155] width 312 height 71
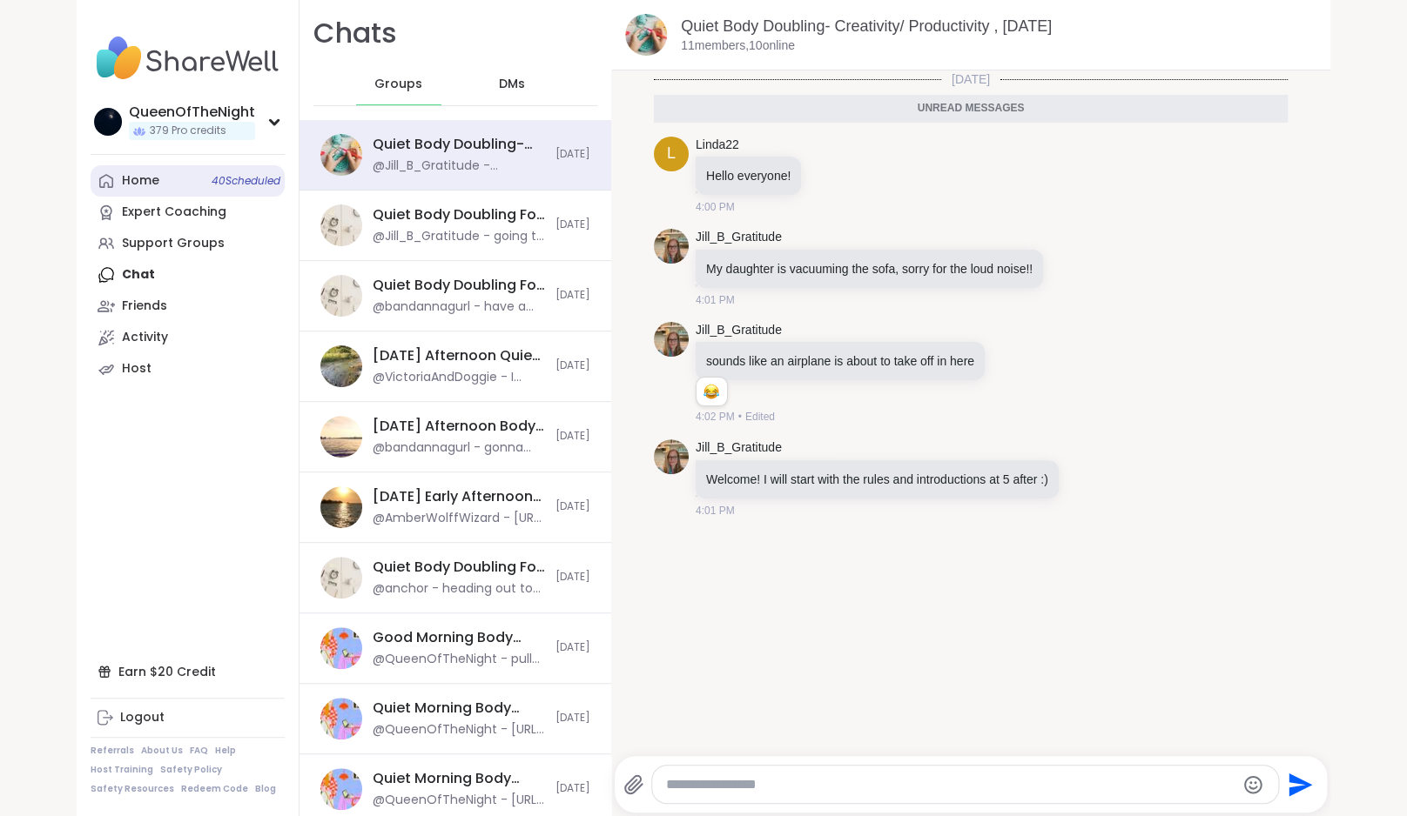
click at [190, 174] on link "Home 40 Scheduled" at bounding box center [188, 180] width 194 height 31
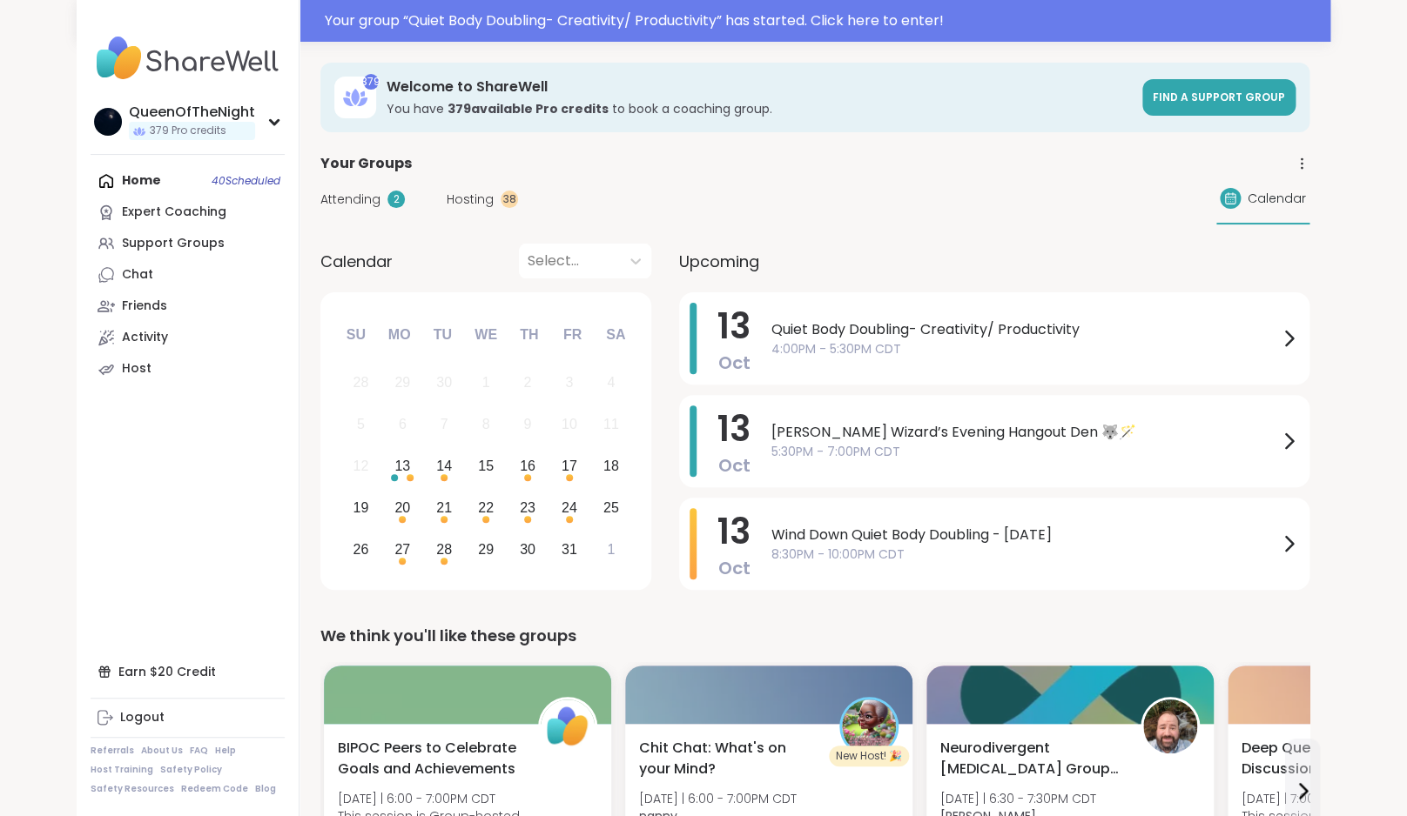
click at [440, 205] on div "Attending 2 Hosting 38" at bounding box center [419, 200] width 198 height 18
click at [462, 201] on span "Hosting" at bounding box center [470, 200] width 47 height 18
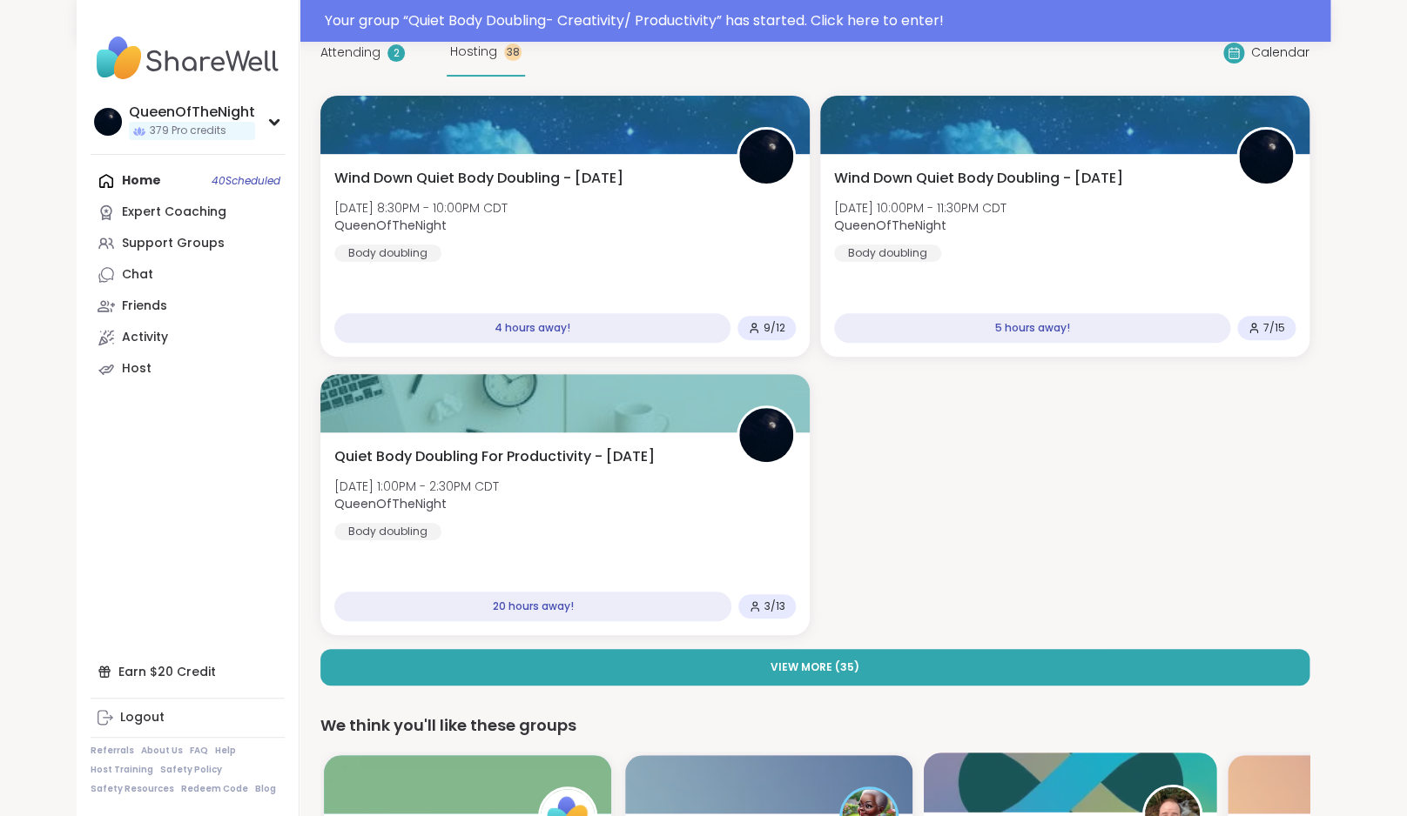
scroll to position [138, 0]
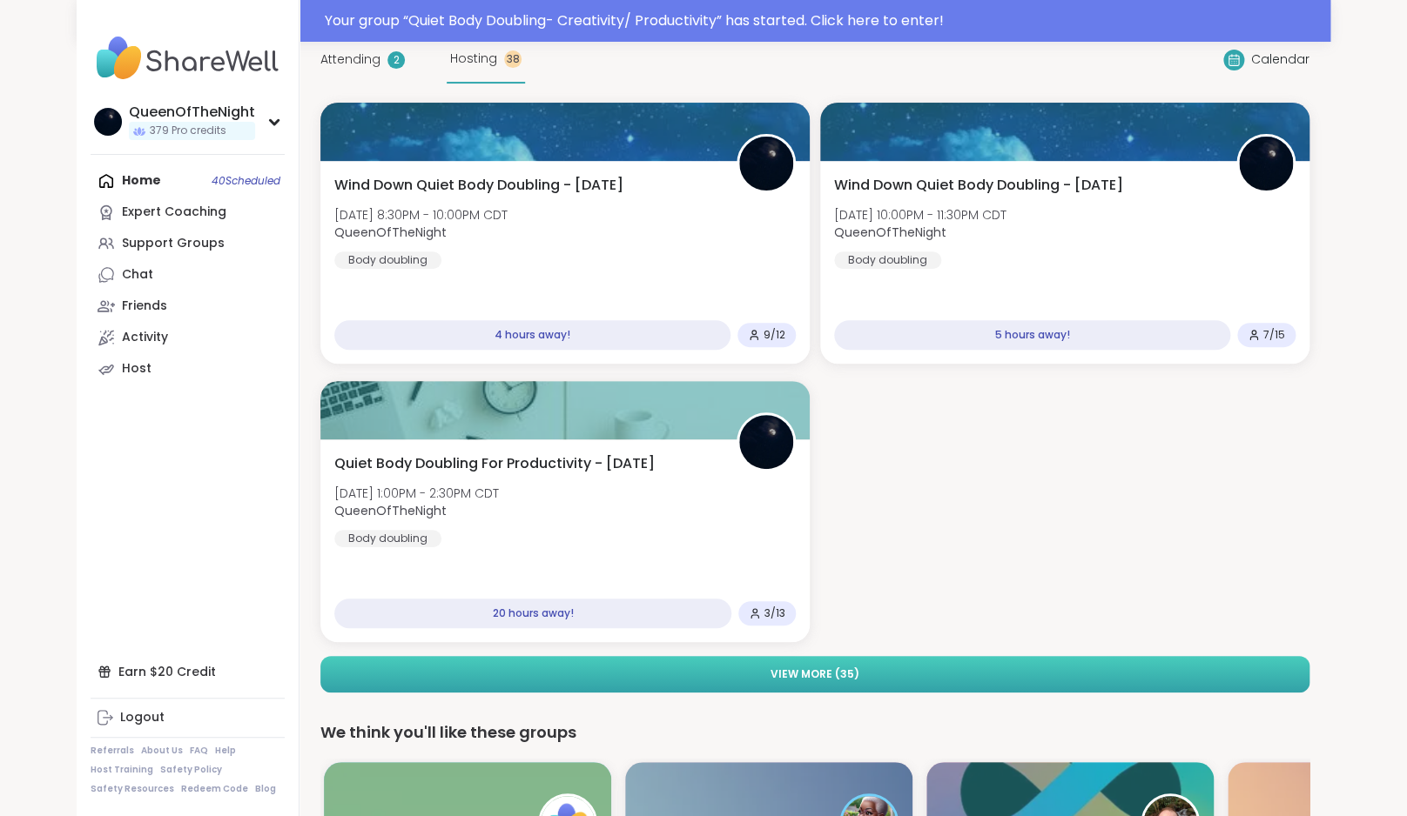
click at [900, 659] on button "View More ( 35 )" at bounding box center [814, 674] width 989 height 37
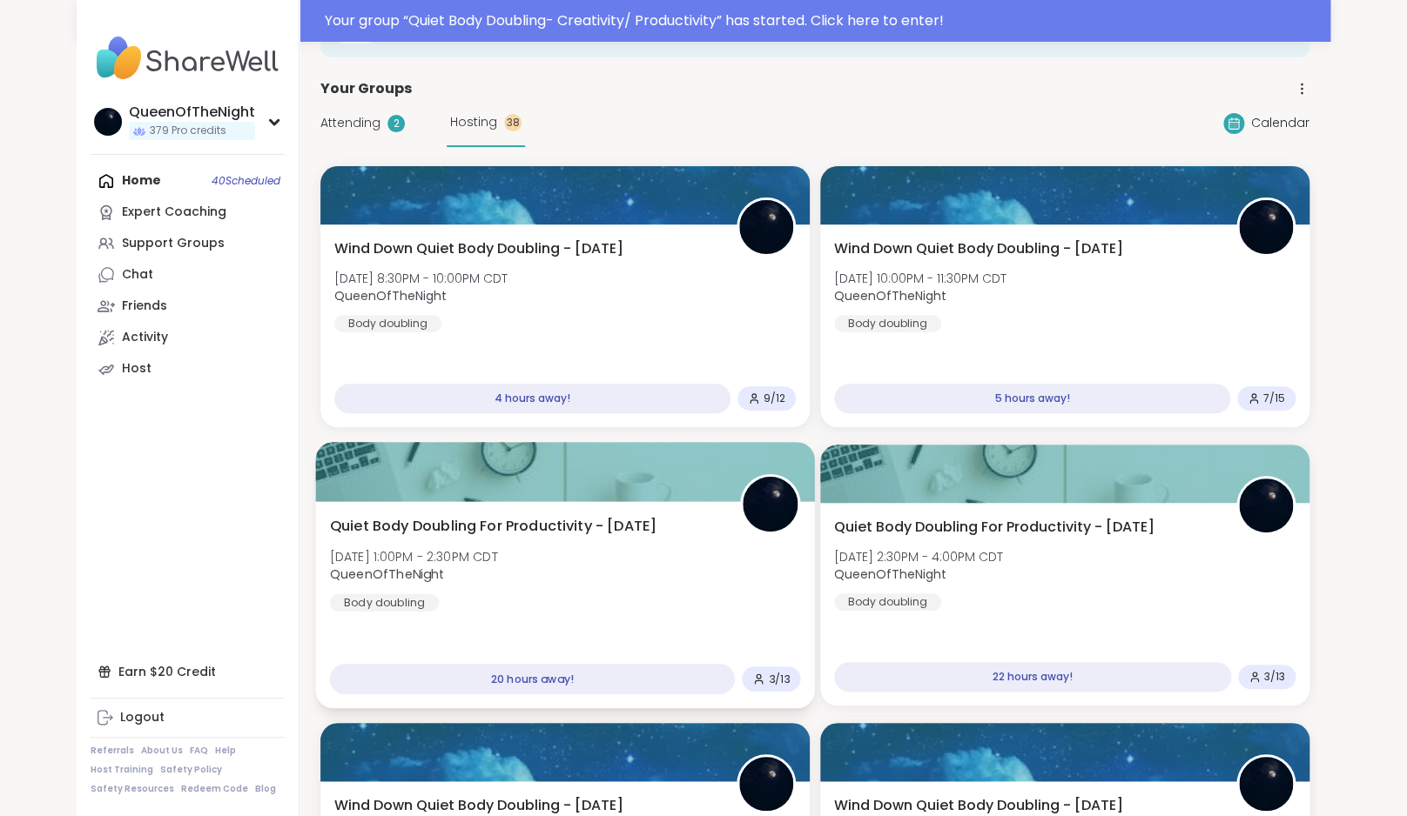
scroll to position [0, 0]
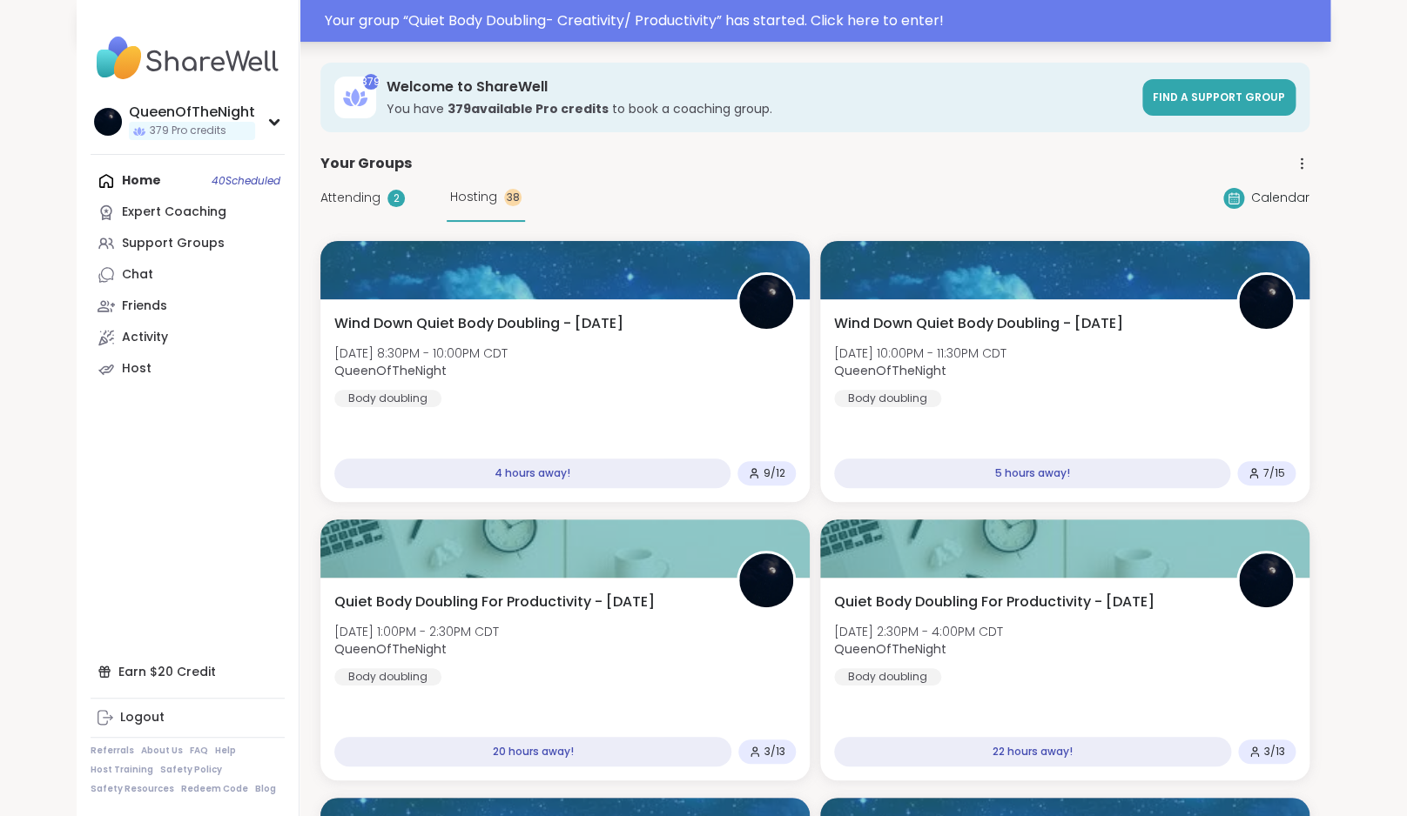
click at [587, 13] on div "Your group “ Quiet Body Doubling- Creativity/ Productivity ” has started. Click…" at bounding box center [822, 20] width 995 height 21
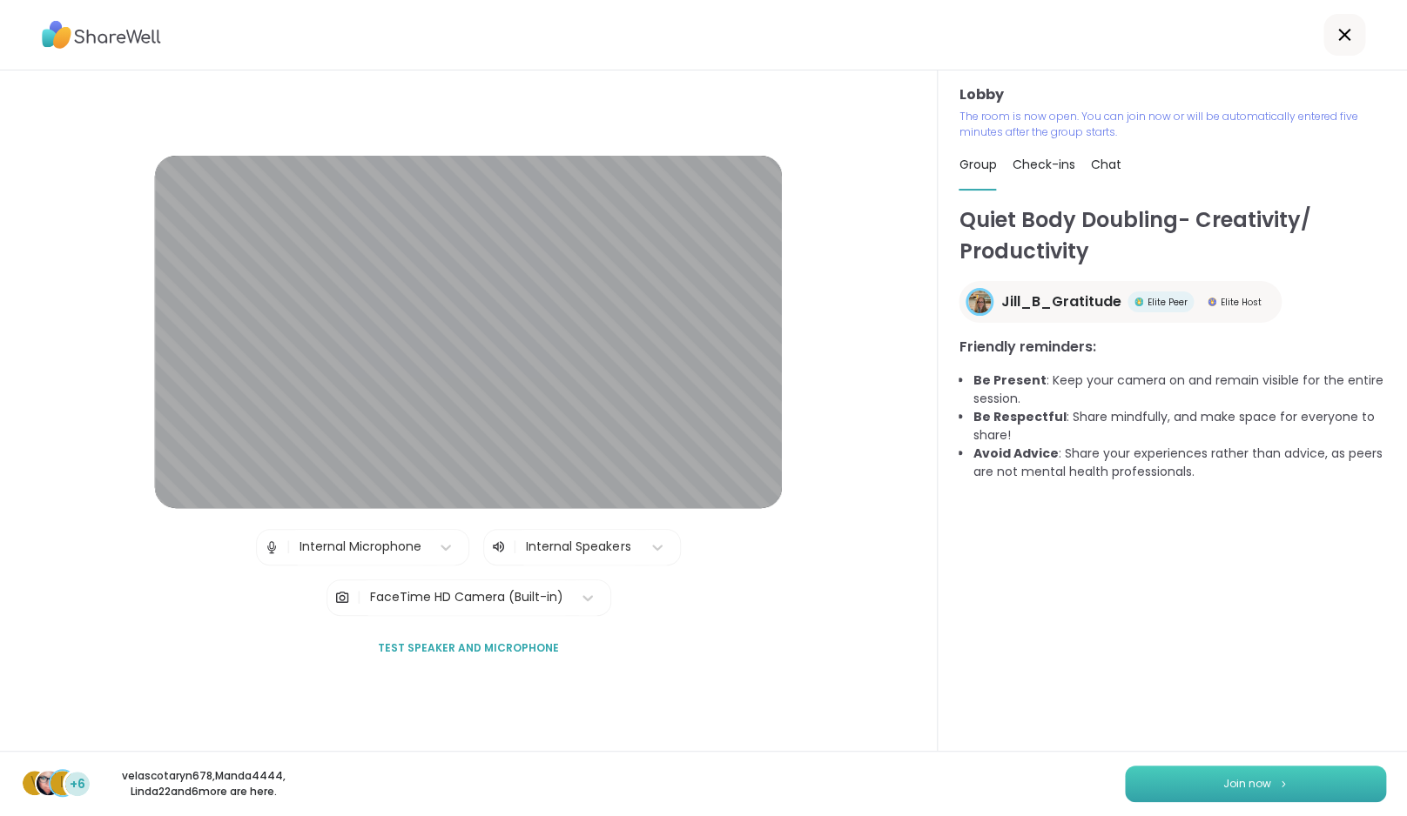
click at [1237, 782] on span "Join now" at bounding box center [1247, 784] width 48 height 16
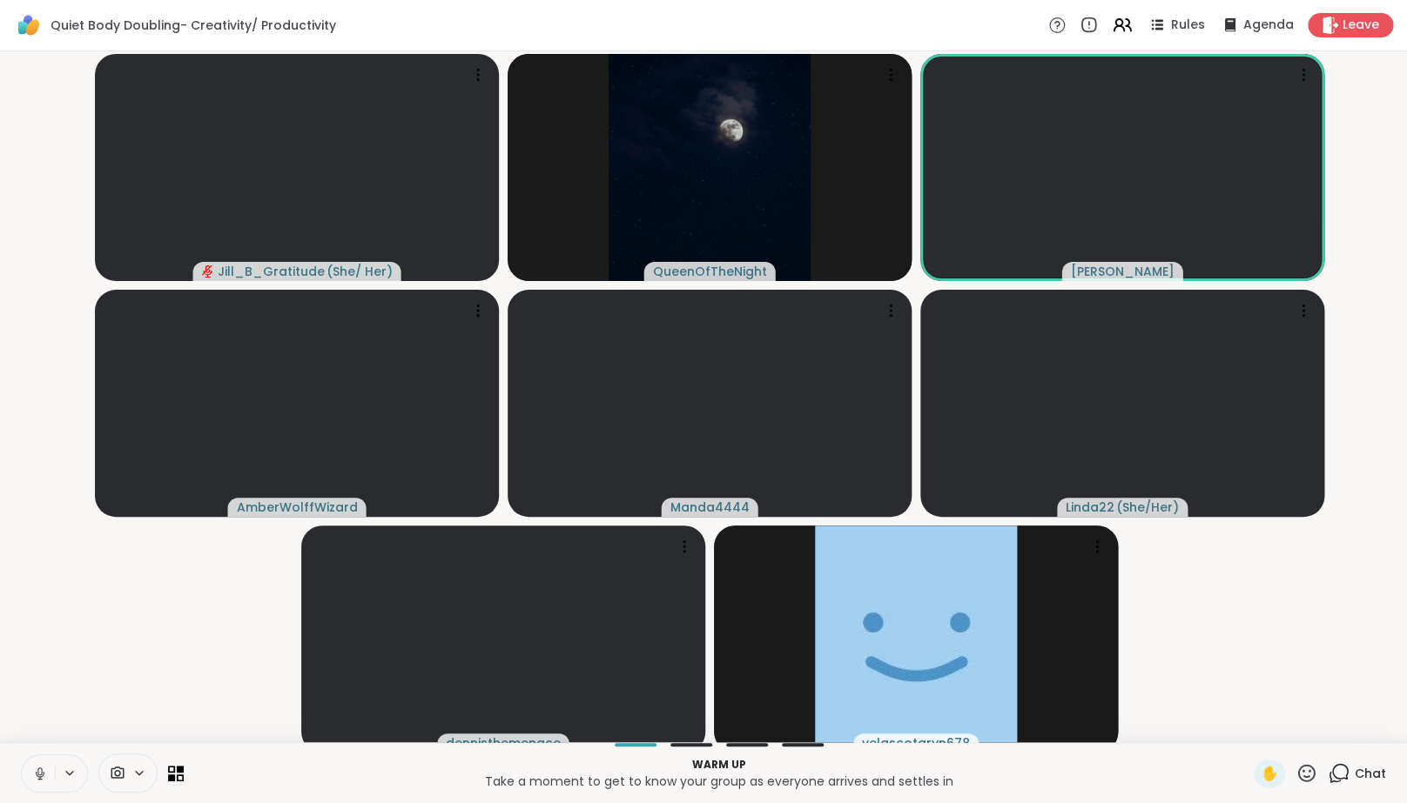
click at [41, 779] on icon at bounding box center [40, 774] width 16 height 16
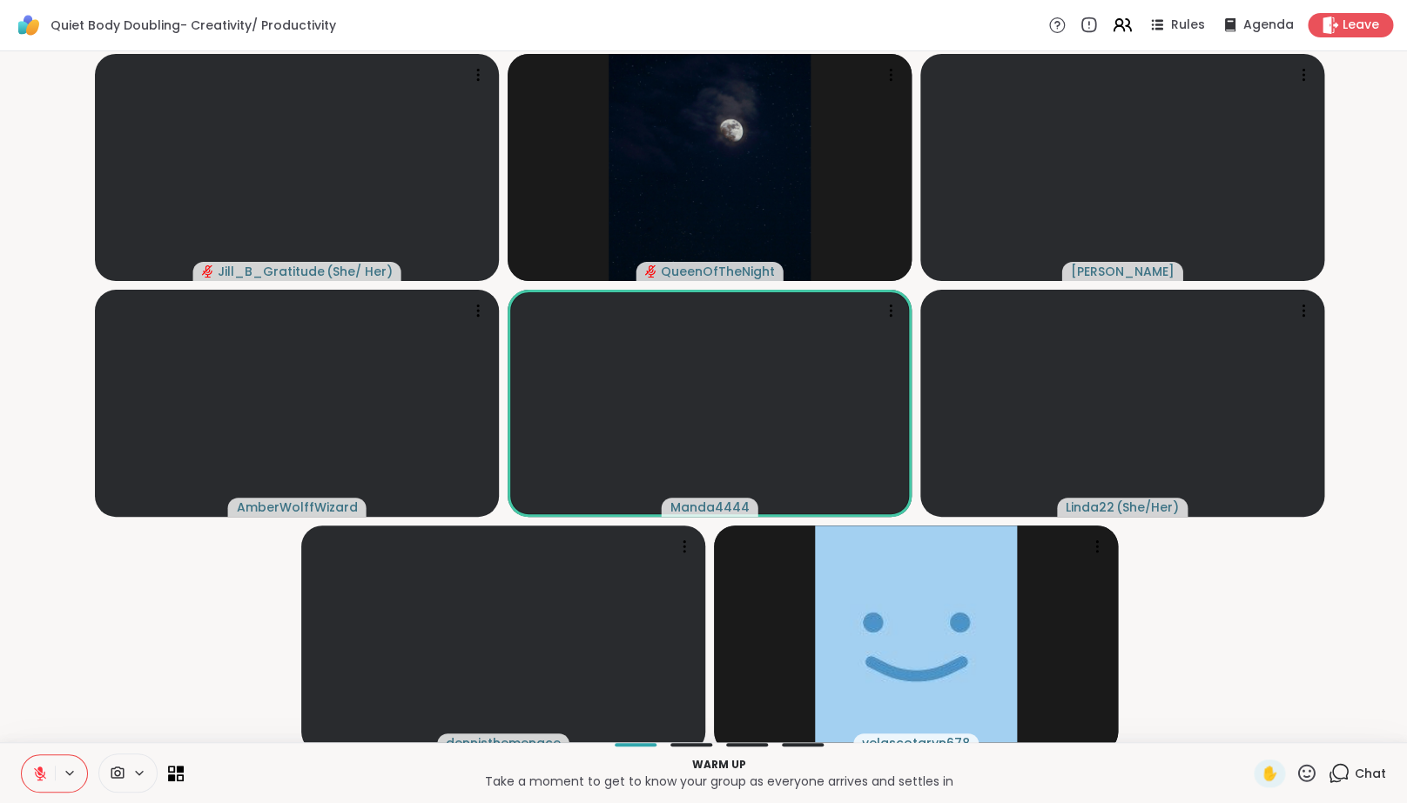
click at [82, 720] on video-player-container "Jill_B_Gratitude ( She/ Her ) QueenOfTheNight [PERSON_NAME] AmberWolffWizard Ma…" at bounding box center [703, 396] width 1386 height 677
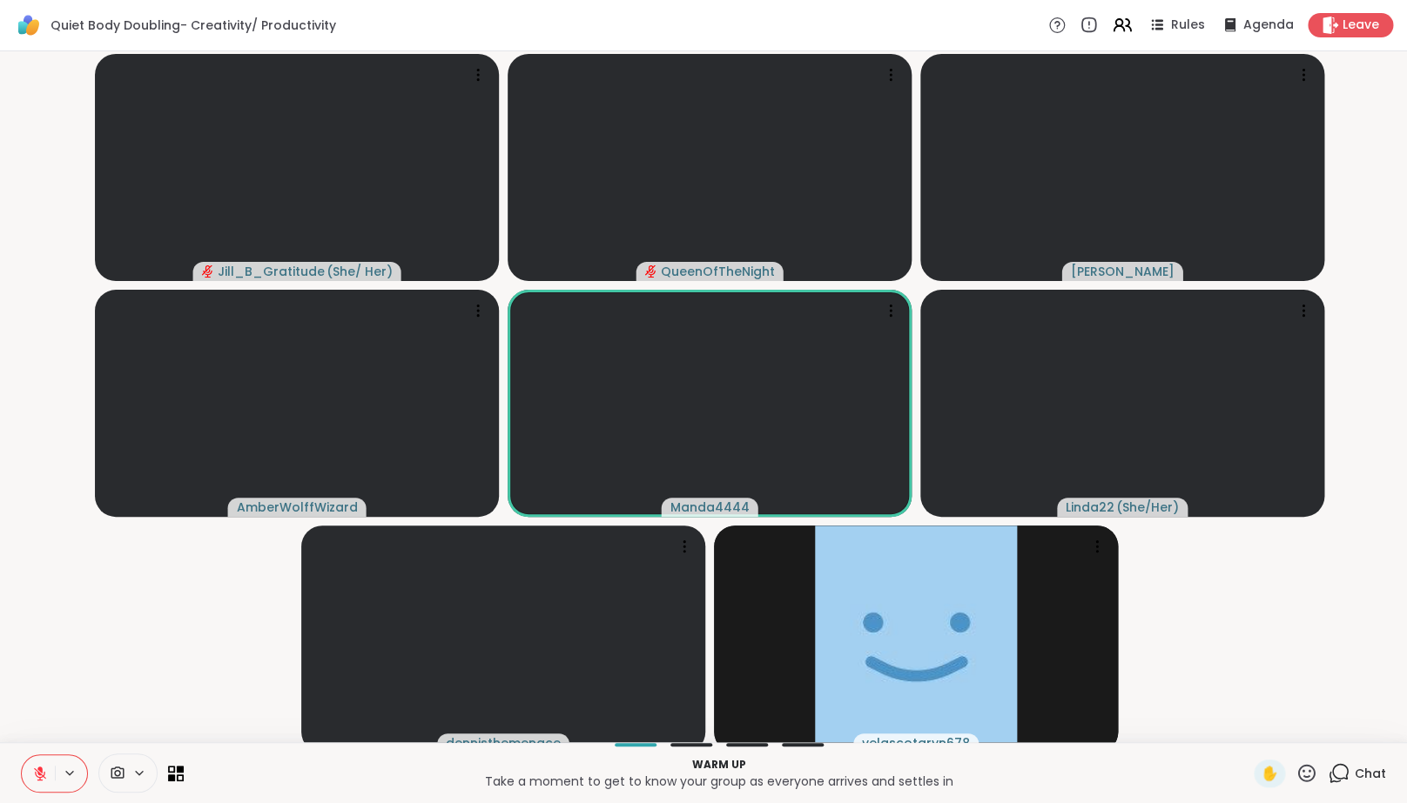
click at [118, 682] on video-player-container "Jill_B_Gratitude ( She/ Her ) QueenOfTheNight [PERSON_NAME] AmberWolffWizard Ma…" at bounding box center [703, 396] width 1386 height 677
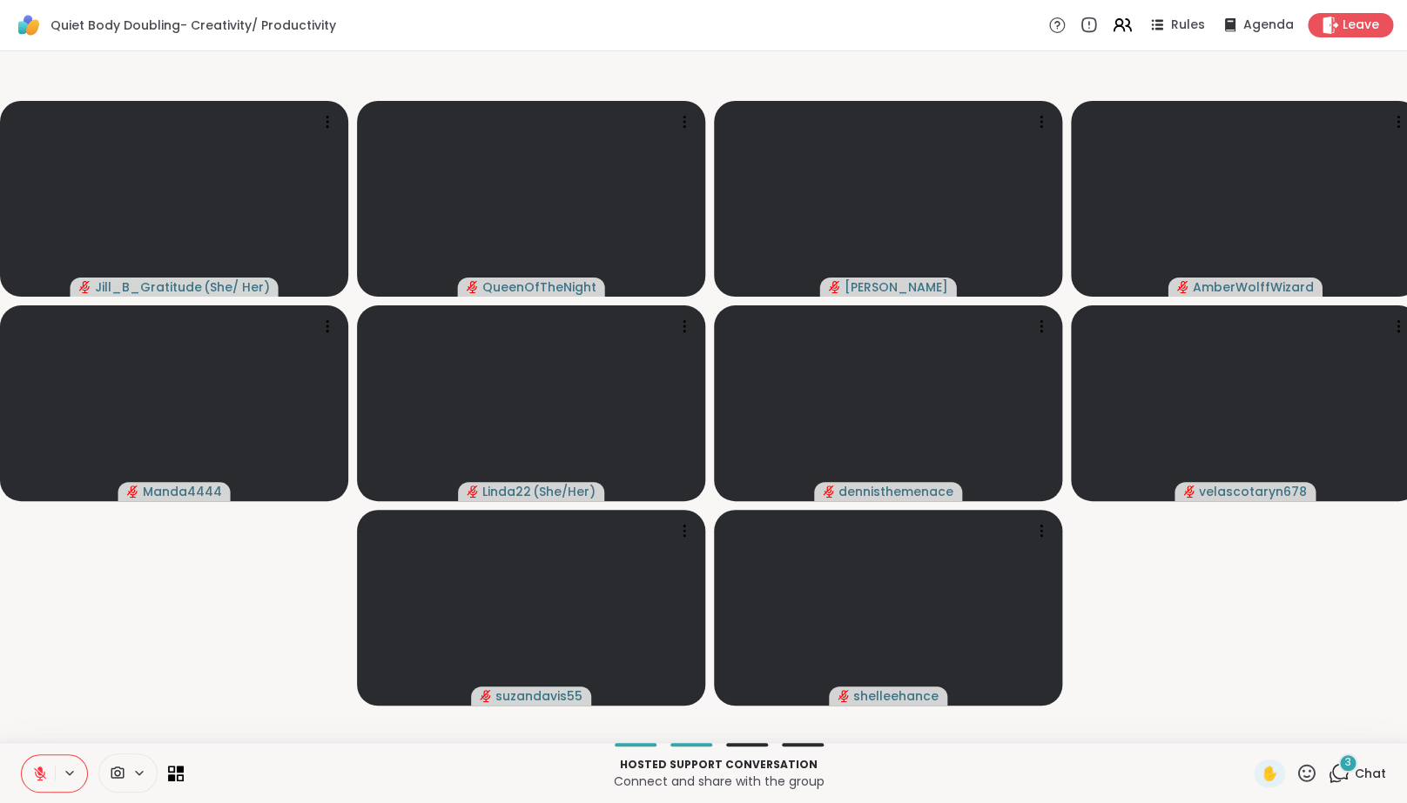
click at [1339, 784] on icon at bounding box center [1338, 774] width 22 height 22
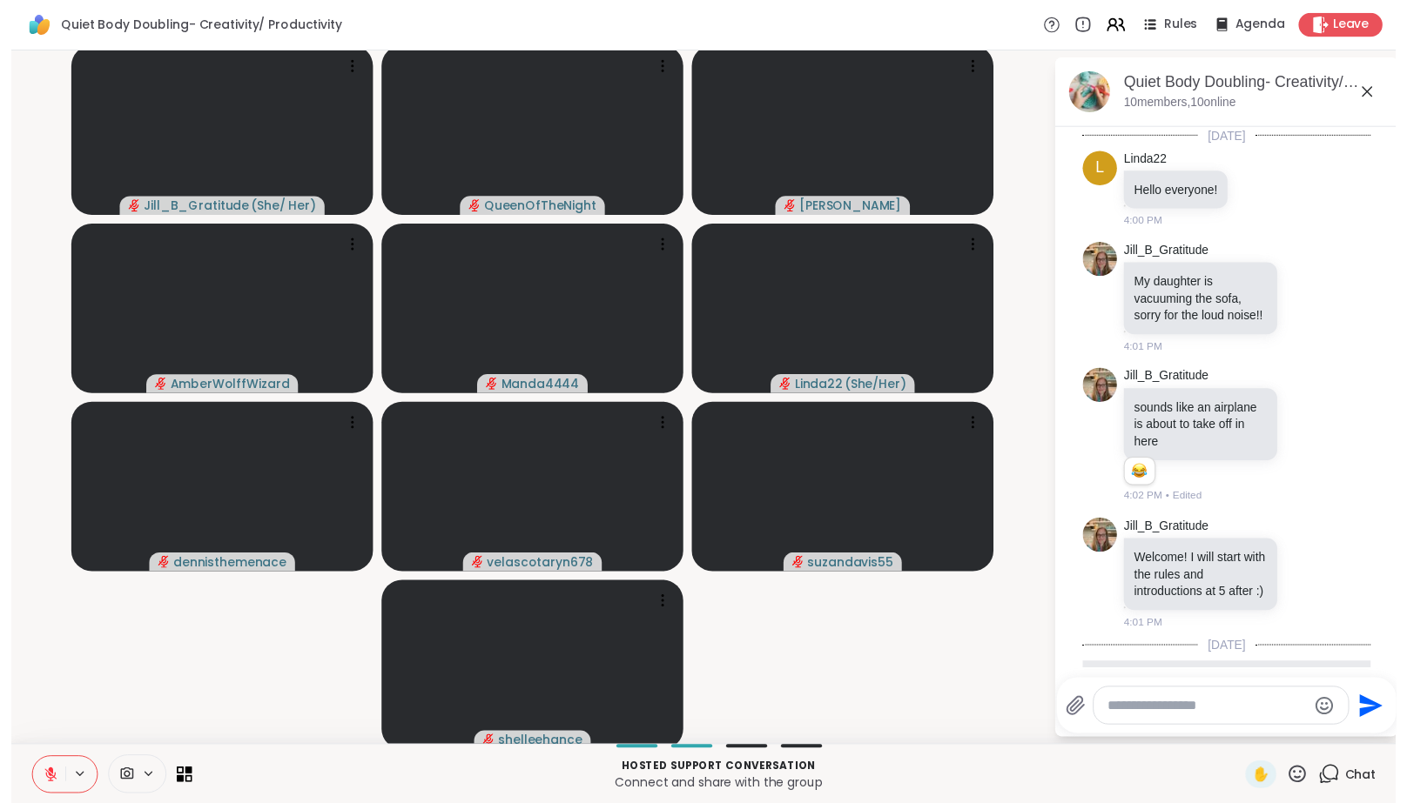
scroll to position [658, 0]
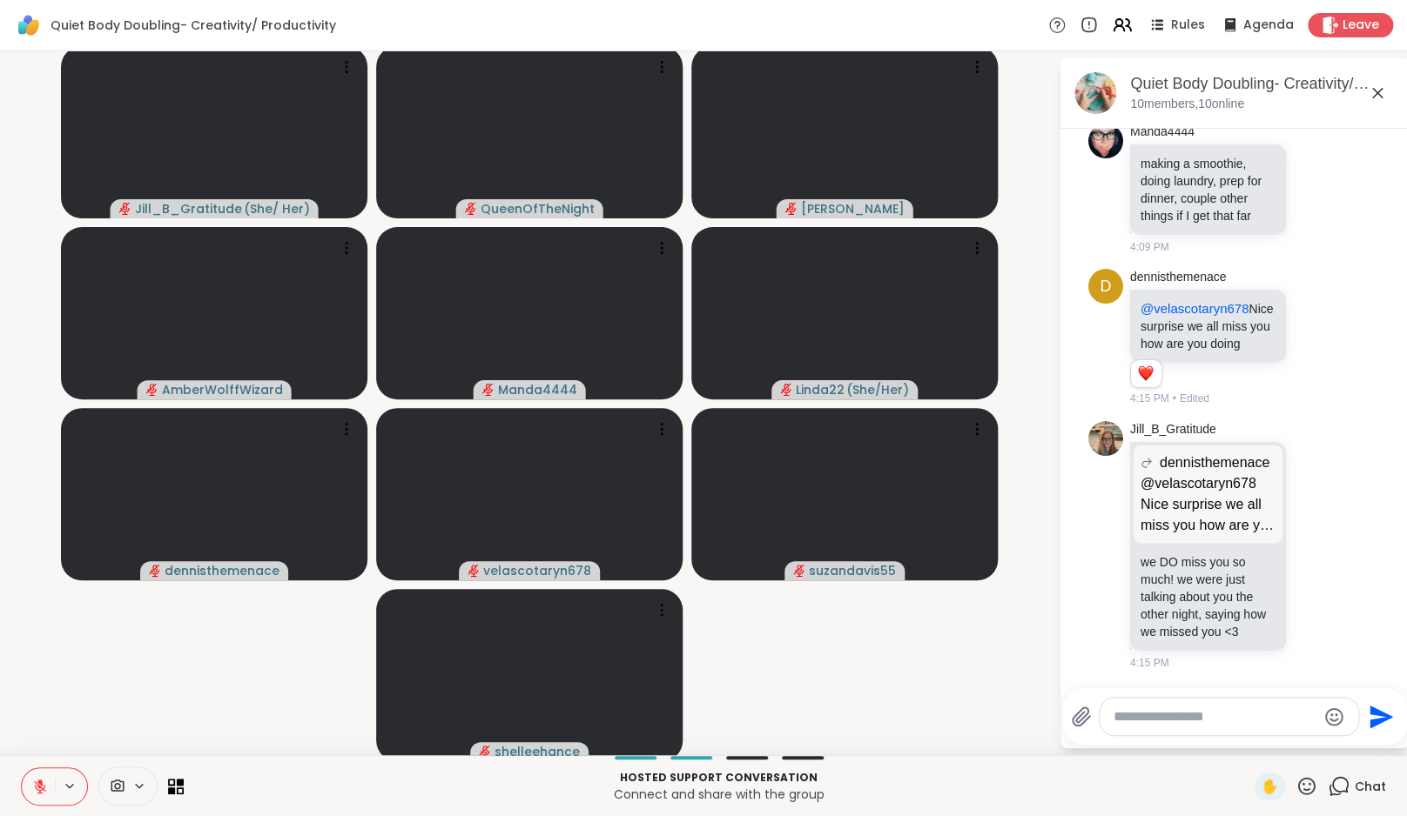
click at [1339, 789] on icon at bounding box center [1338, 787] width 22 height 22
